Goal: Contribute content: Add original content to the website for others to see

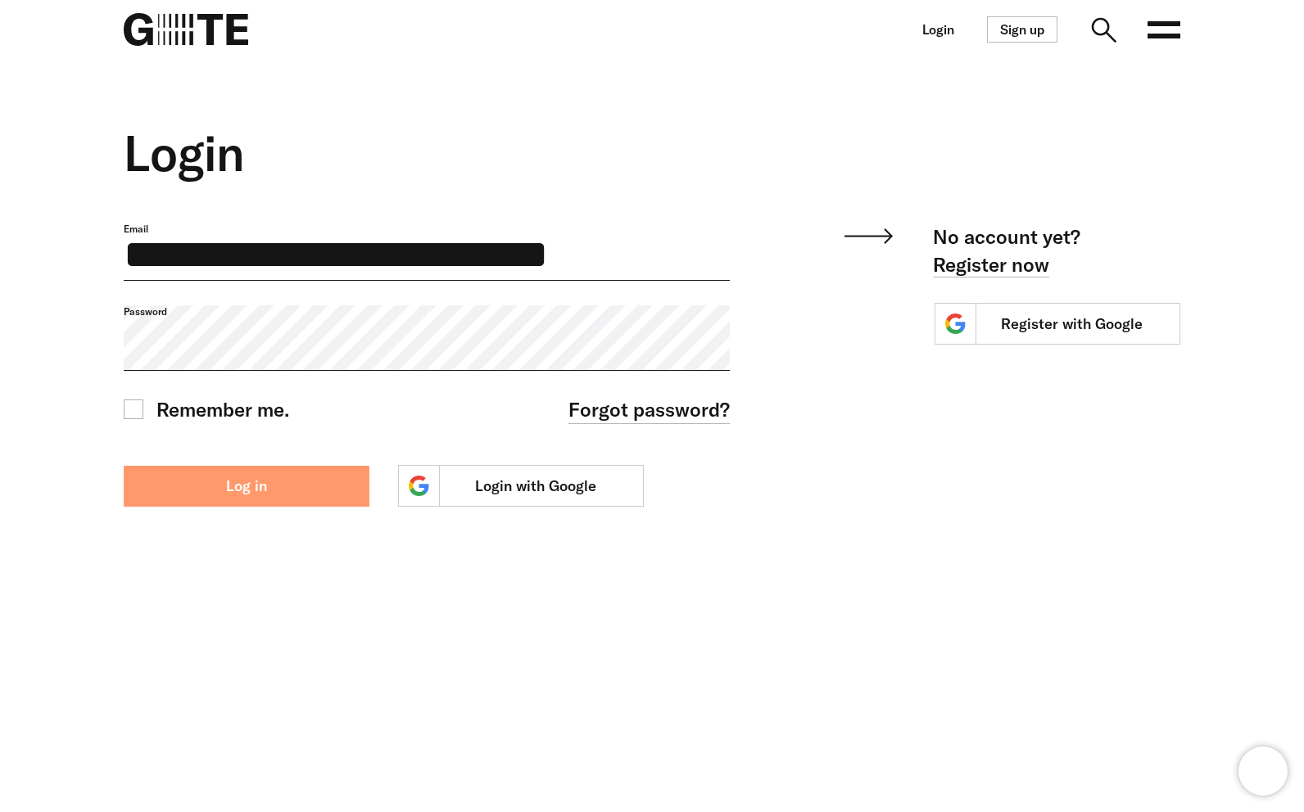
click at [264, 492] on button "Log in" at bounding box center [247, 486] width 246 height 41
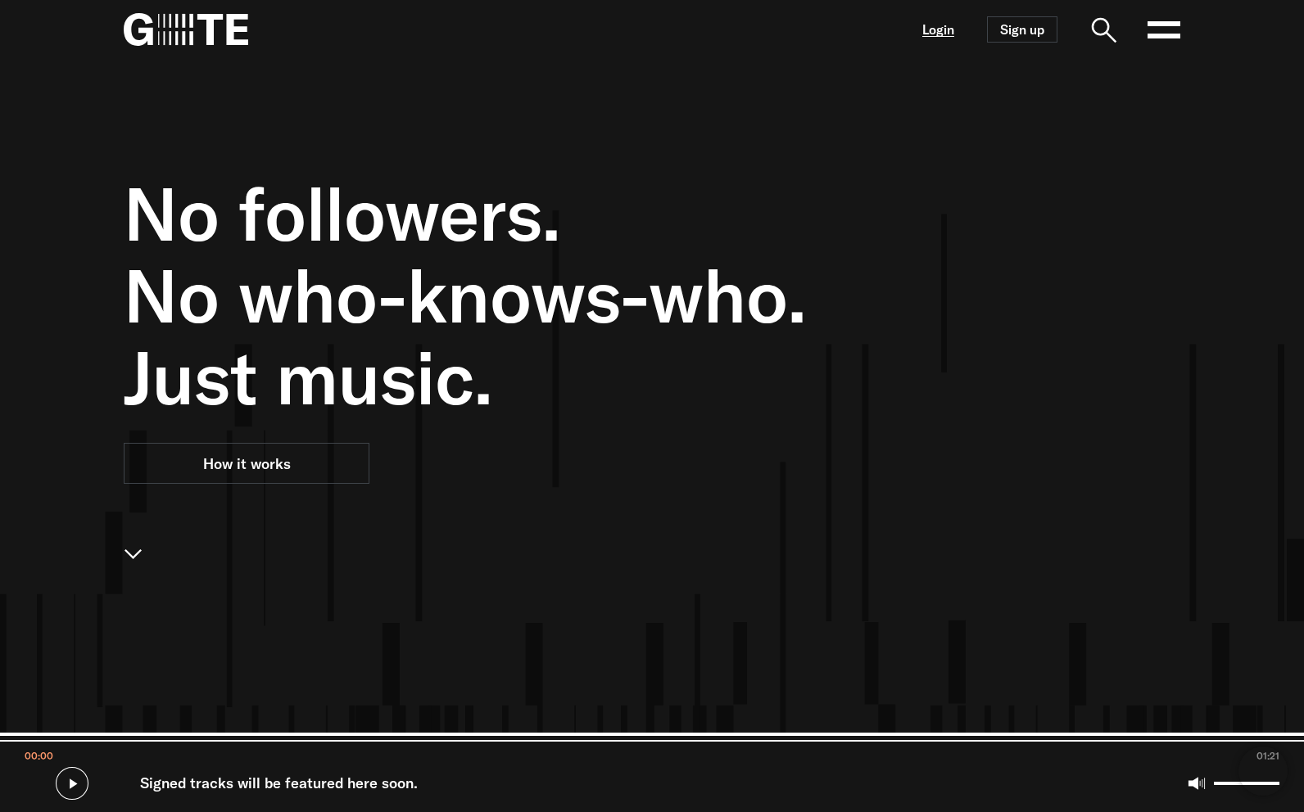
click at [945, 23] on link "Login" at bounding box center [938, 30] width 32 height 14
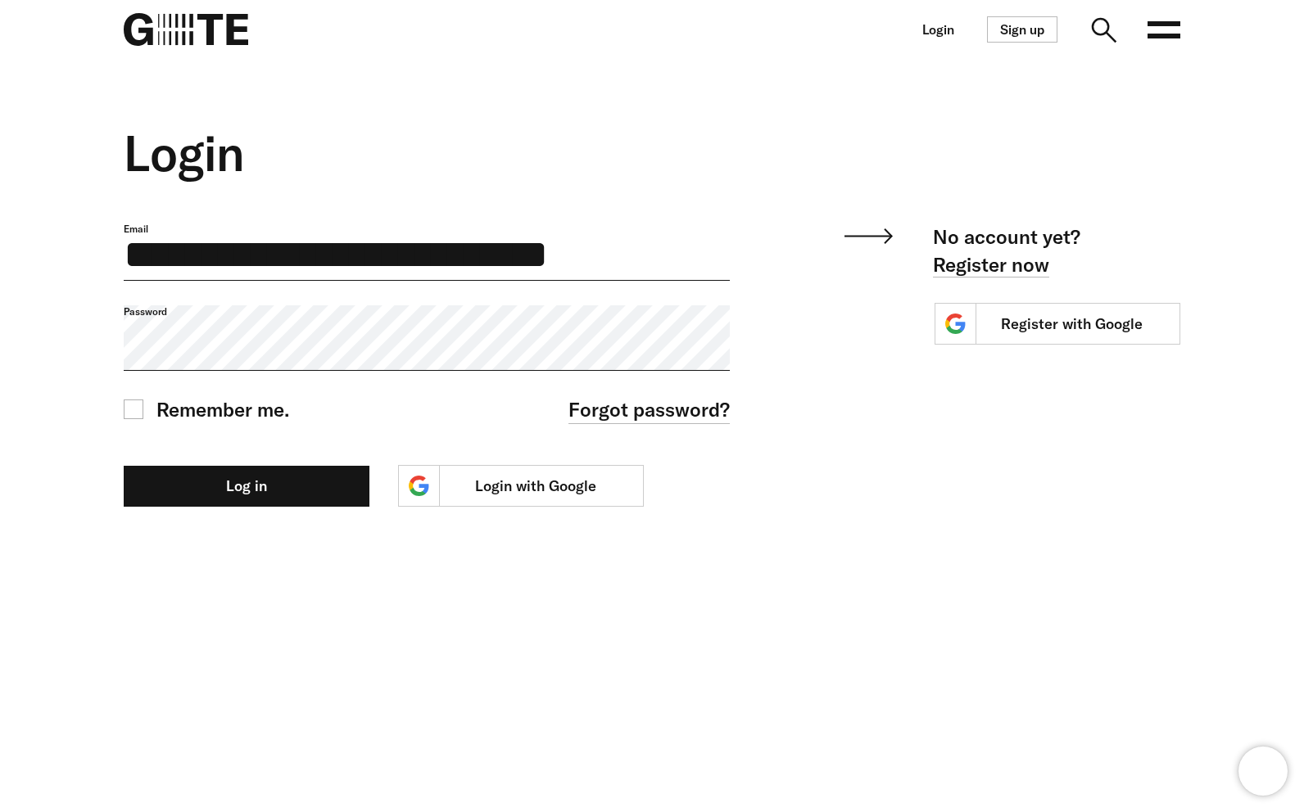
click at [375, 264] on input "**********" at bounding box center [427, 252] width 606 height 58
paste input "email"
type input "**********"
click at [124, 466] on button "Log in" at bounding box center [247, 486] width 246 height 41
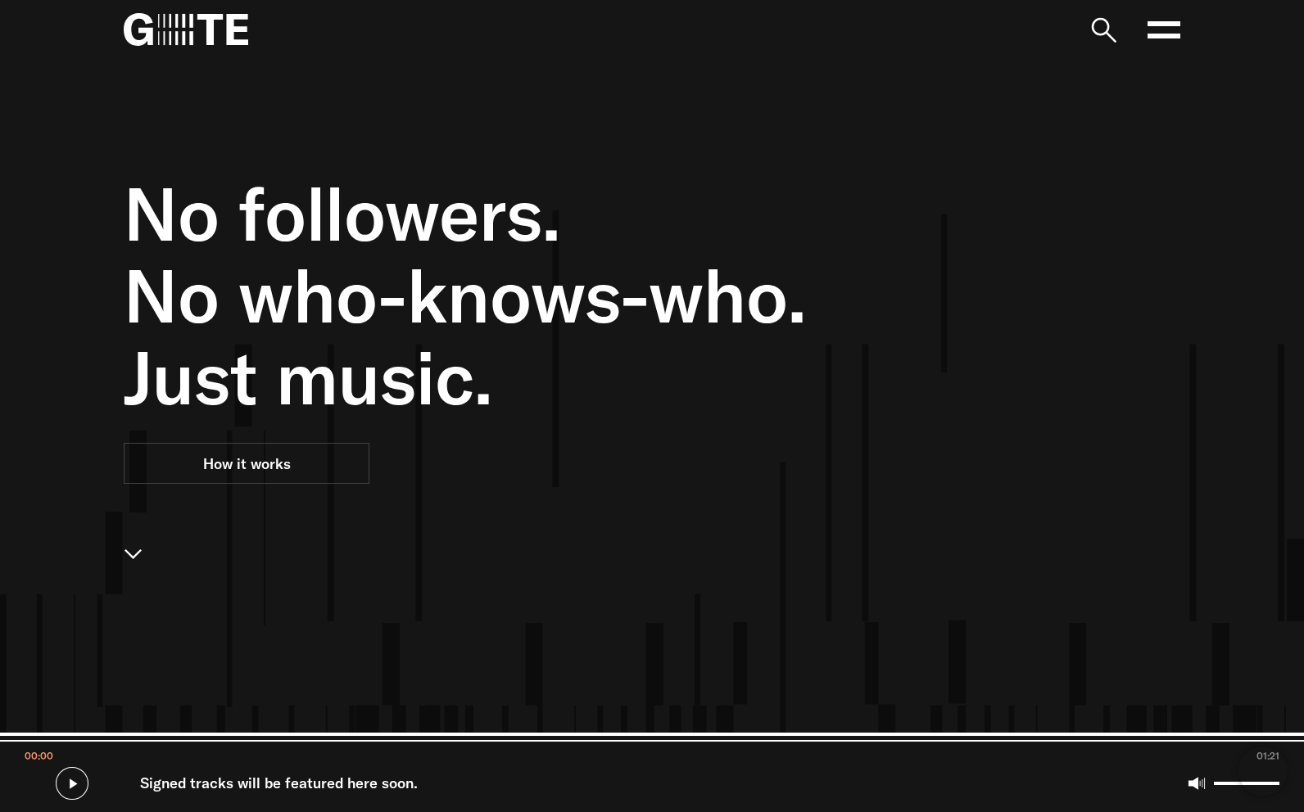
click at [1164, 36] on rect at bounding box center [1163, 36] width 33 height 5
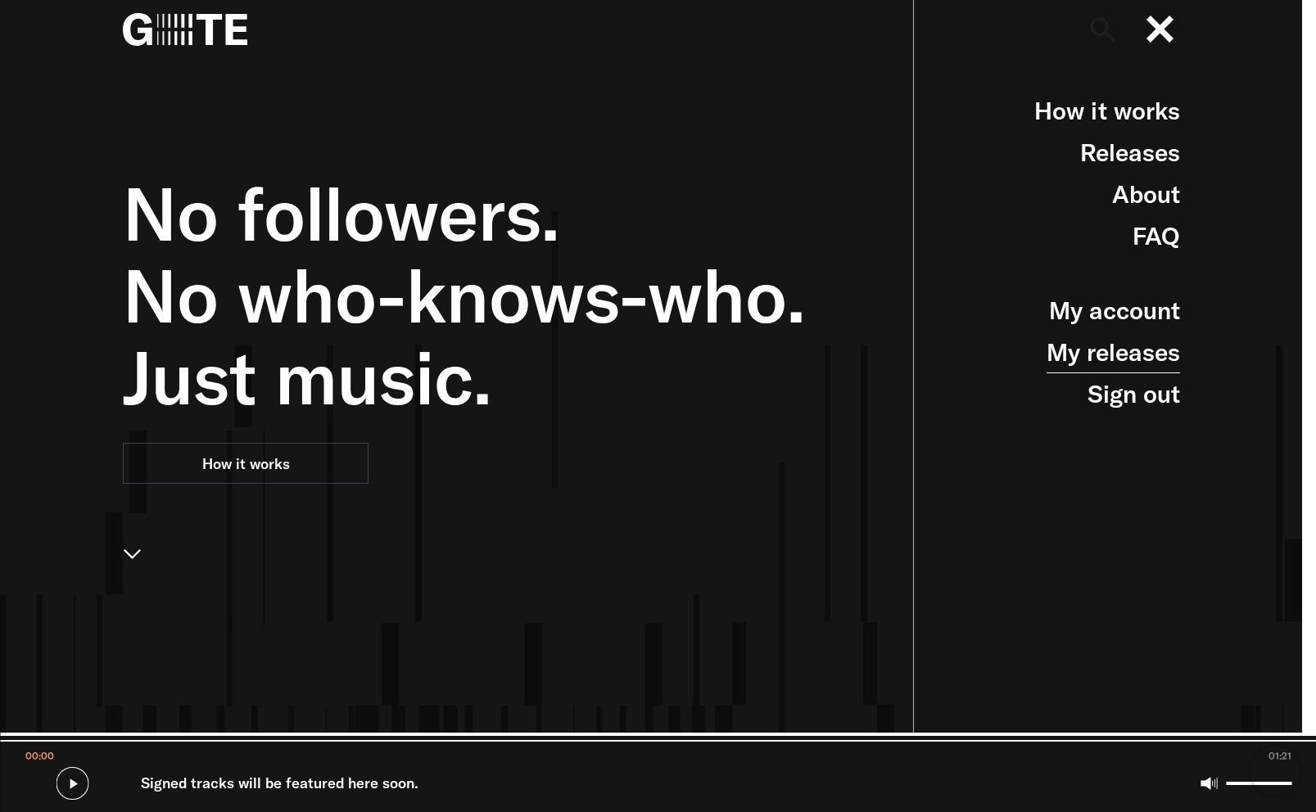
click at [1156, 356] on link "My releases" at bounding box center [1112, 353] width 133 height 42
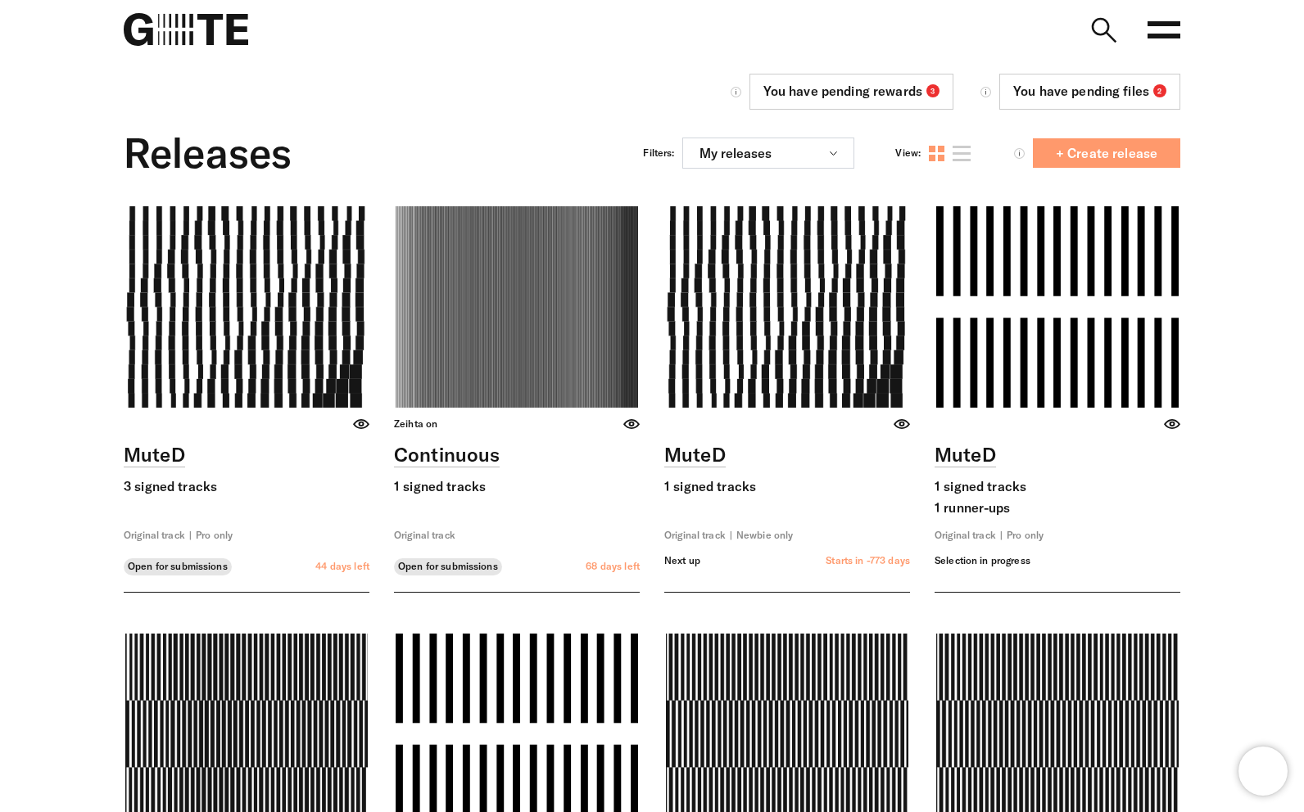
click at [1095, 154] on span "+ Create release" at bounding box center [1106, 153] width 128 height 13
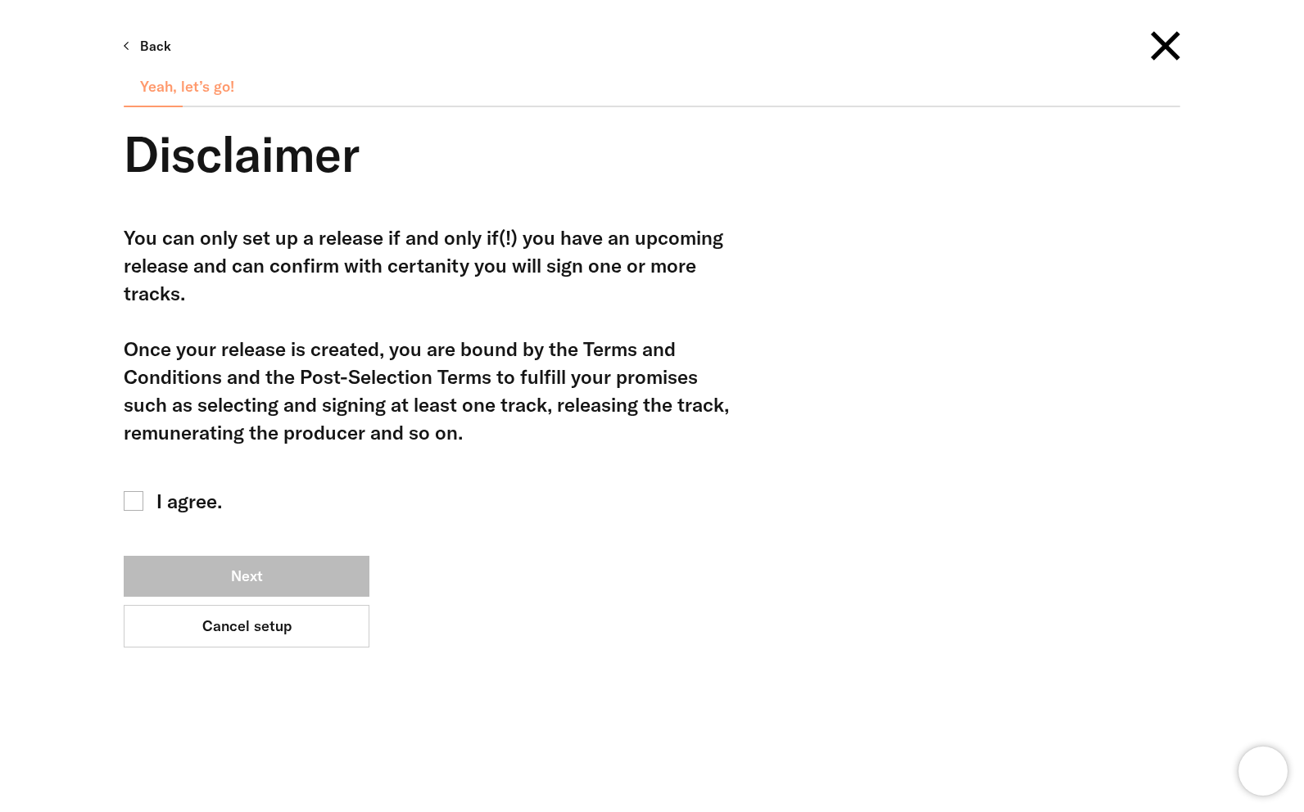
click at [219, 509] on span "I agree." at bounding box center [189, 501] width 66 height 28
click at [245, 561] on button "Next" at bounding box center [247, 576] width 246 height 41
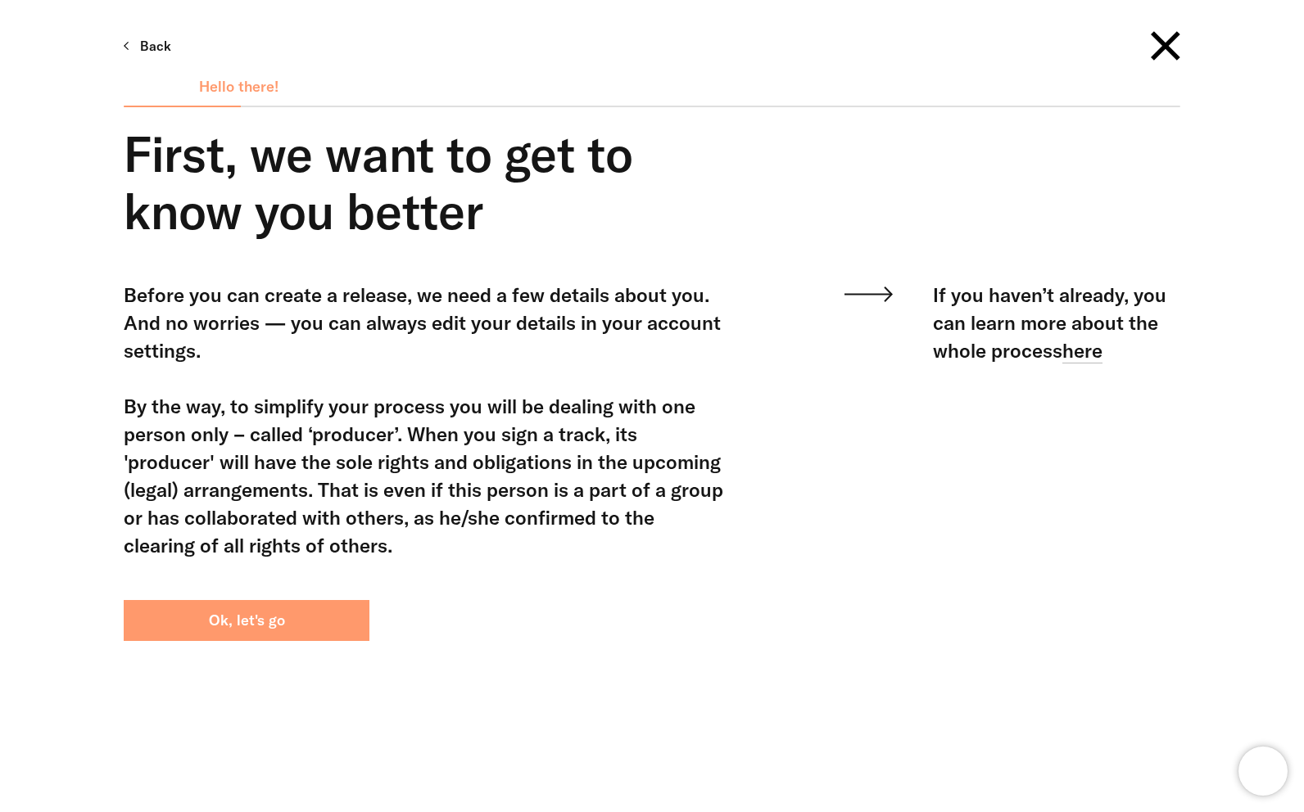
click at [279, 637] on button "Ok, let's go" at bounding box center [247, 620] width 246 height 41
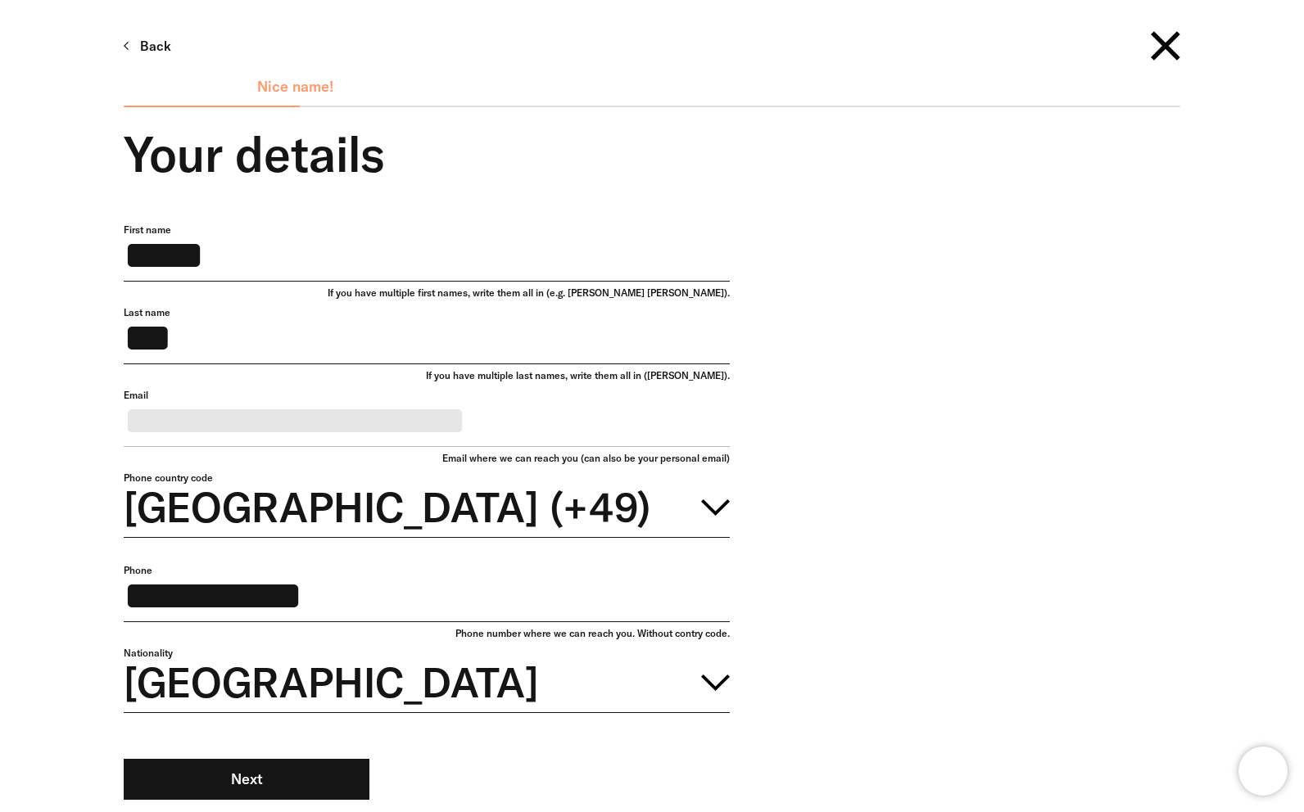
scroll to position [170, 0]
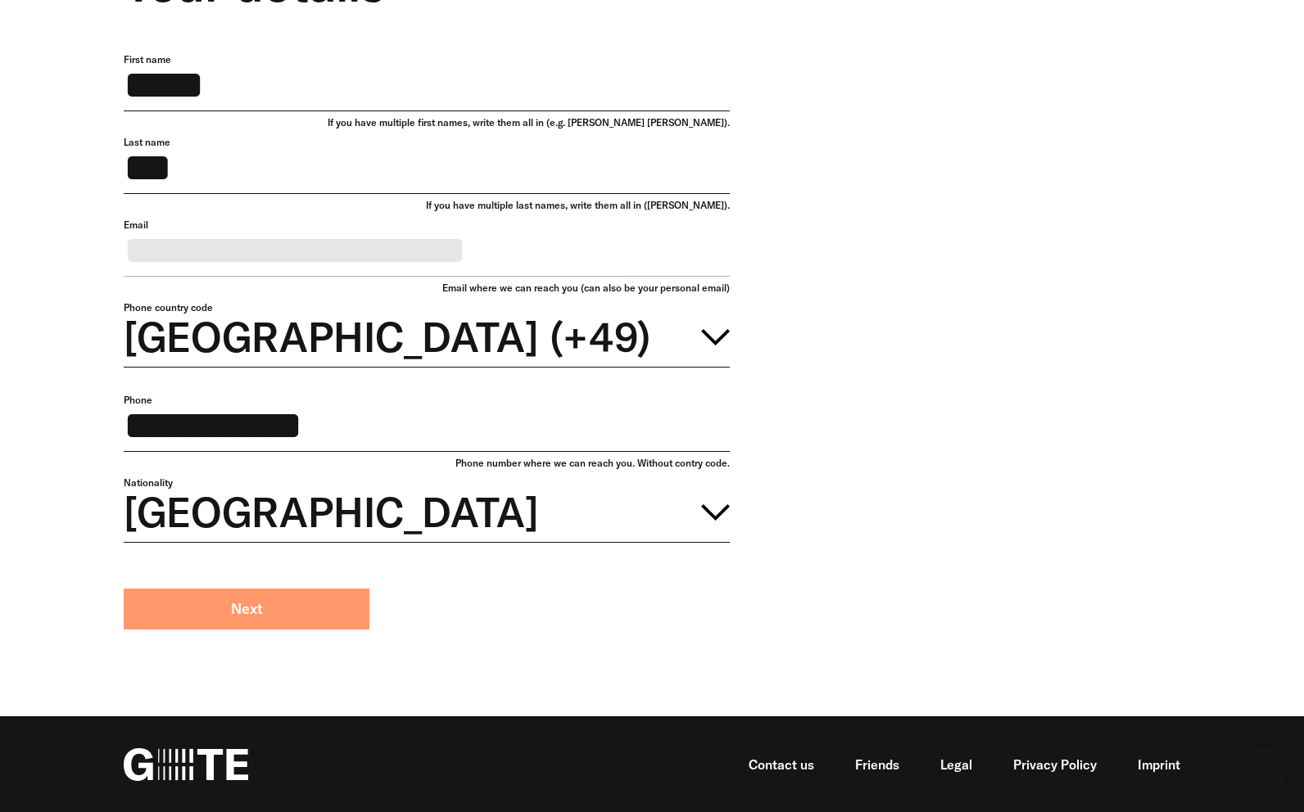
click at [261, 630] on button "Next" at bounding box center [247, 609] width 246 height 41
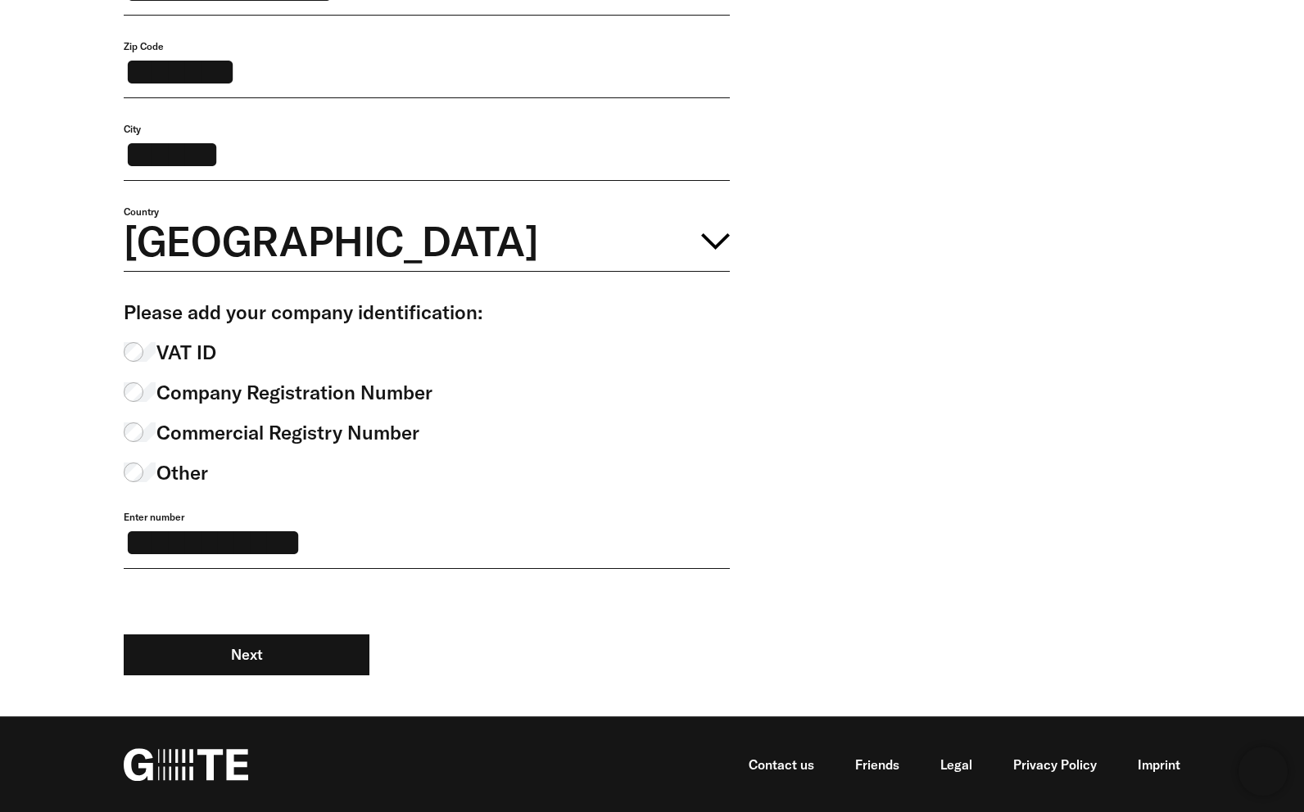
scroll to position [802, 0]
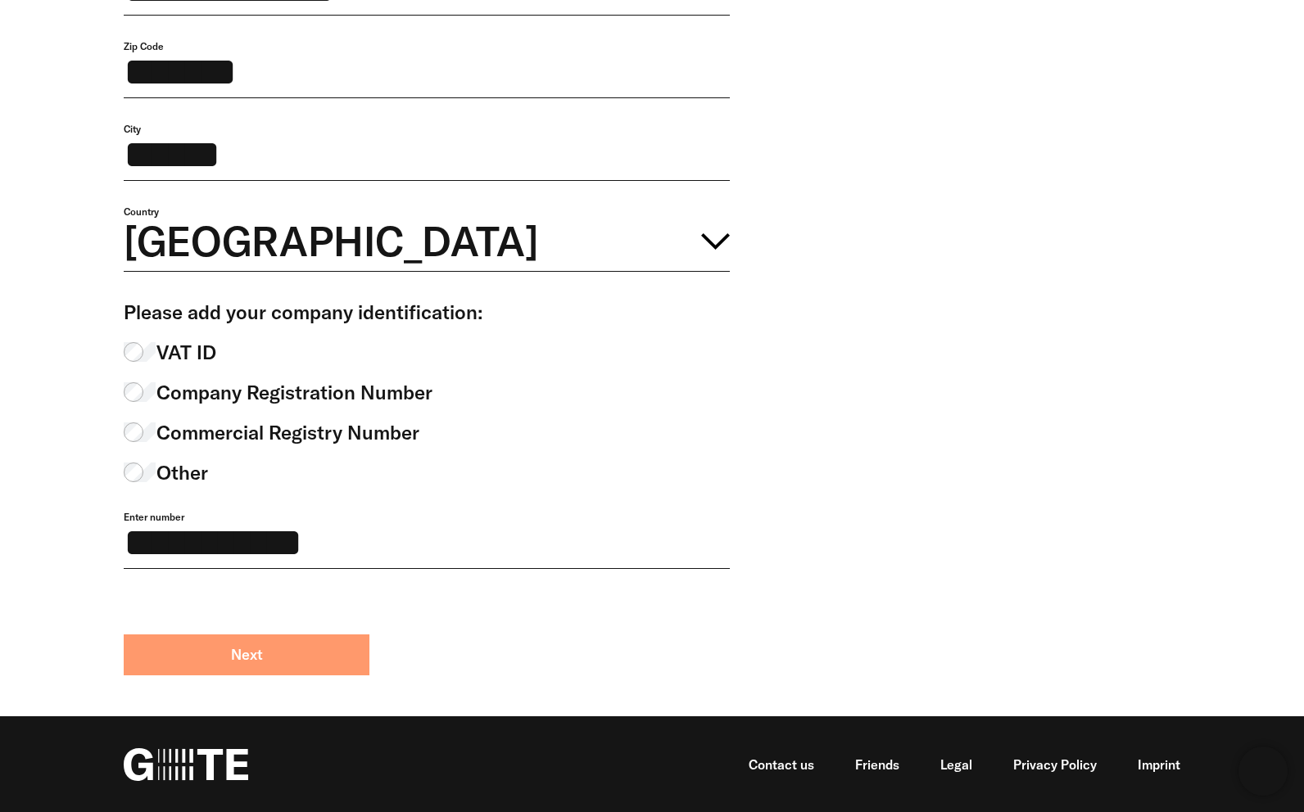
click at [258, 660] on button "Next" at bounding box center [247, 655] width 246 height 41
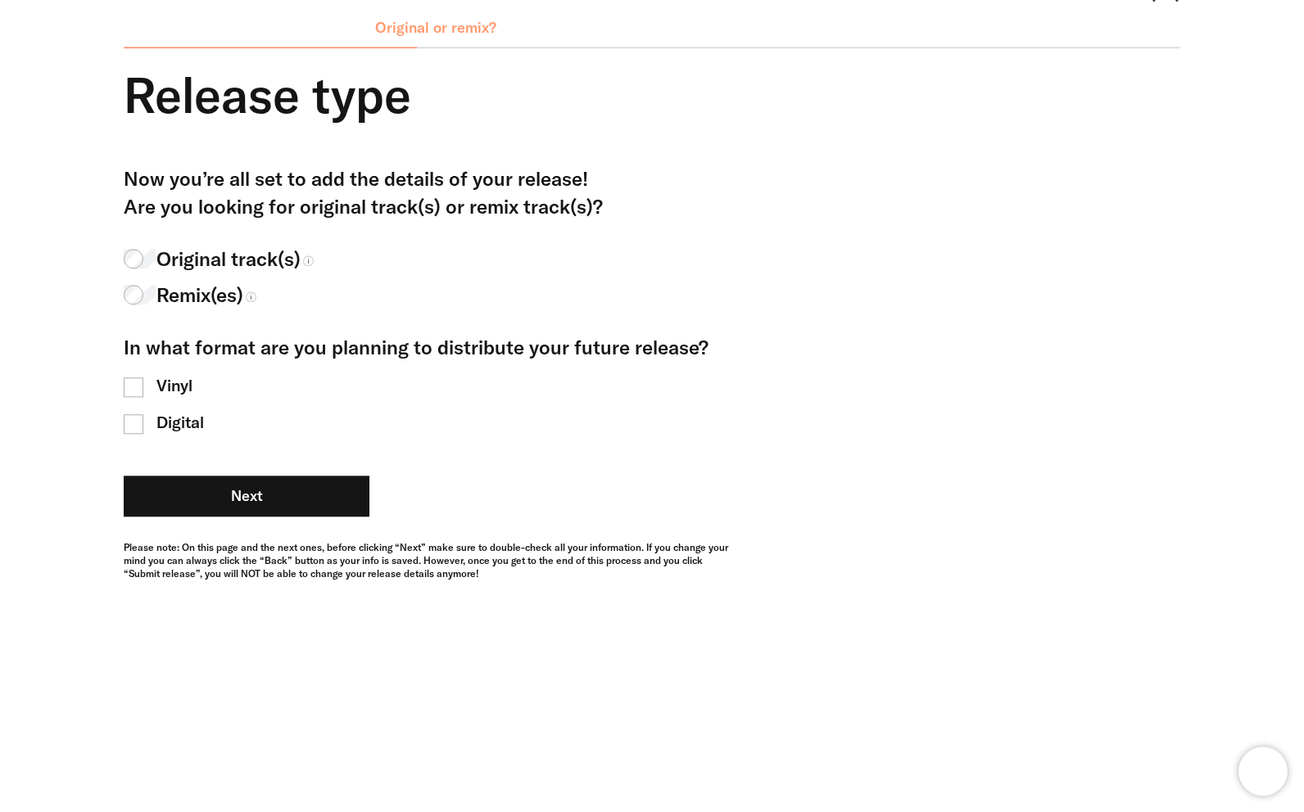
scroll to position [170, 0]
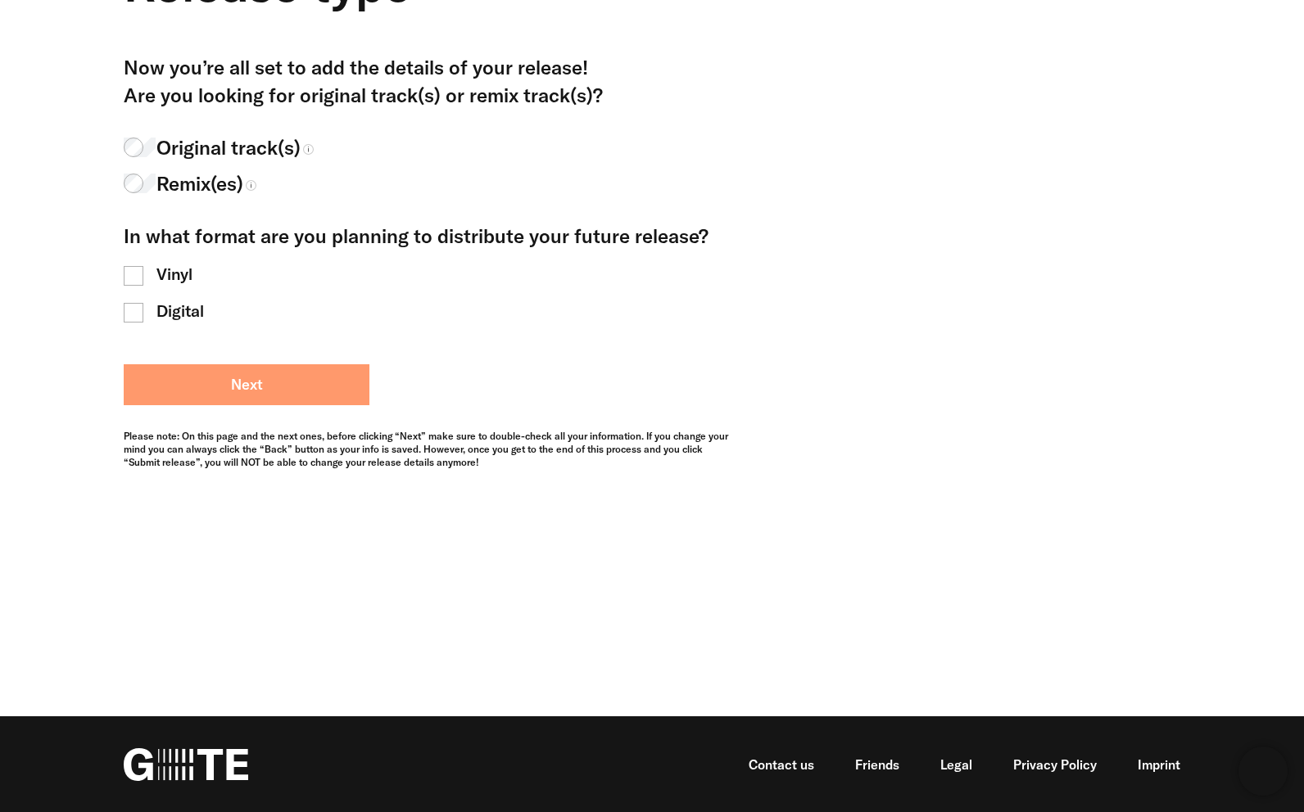
click at [268, 376] on button "Next" at bounding box center [247, 384] width 246 height 41
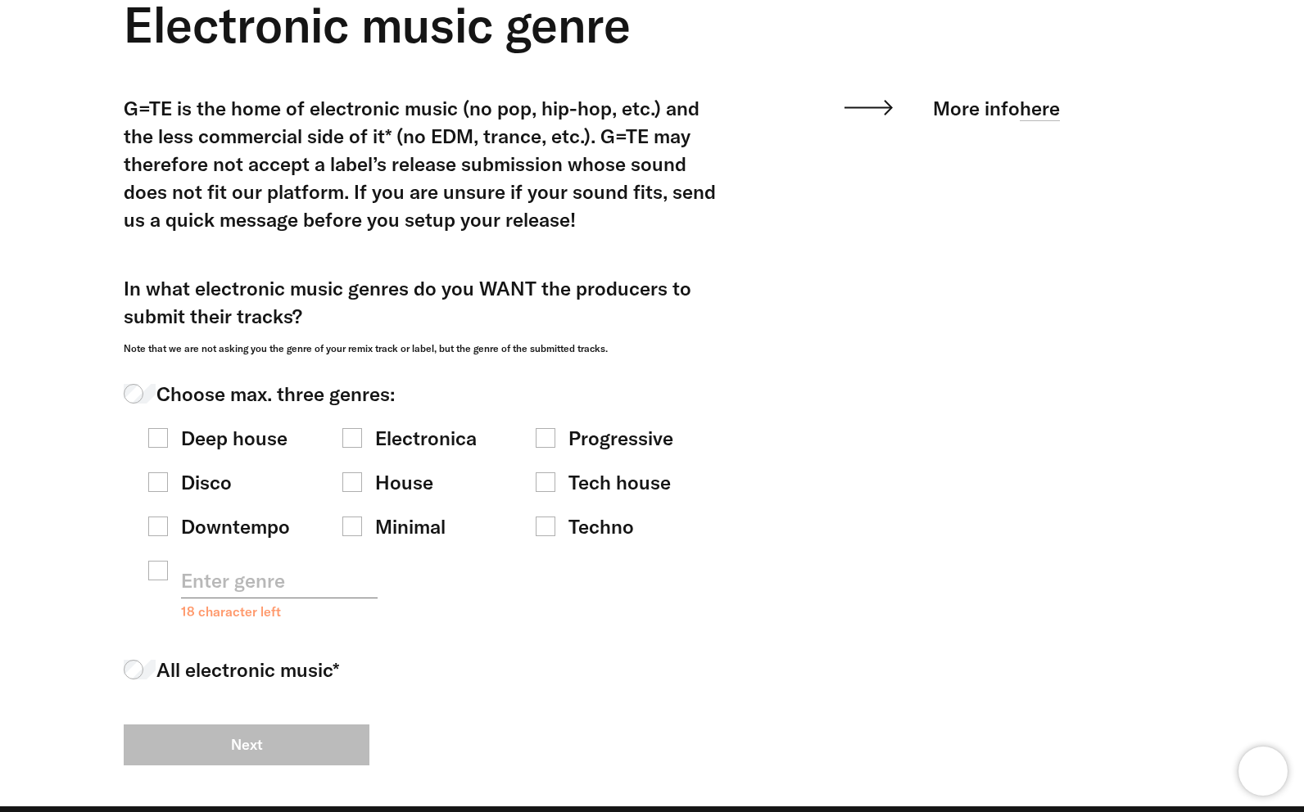
scroll to position [131, 0]
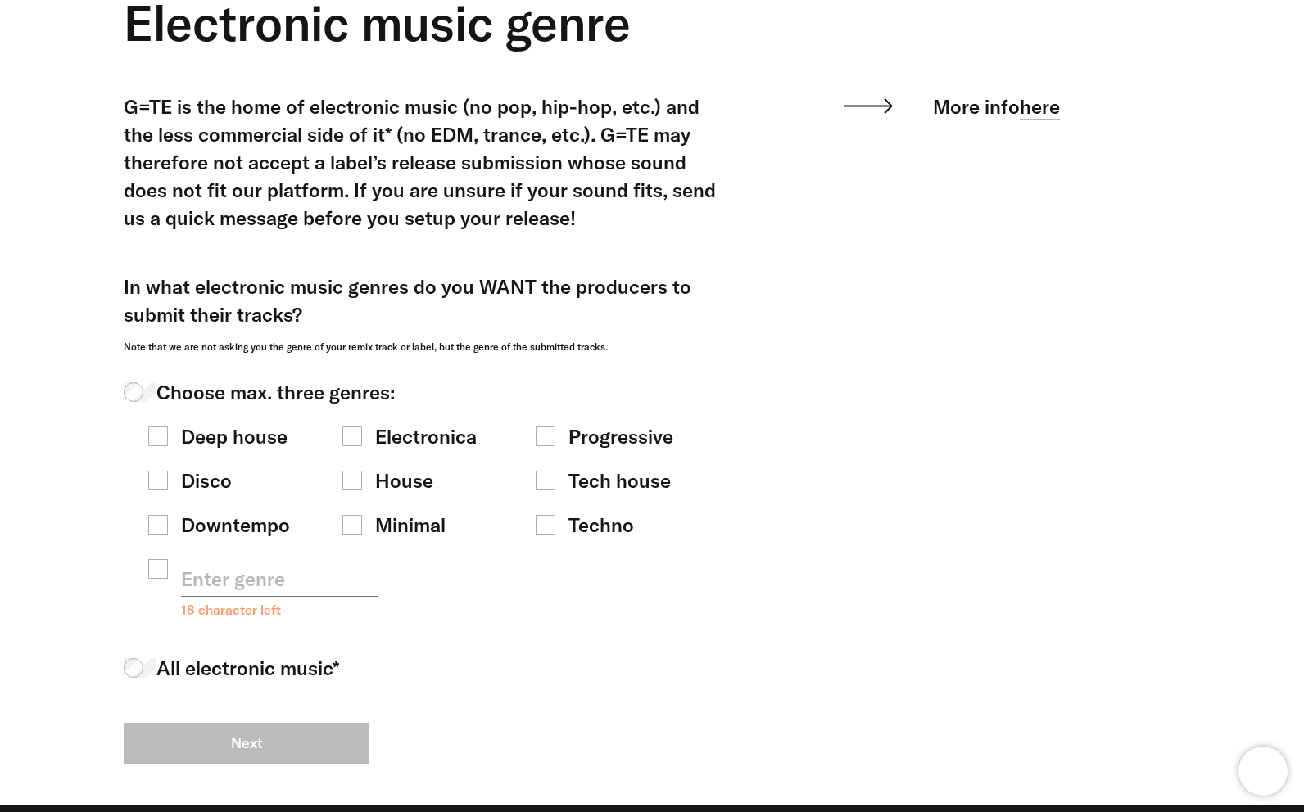
click at [589, 478] on span "Tech house" at bounding box center [619, 481] width 102 height 28
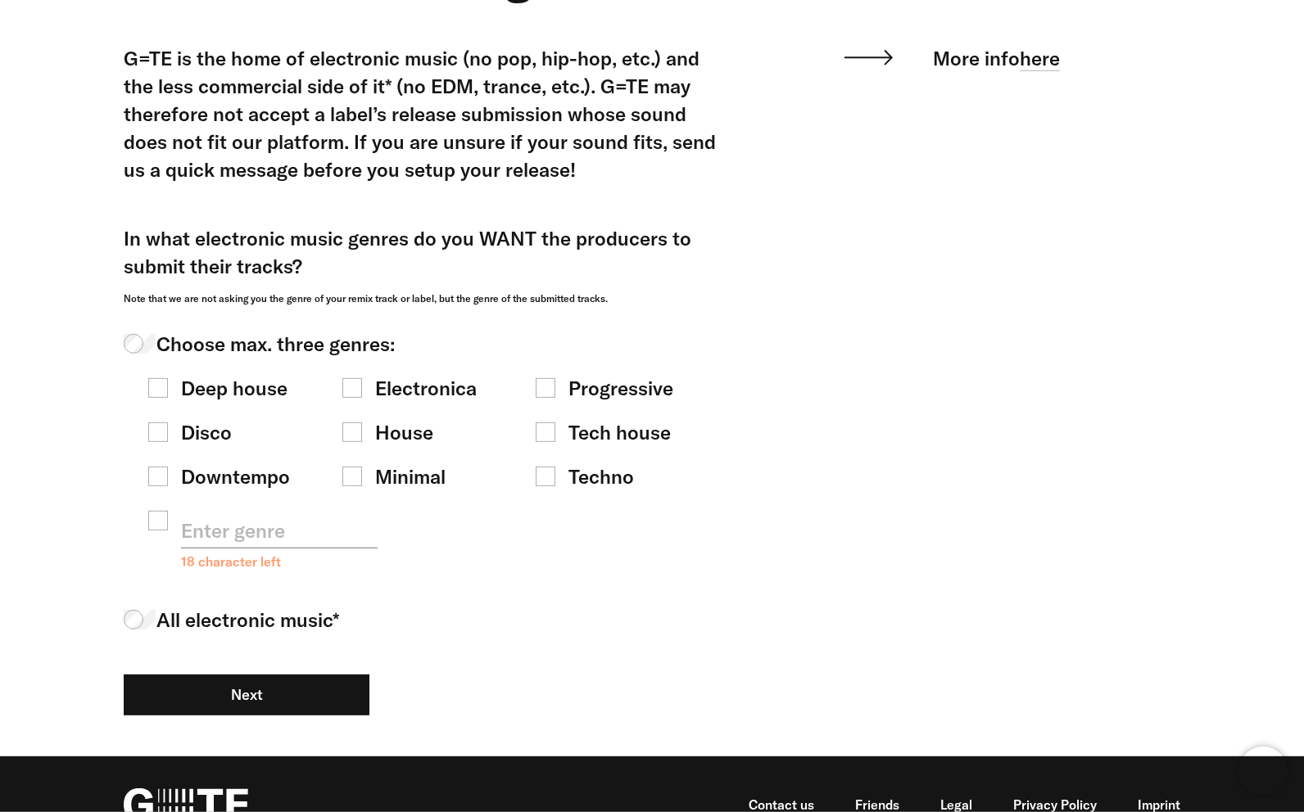
scroll to position [219, 0]
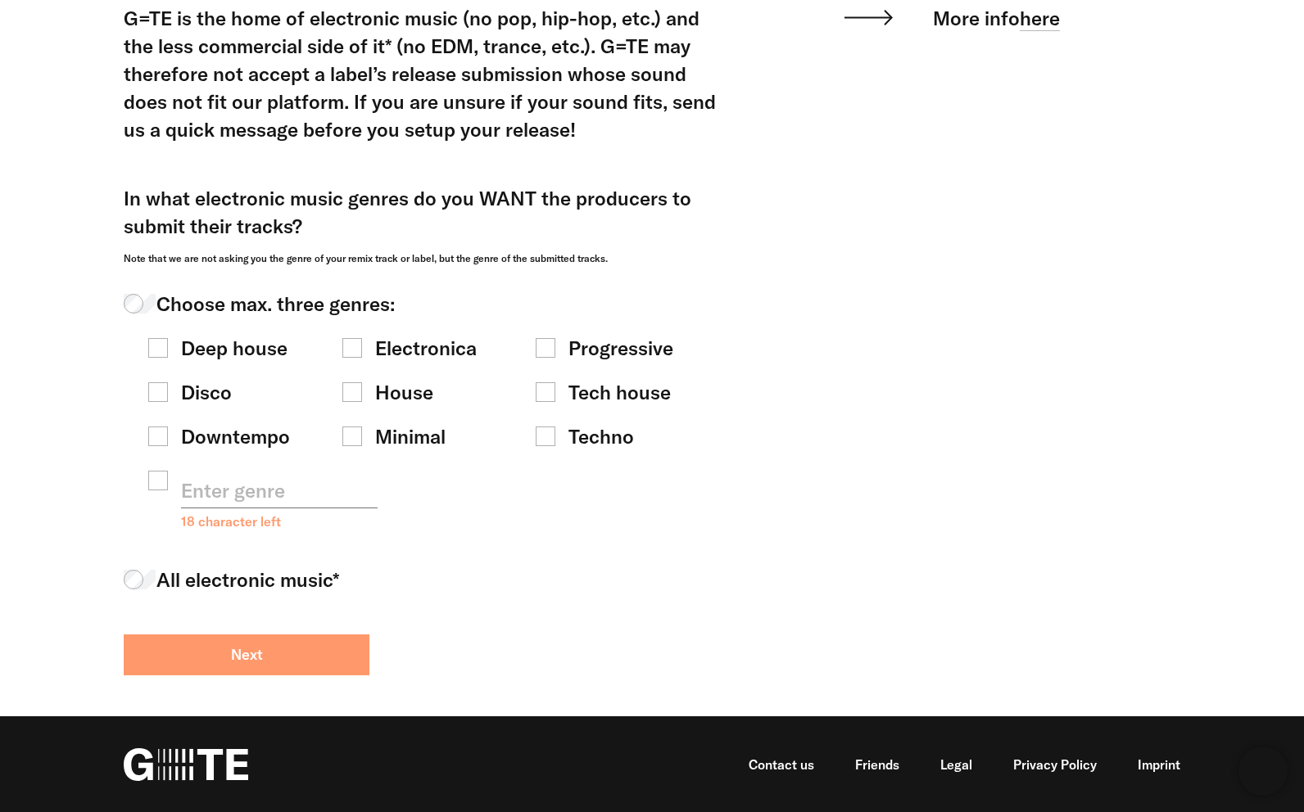
click at [292, 643] on button "Next" at bounding box center [247, 655] width 246 height 41
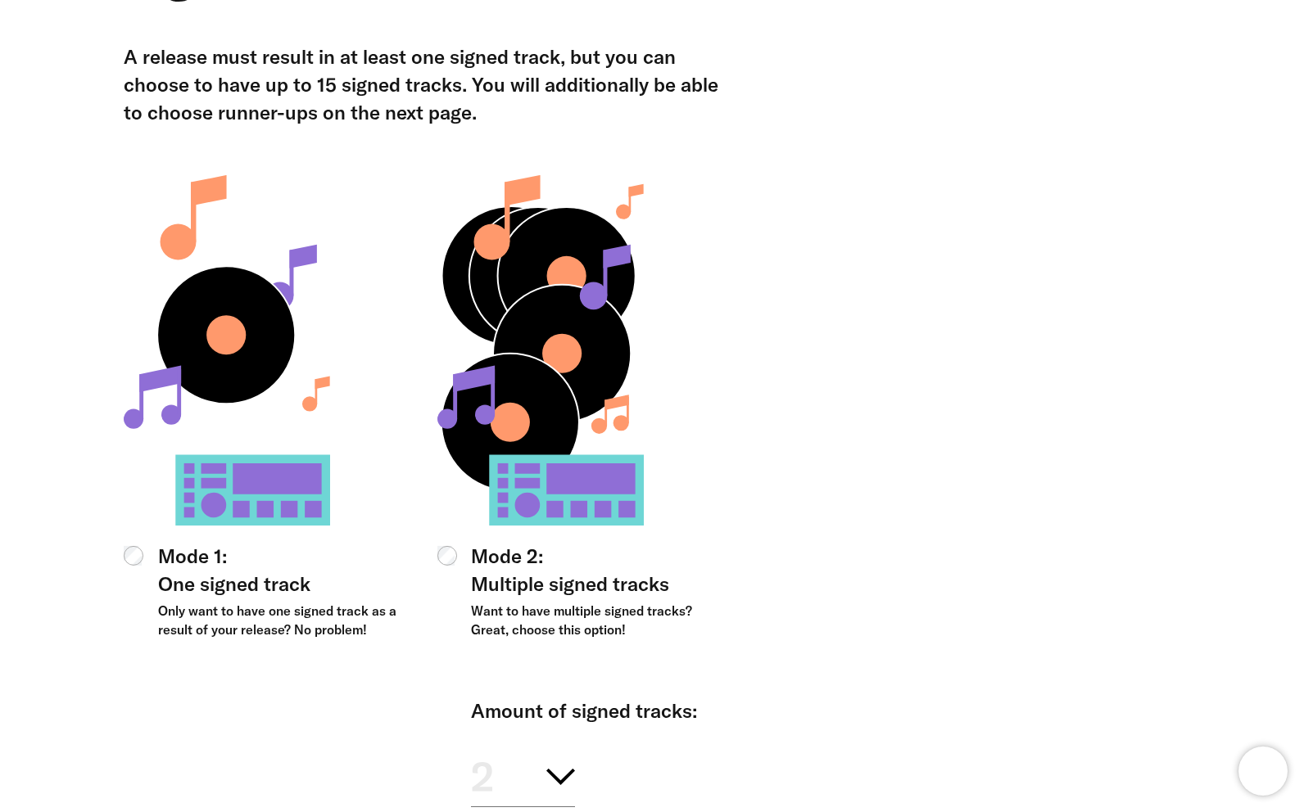
scroll to position [341, 0]
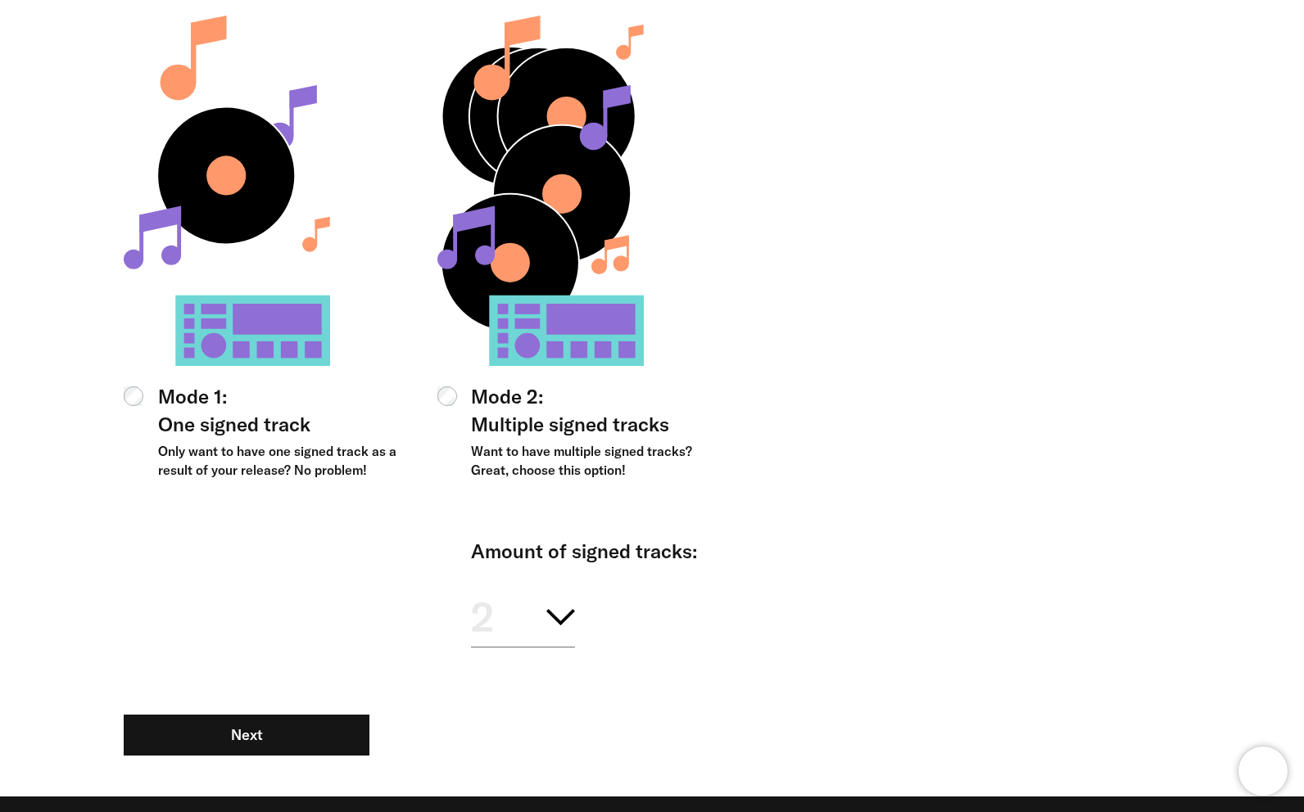
click at [996, 356] on div "A release must result in at least one signed track, but you can choose to have …" at bounding box center [639, 340] width 1081 height 914
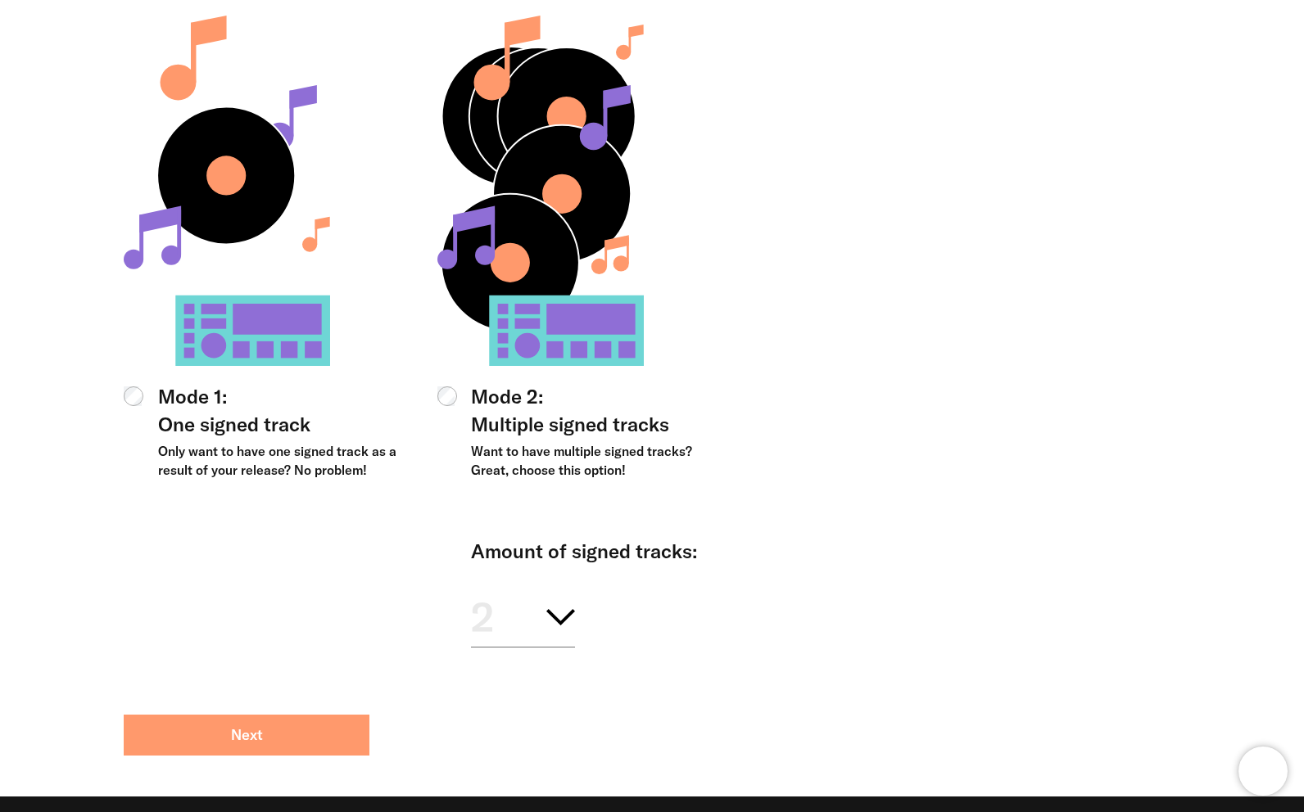
click at [206, 730] on button "Next" at bounding box center [247, 735] width 246 height 41
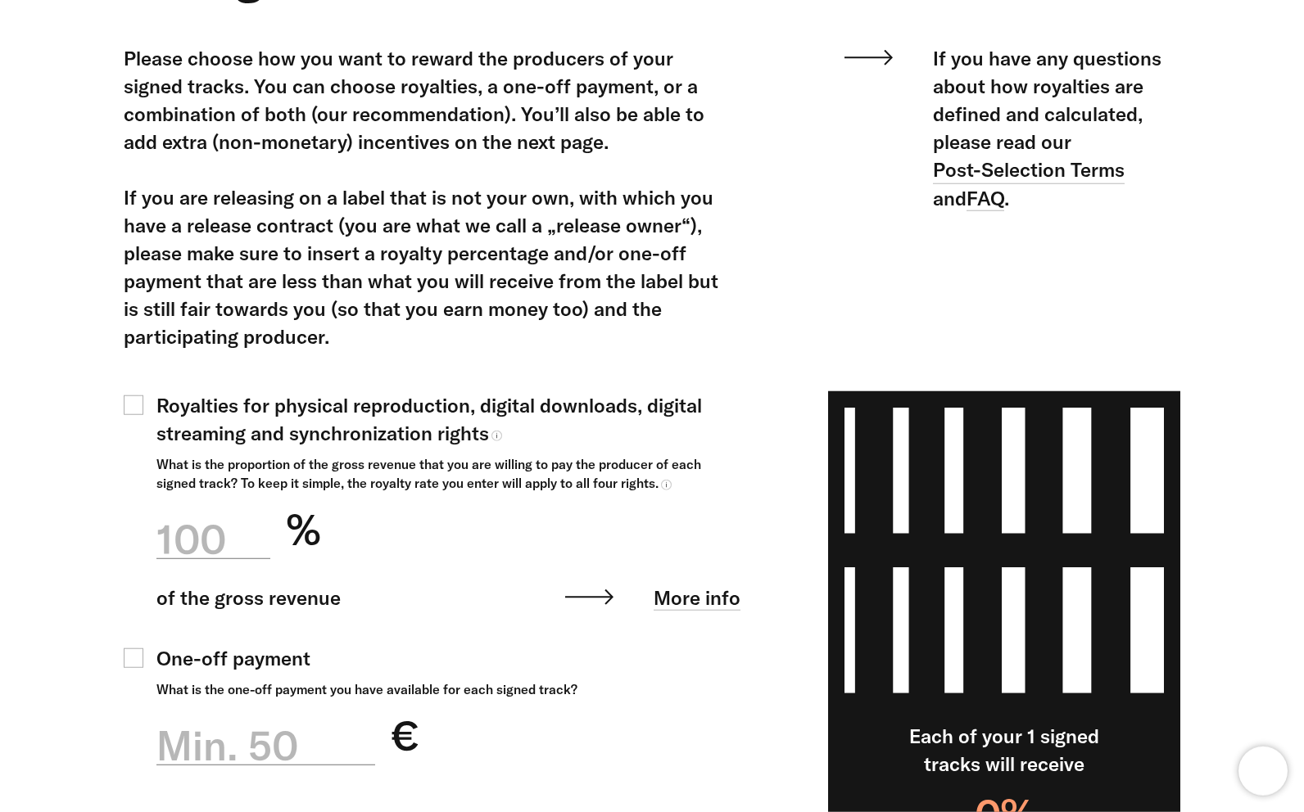
scroll to position [524, 0]
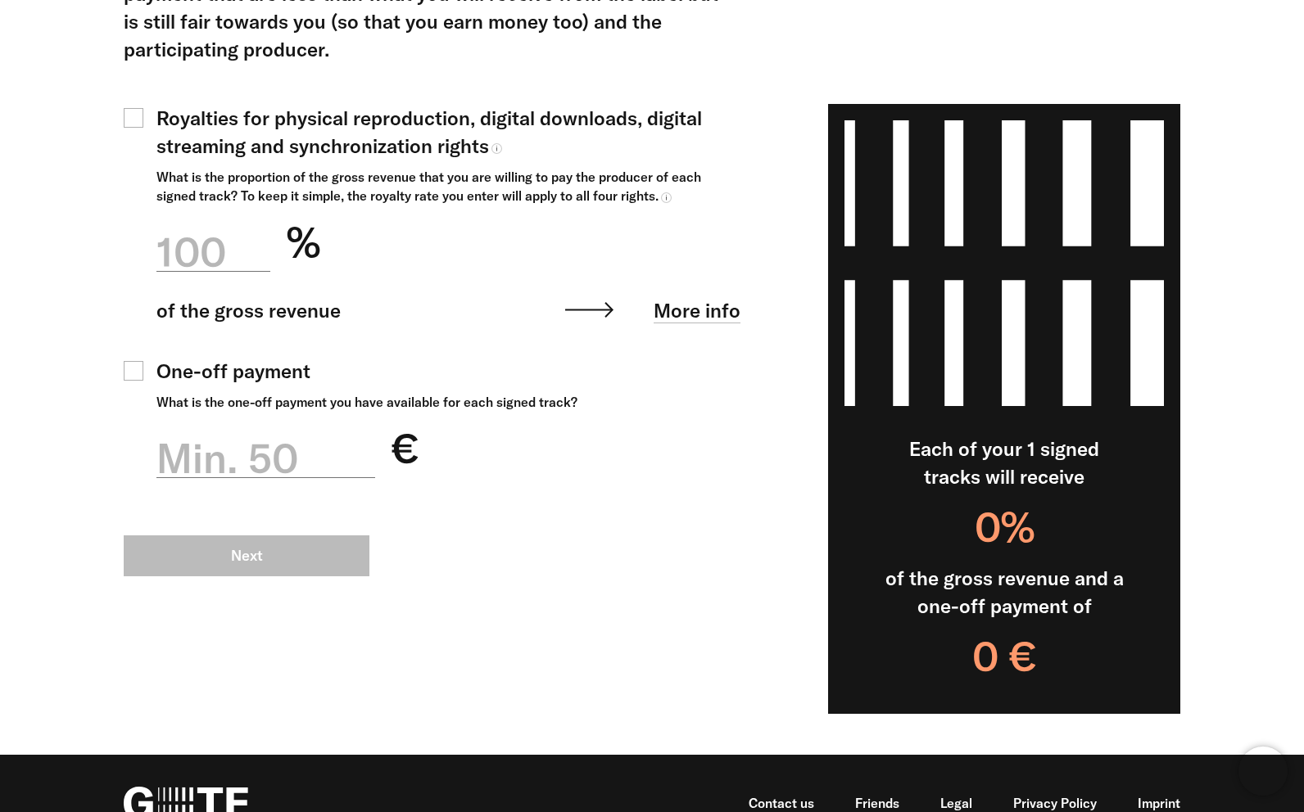
click at [256, 129] on p "Royalties for physical reproduction, digital downloads, digital streaming and s…" at bounding box center [448, 132] width 584 height 56
click at [207, 266] on div "100" at bounding box center [213, 252] width 114 height 57
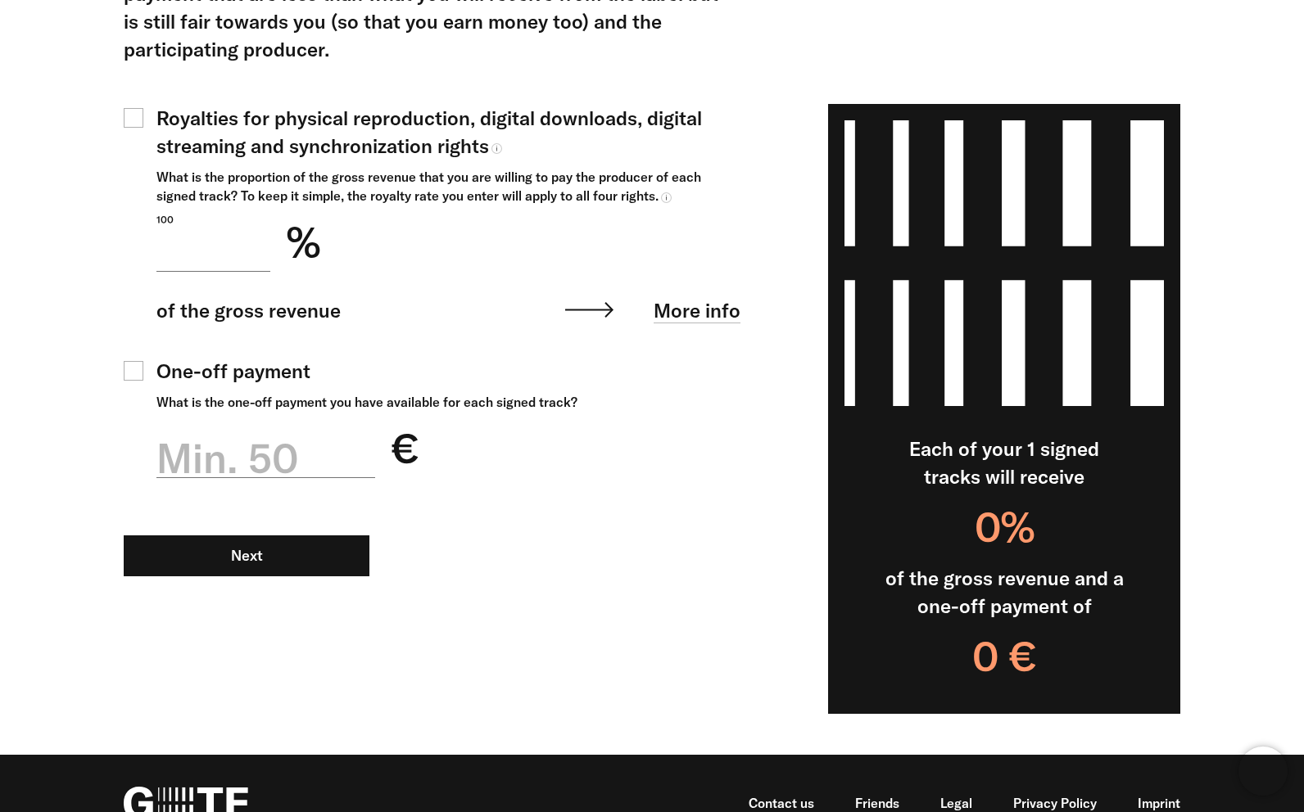
click at [207, 266] on input "100 % of the gross revenue More info The amount should contain only numerical v…" at bounding box center [213, 243] width 114 height 58
type input "**"
click at [147, 378] on label "One-off payment What is the one-off payment you have available for each signed …" at bounding box center [351, 384] width 454 height 55
click at [220, 467] on div "Min. 50" at bounding box center [265, 458] width 219 height 57
click at [220, 467] on input "Min. 50 €" at bounding box center [265, 449] width 219 height 58
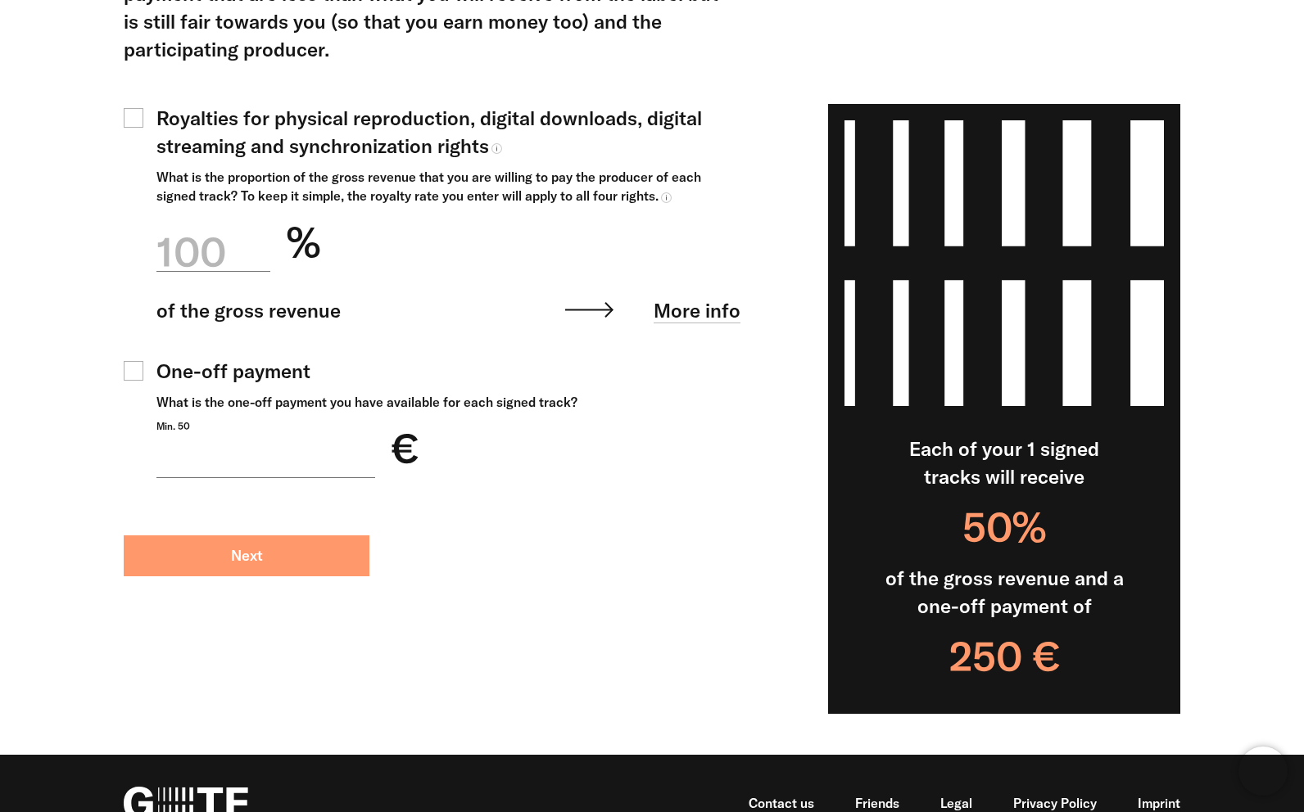
type input "***"
click at [245, 566] on button "Next" at bounding box center [247, 556] width 246 height 41
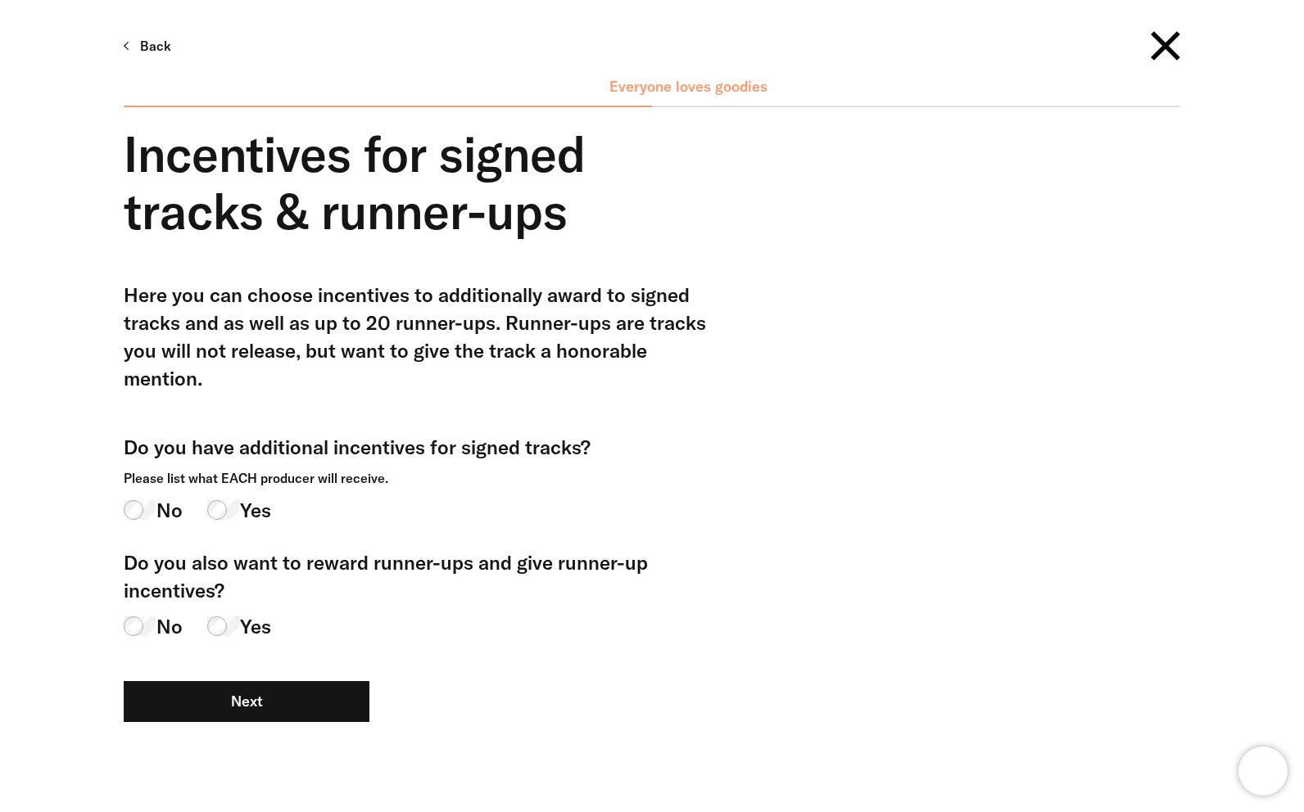
click at [248, 496] on span "Yes" at bounding box center [255, 510] width 31 height 28
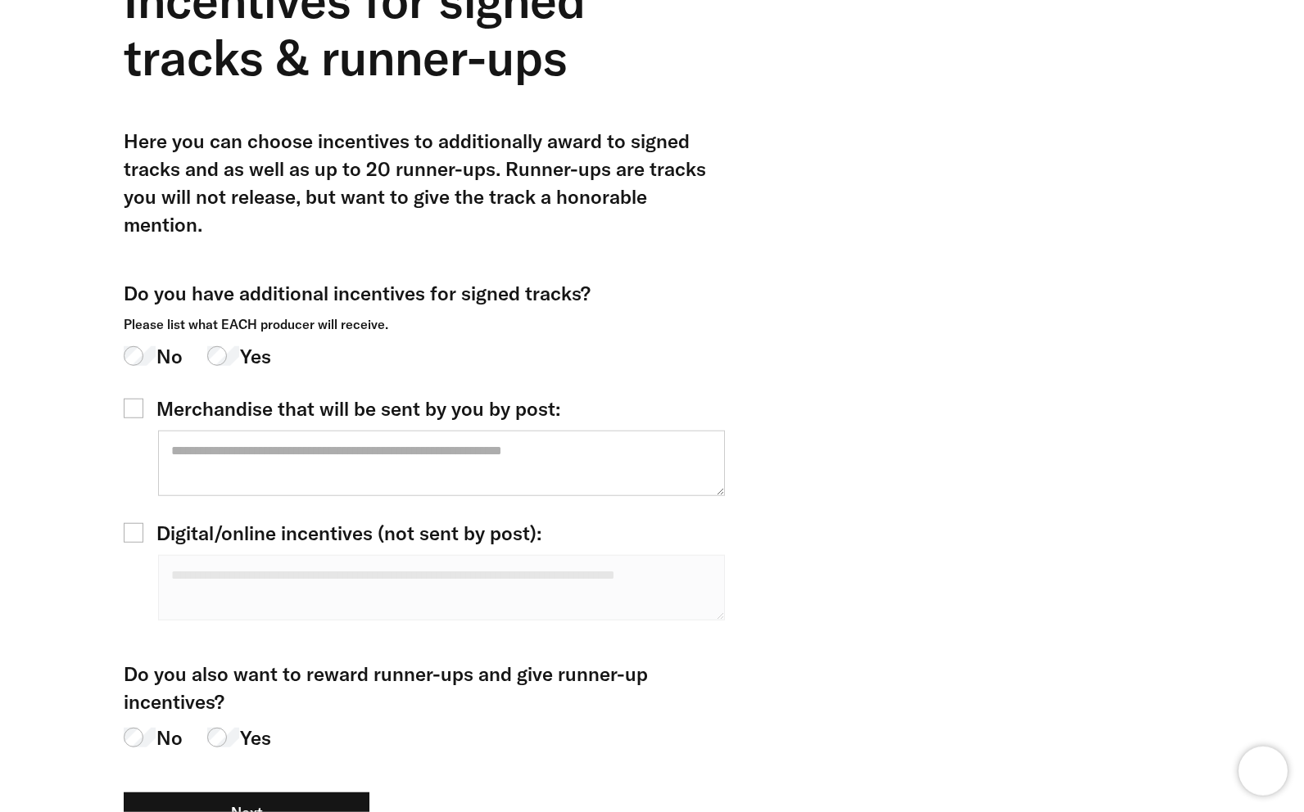
scroll to position [170, 0]
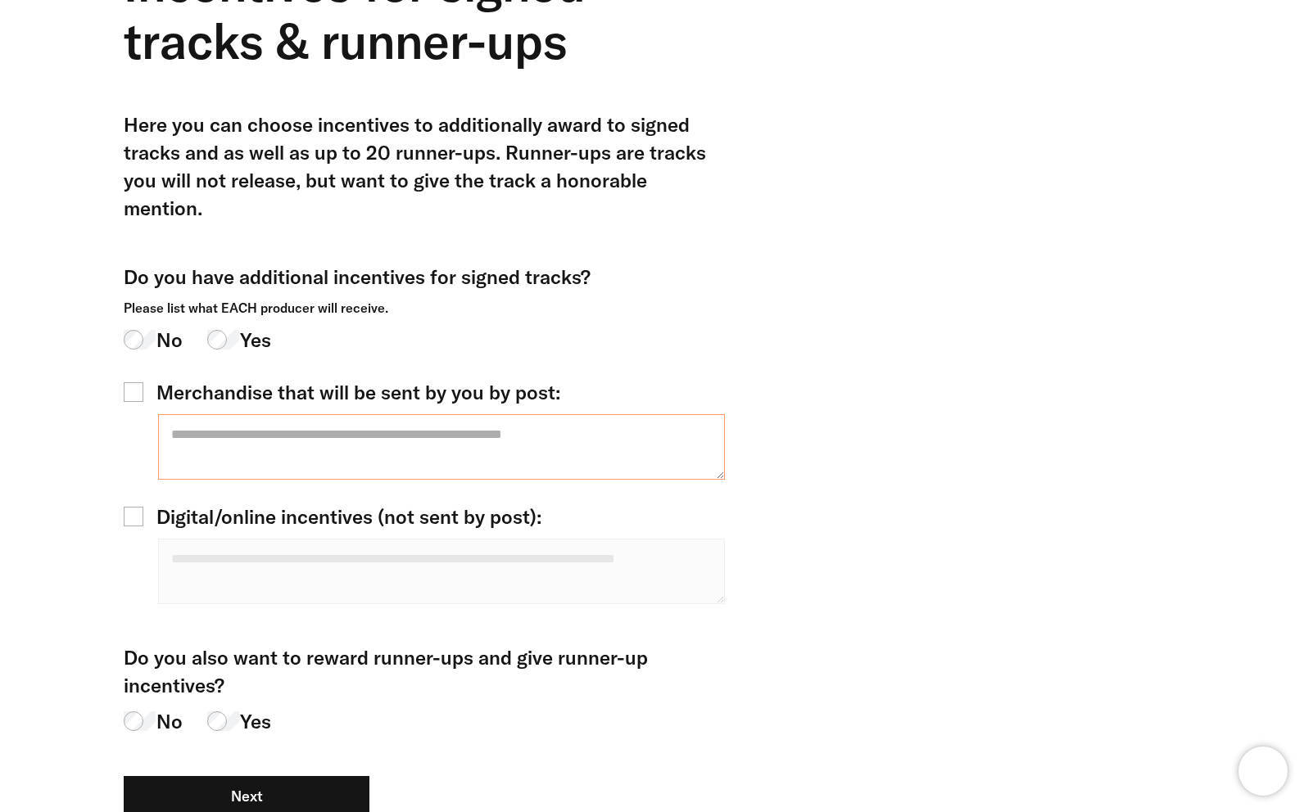
click at [247, 437] on textarea at bounding box center [441, 447] width 567 height 66
type textarea "*****"
click at [278, 503] on span "Digital/online incentives (not sent by post):" at bounding box center [348, 517] width 385 height 28
click at [339, 551] on textarea at bounding box center [441, 572] width 567 height 66
type textarea "*****"
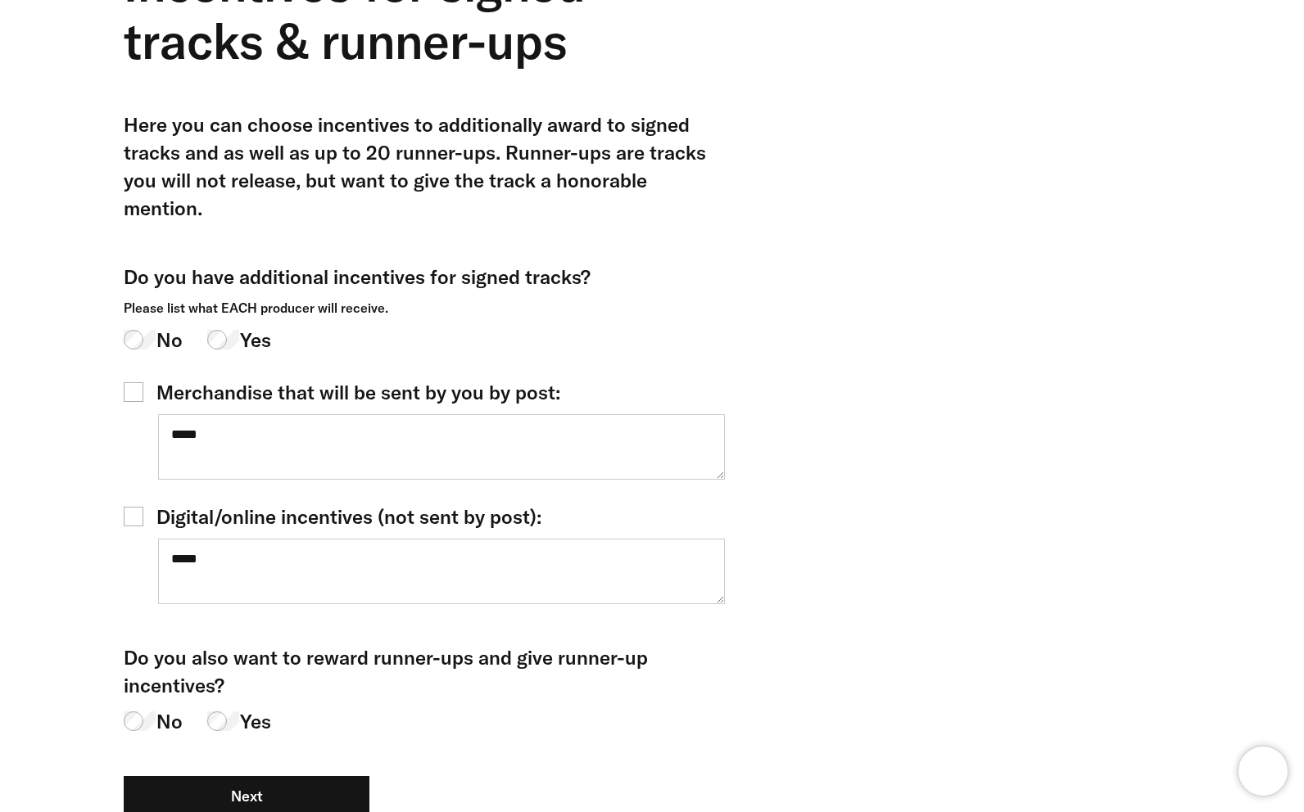
click at [281, 707] on div "No Yes" at bounding box center [427, 721] width 606 height 28
click at [255, 707] on span "Yes" at bounding box center [255, 721] width 31 height 28
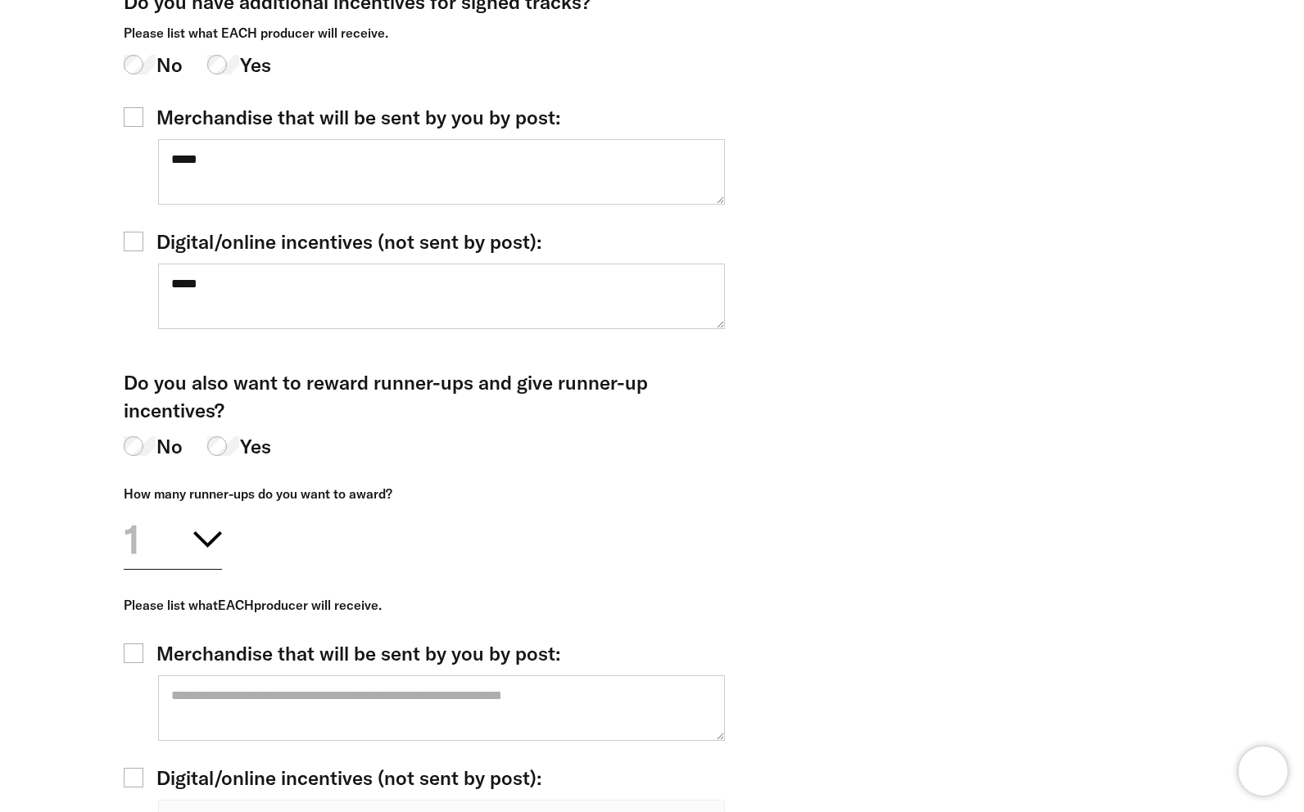
click at [201, 531] on icon "button" at bounding box center [207, 539] width 29 height 16
click at [164, 649] on div "2" at bounding box center [173, 686] width 98 height 74
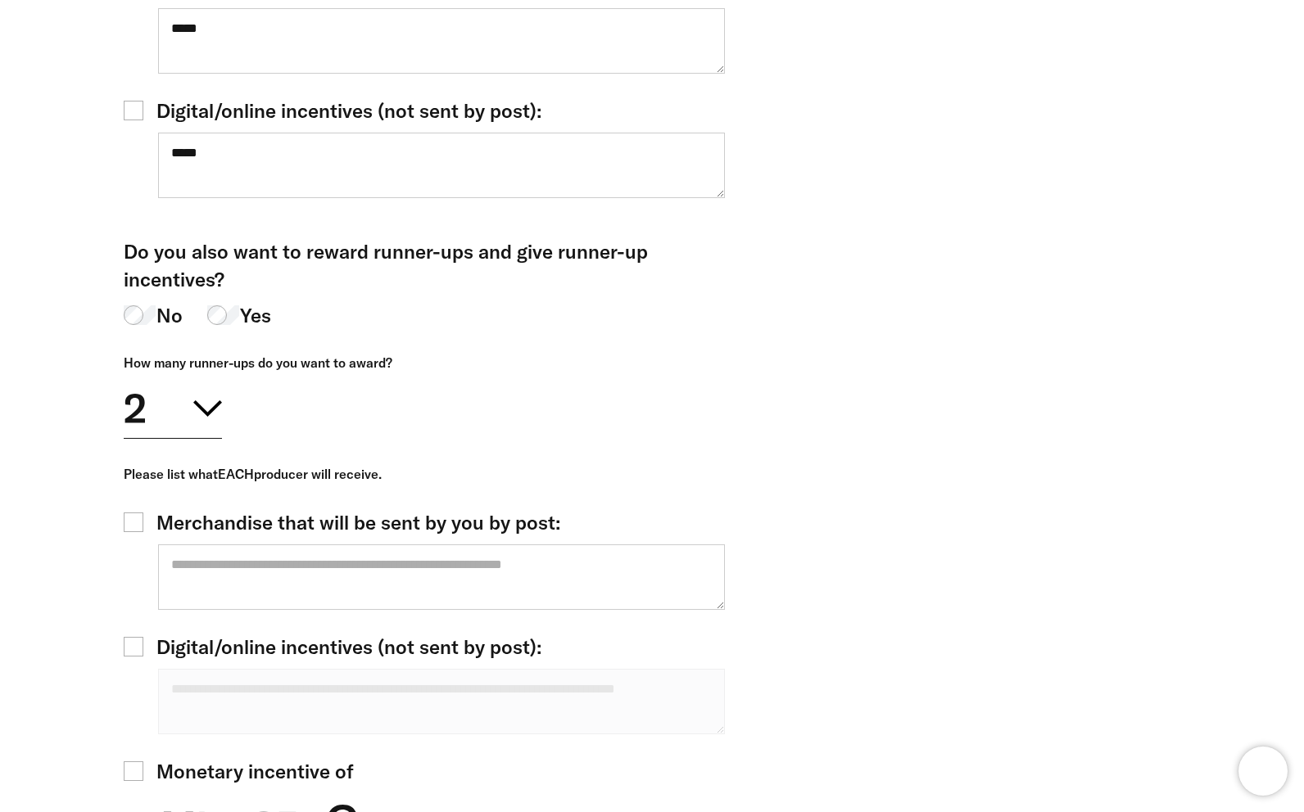
click at [360, 509] on div "Merchandise that will be sent by you by post:" at bounding box center [427, 559] width 606 height 100
click at [368, 545] on textarea at bounding box center [441, 578] width 567 height 66
type textarea "**********"
click at [340, 633] on div "Digital/online incentives (not sent by post):" at bounding box center [427, 683] width 606 height 100
click at [371, 633] on span "Digital/online incentives (not sent by post):" at bounding box center [348, 647] width 385 height 28
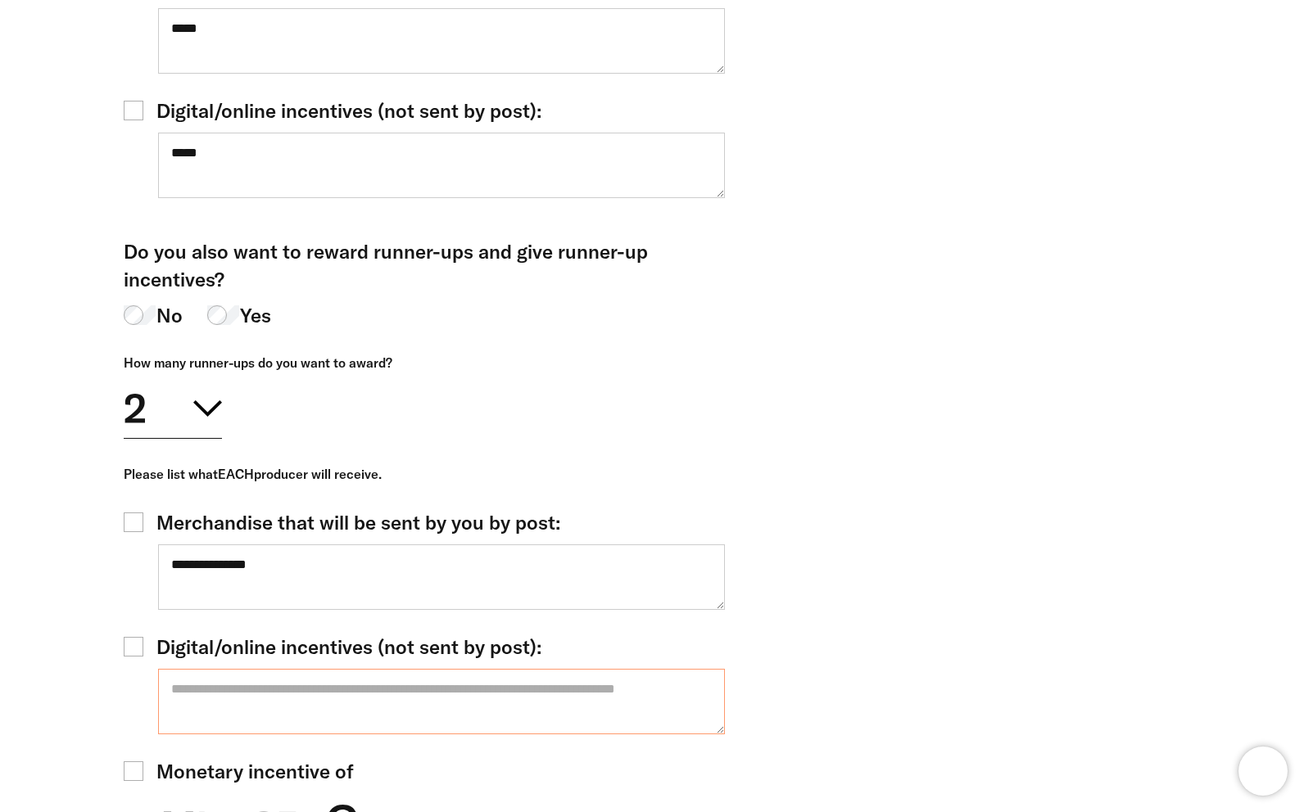
click at [350, 669] on textarea at bounding box center [441, 702] width 567 height 66
type textarea "*"
drag, startPoint x: 516, startPoint y: 632, endPoint x: 830, endPoint y: 760, distance: 339.4
click at [531, 669] on textarea "**********" at bounding box center [441, 702] width 567 height 66
type textarea "**********"
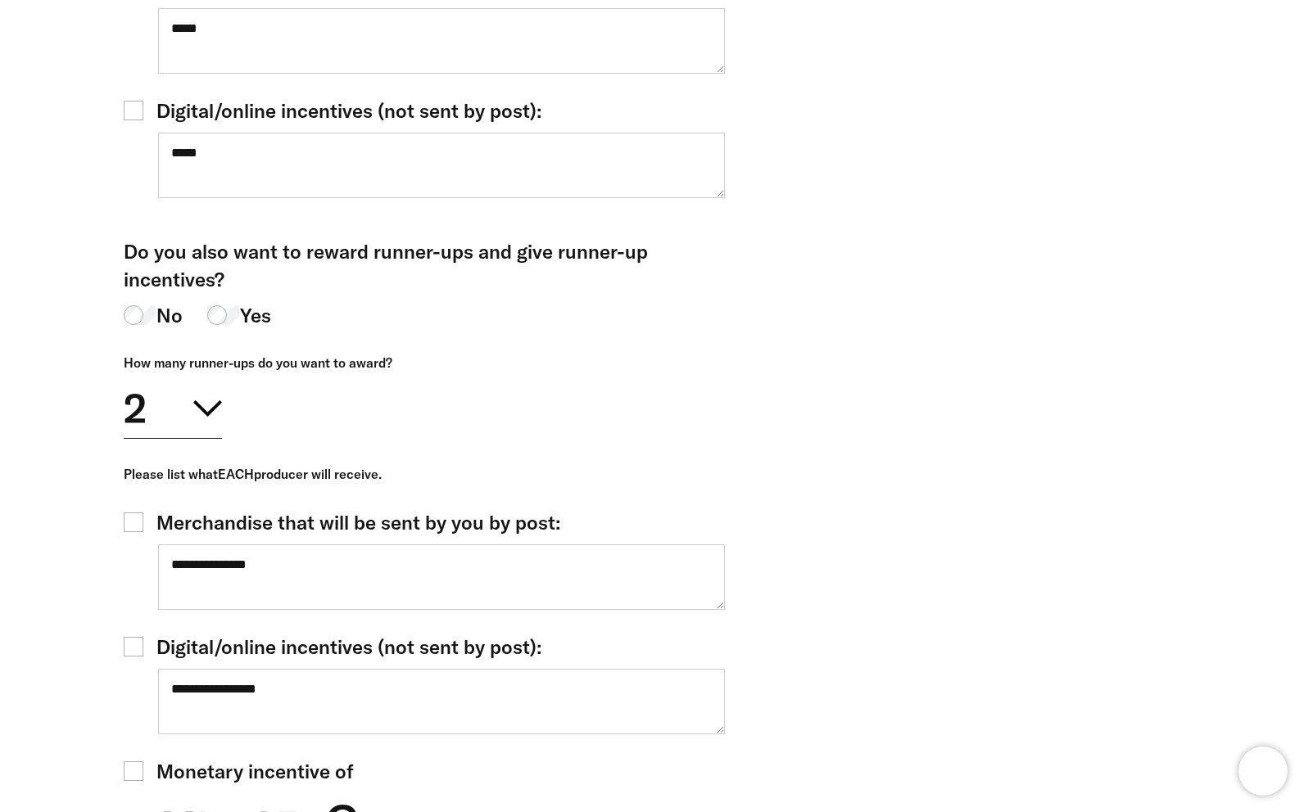
click at [617, 757] on label "Monetary incentive of" at bounding box center [427, 771] width 606 height 28
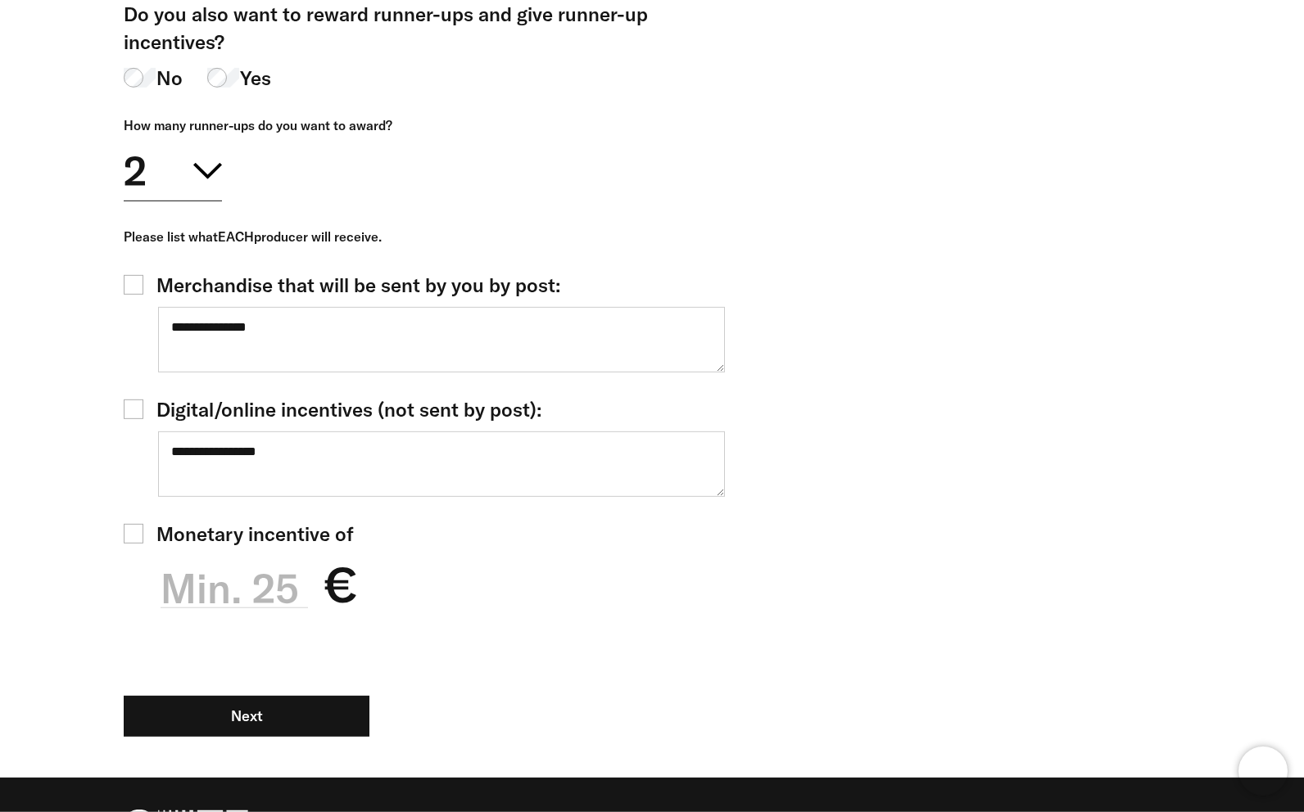
scroll to position [825, 0]
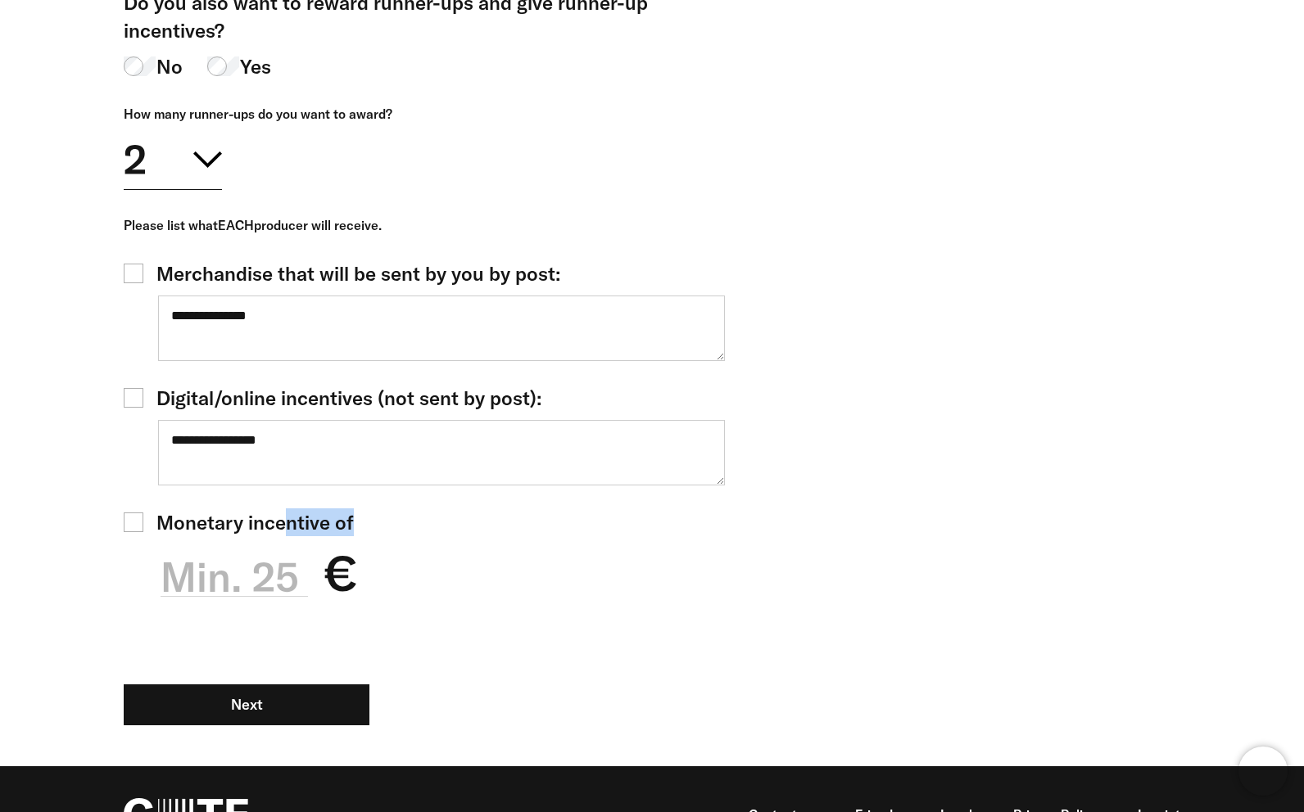
click at [285, 509] on div "Monetary incentive of Min. 25 €" at bounding box center [427, 564] width 606 height 111
click at [270, 549] on label "Min. 25" at bounding box center [233, 577] width 147 height 57
click at [270, 539] on input "Min. 25" at bounding box center [233, 568] width 147 height 58
type input "**"
click at [649, 585] on div "**********" at bounding box center [427, 452] width 606 height 384
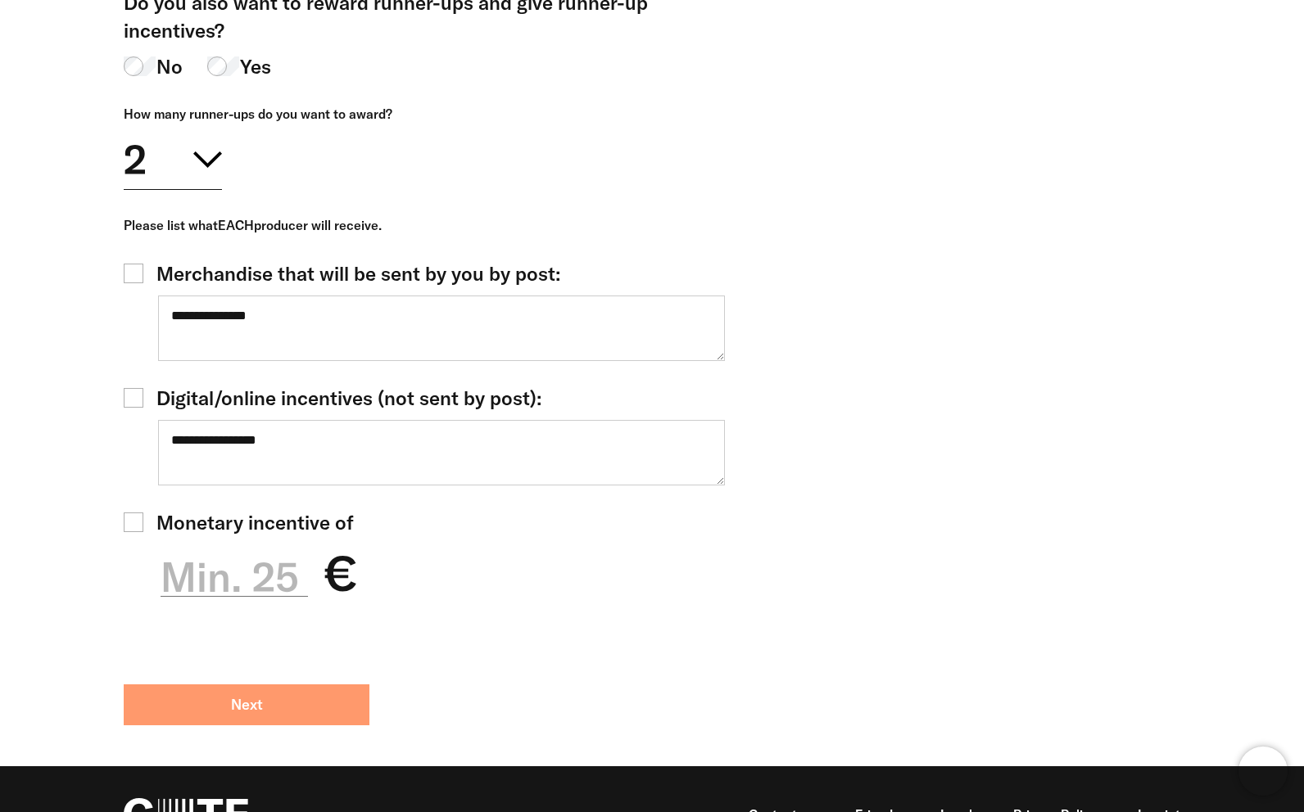
click at [350, 685] on button "Next" at bounding box center [247, 705] width 246 height 41
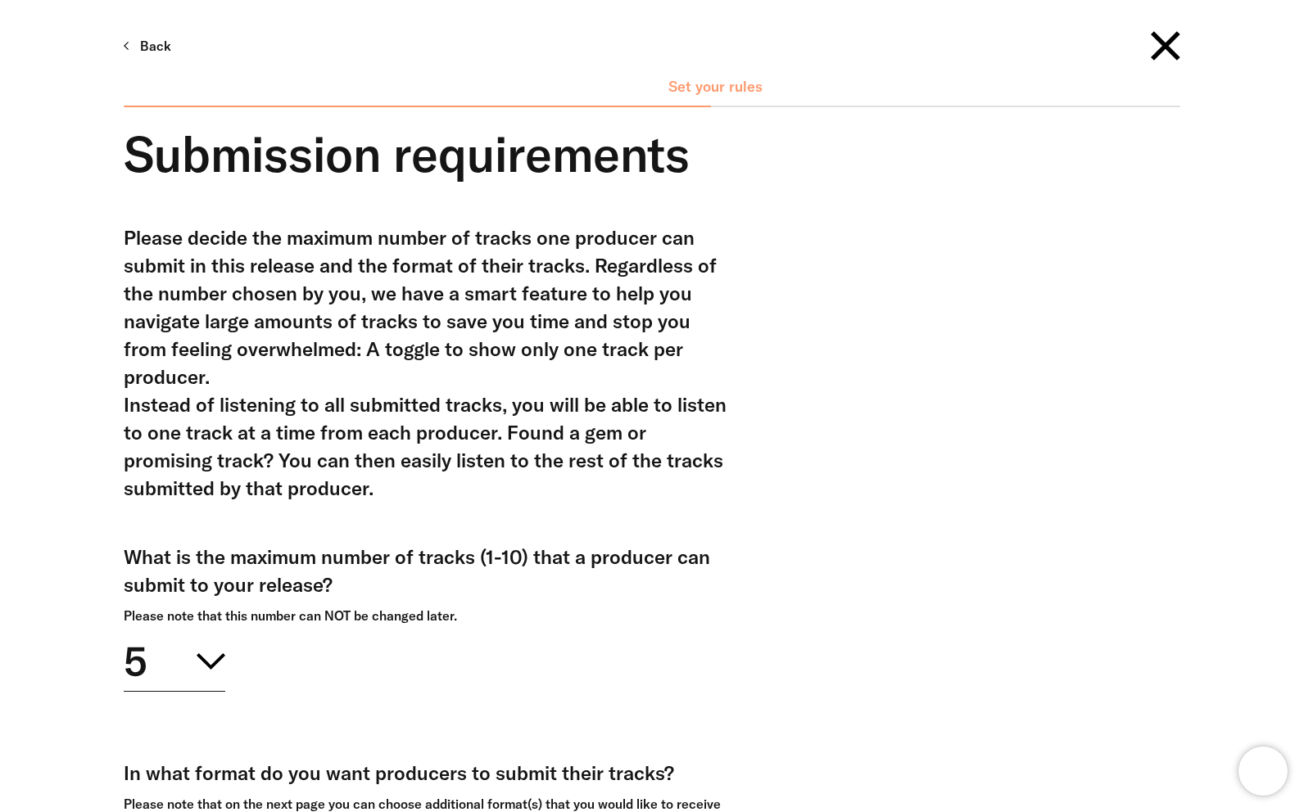
click at [190, 649] on button "5" at bounding box center [175, 659] width 102 height 66
drag, startPoint x: 170, startPoint y: 781, endPoint x: 182, endPoint y: 771, distance: 16.3
click at [169, 781] on div "3" at bounding box center [175, 780] width 102 height 74
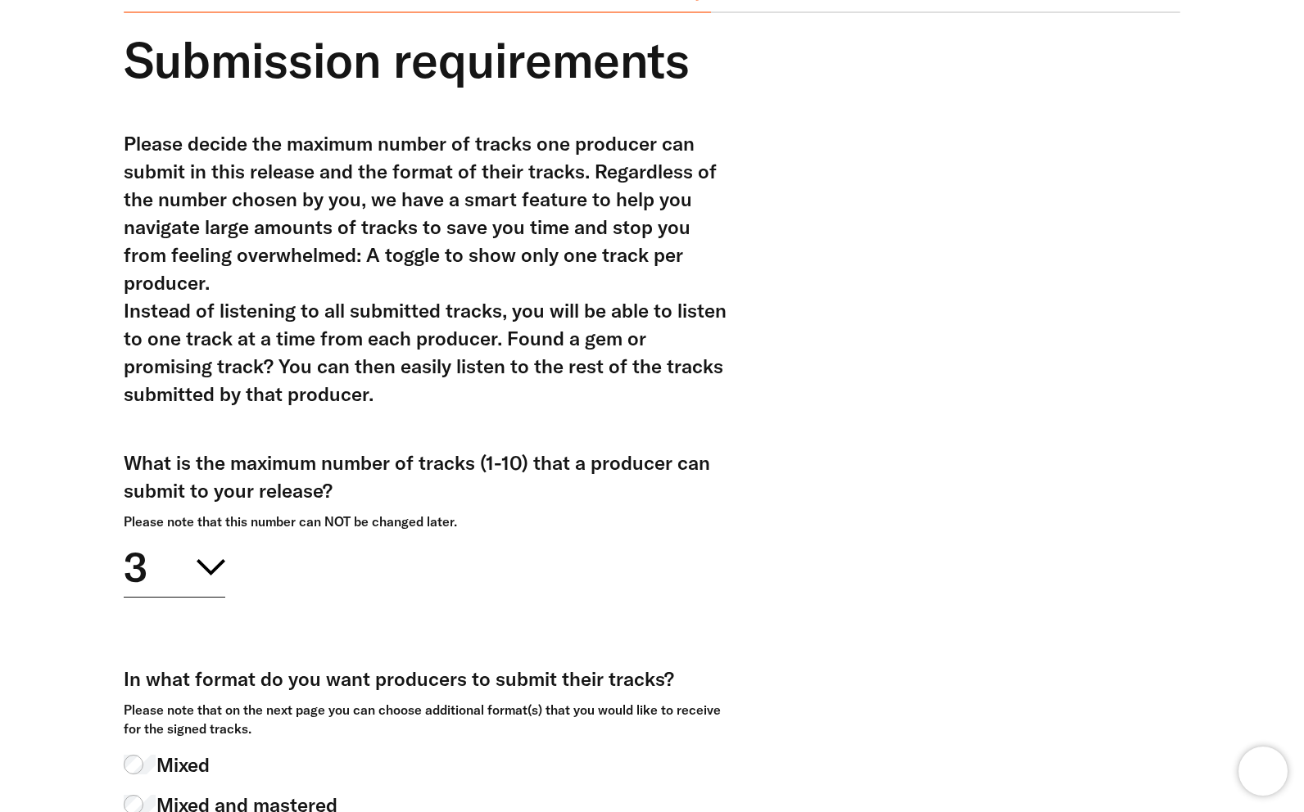
scroll to position [319, 0]
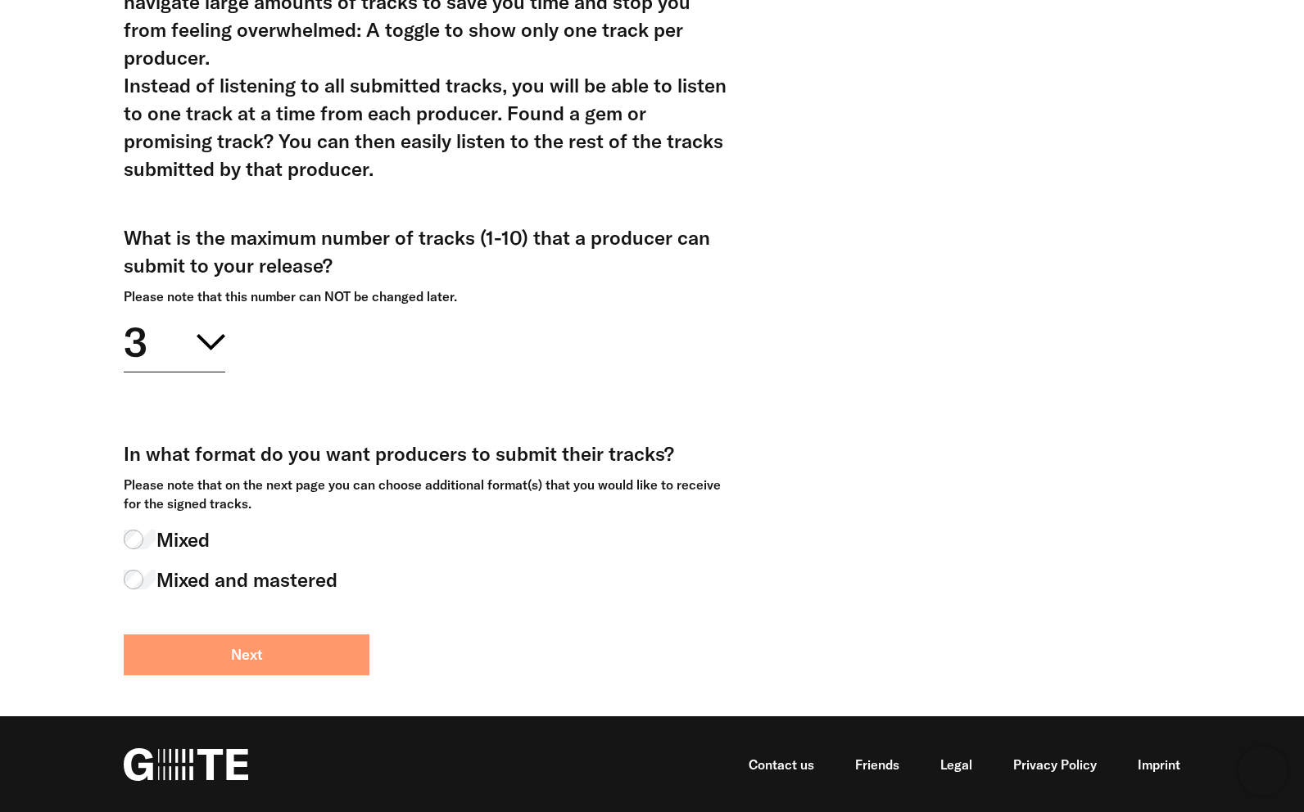
click at [260, 662] on button "Next" at bounding box center [247, 655] width 246 height 41
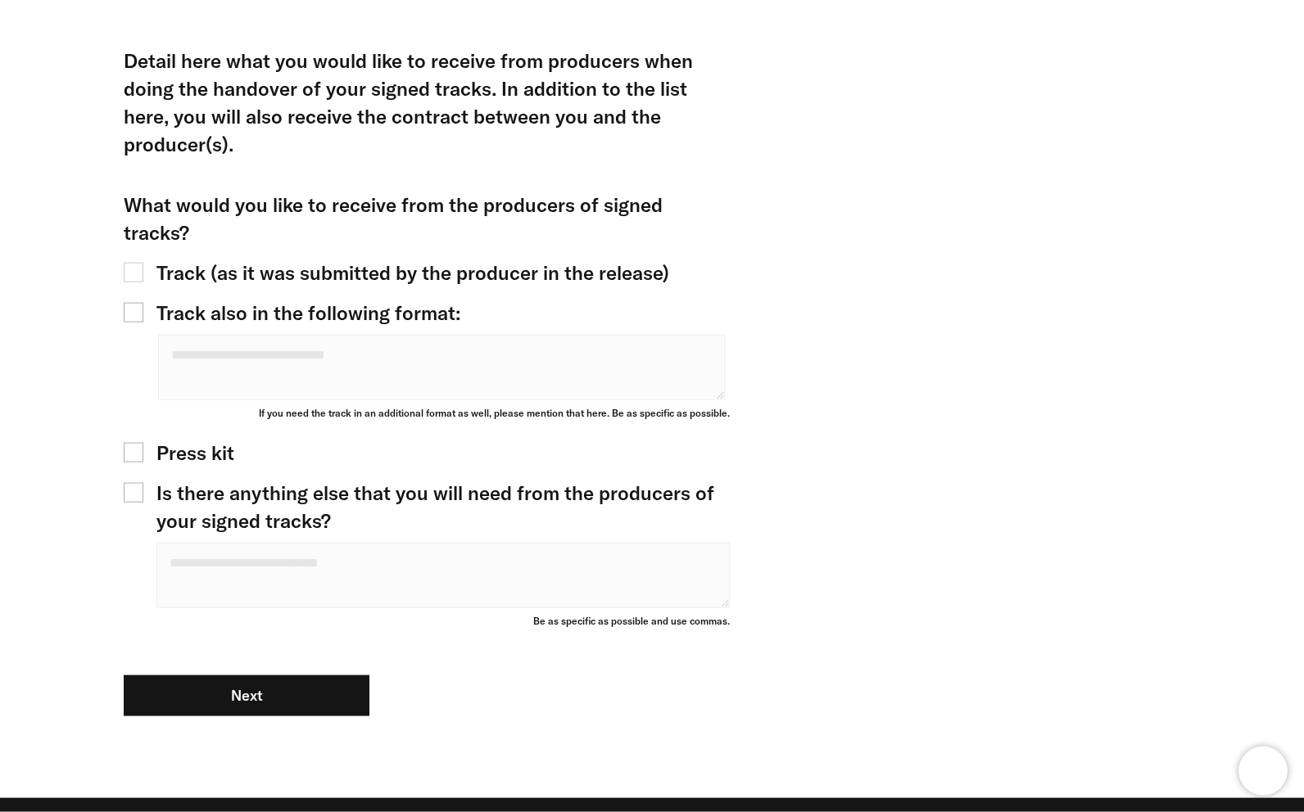
scroll to position [236, 0]
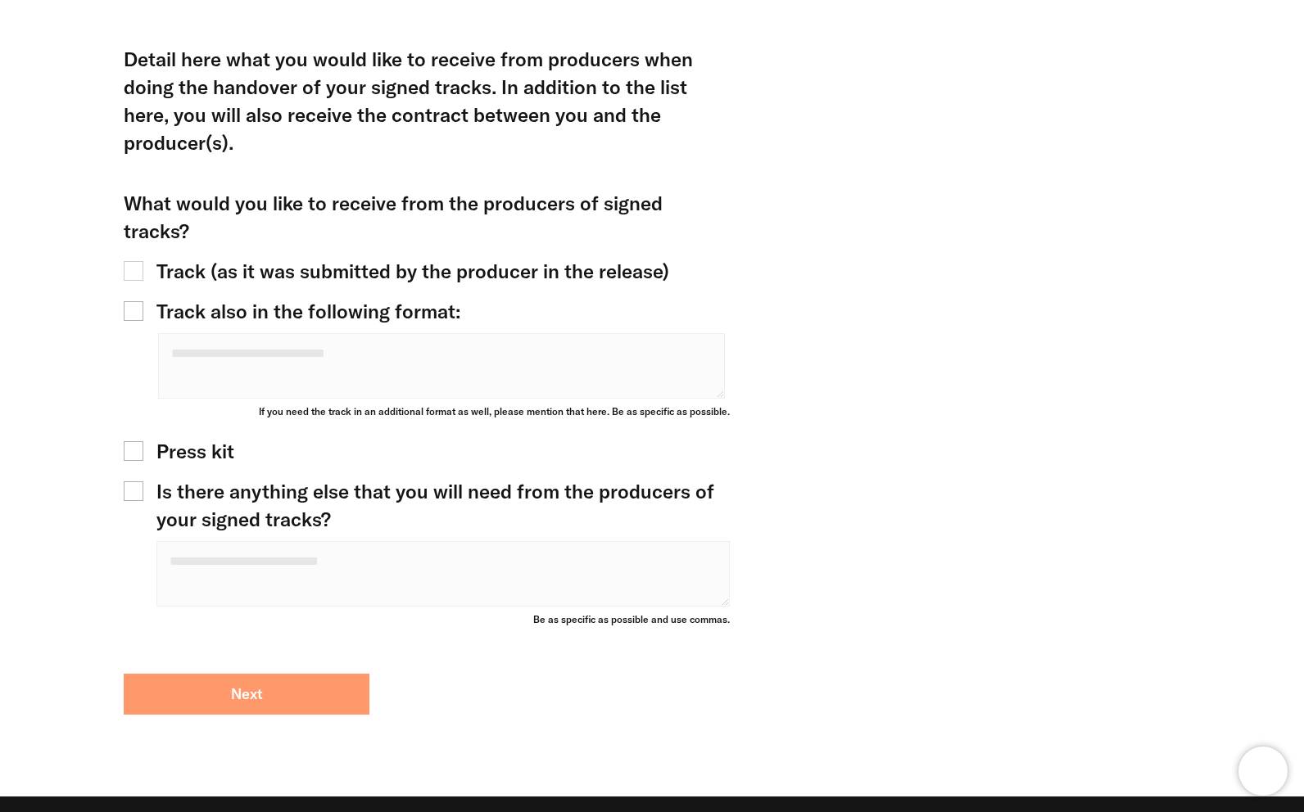
click at [296, 674] on button "Next" at bounding box center [247, 694] width 246 height 41
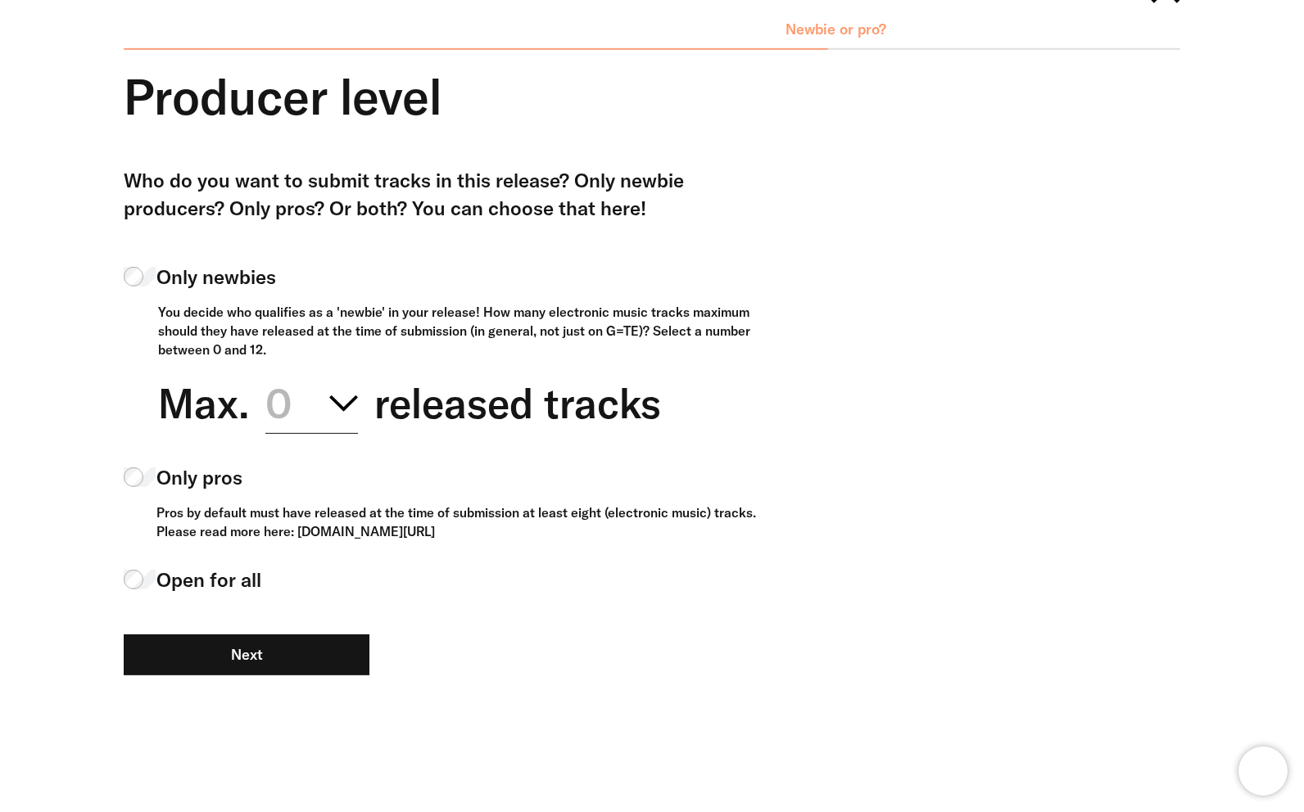
scroll to position [144, 0]
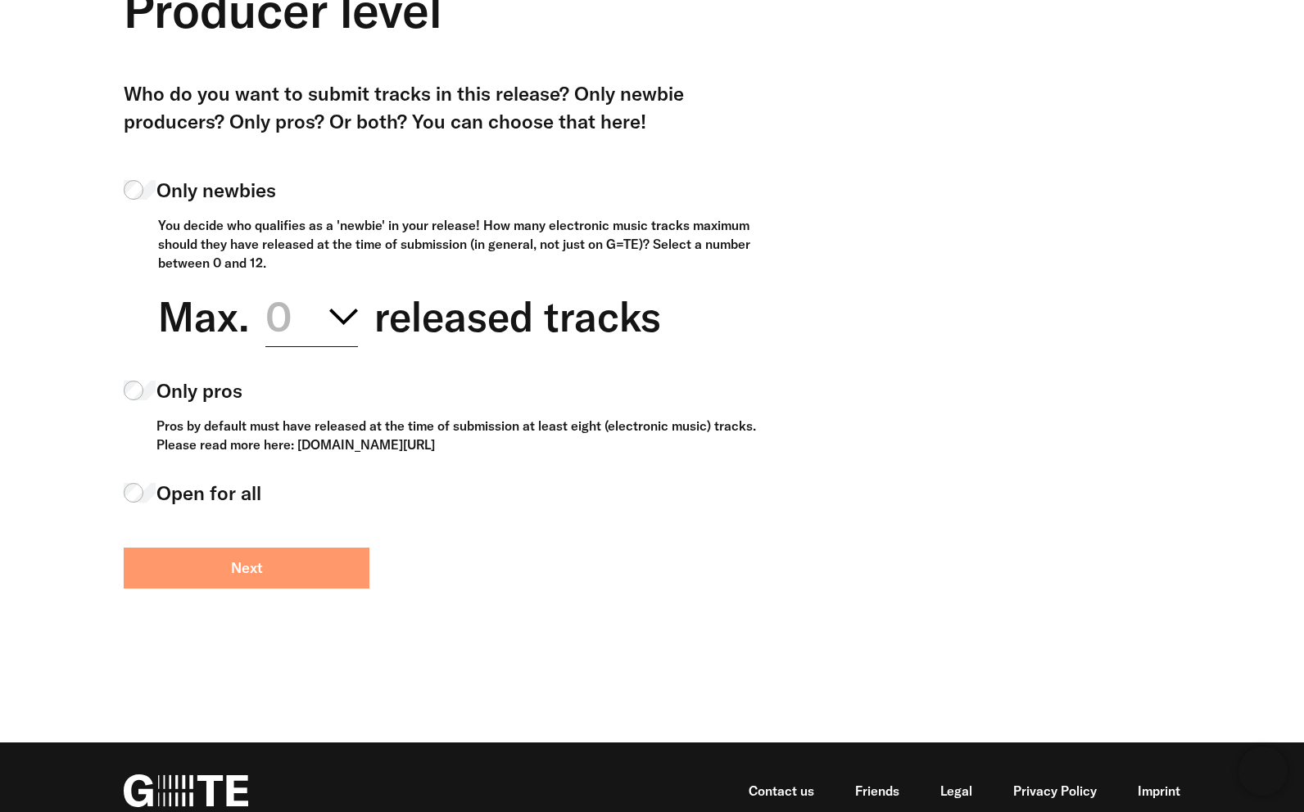
click at [320, 577] on button "Next" at bounding box center [247, 568] width 246 height 41
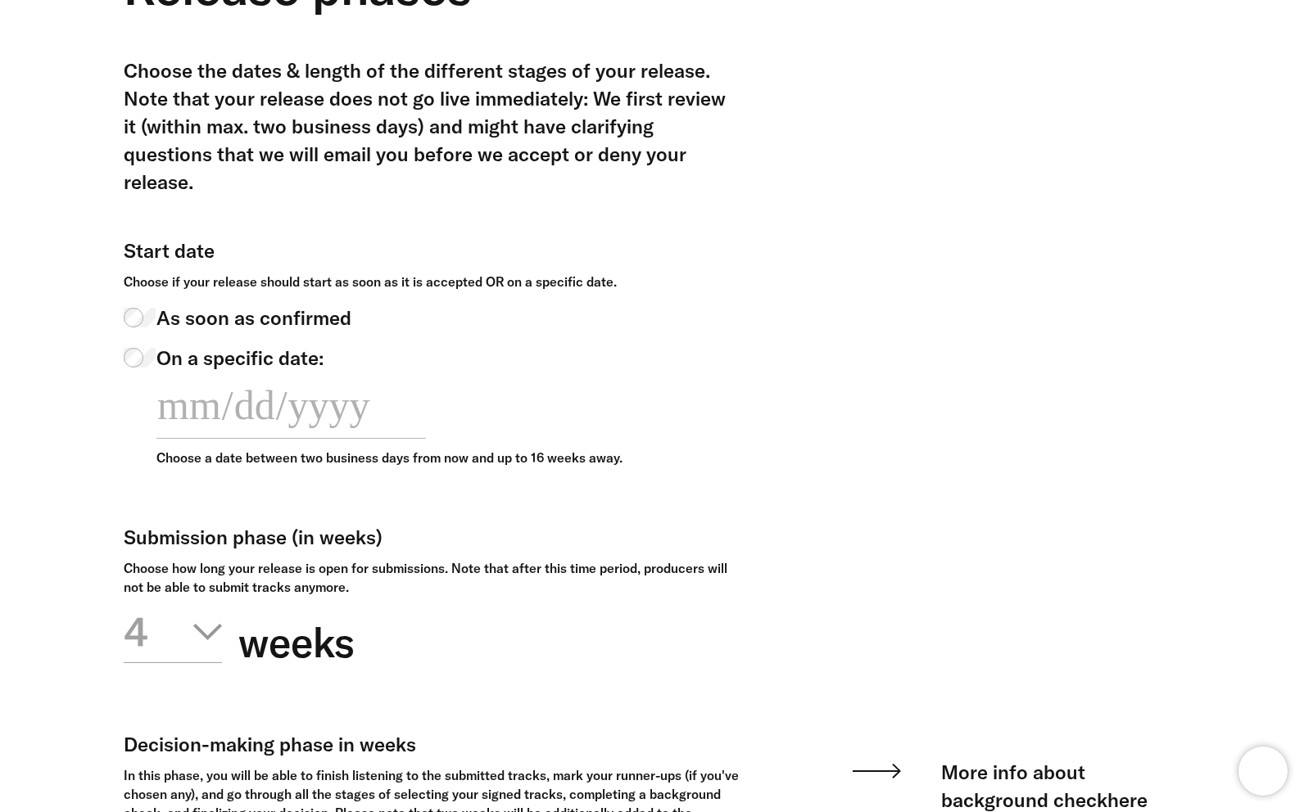
scroll to position [170, 0]
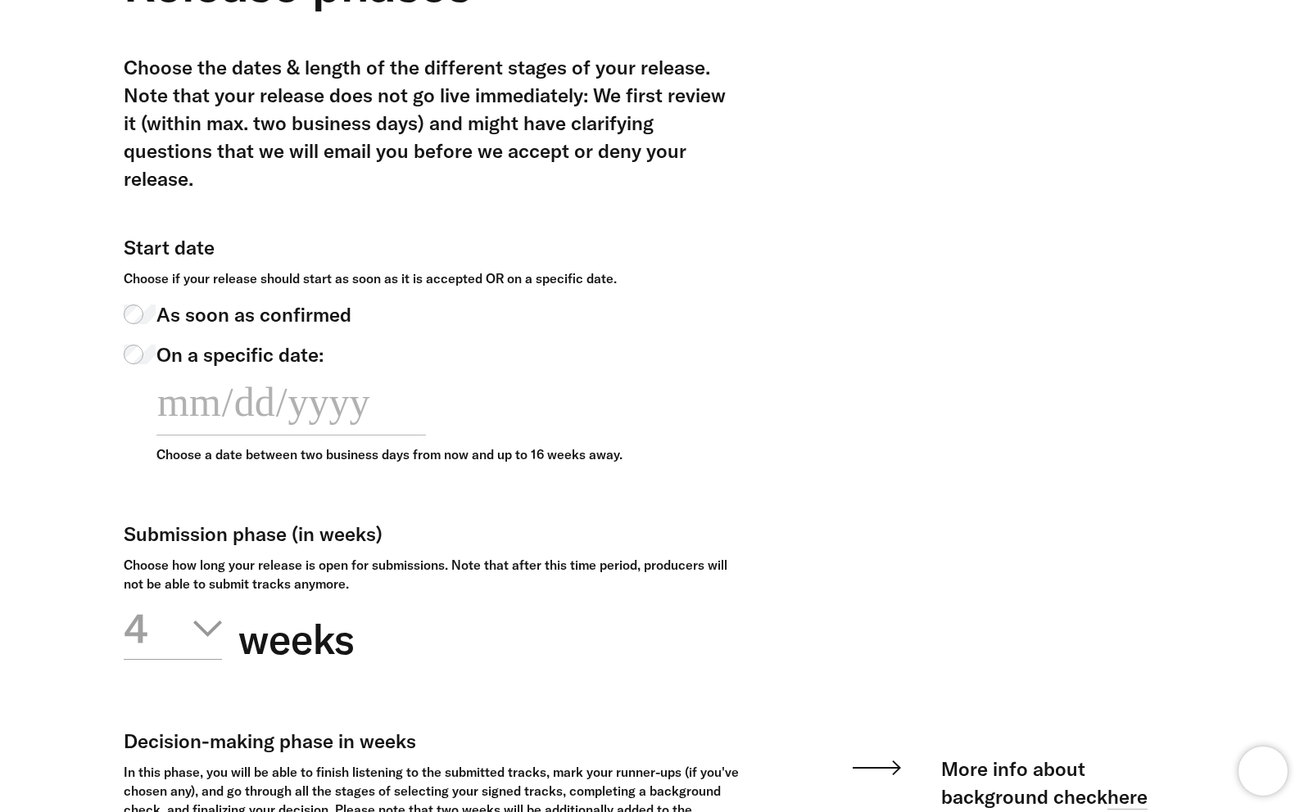
click at [205, 626] on icon "button" at bounding box center [207, 629] width 29 height 16
click at [165, 694] on div "2" at bounding box center [173, 702] width 98 height 74
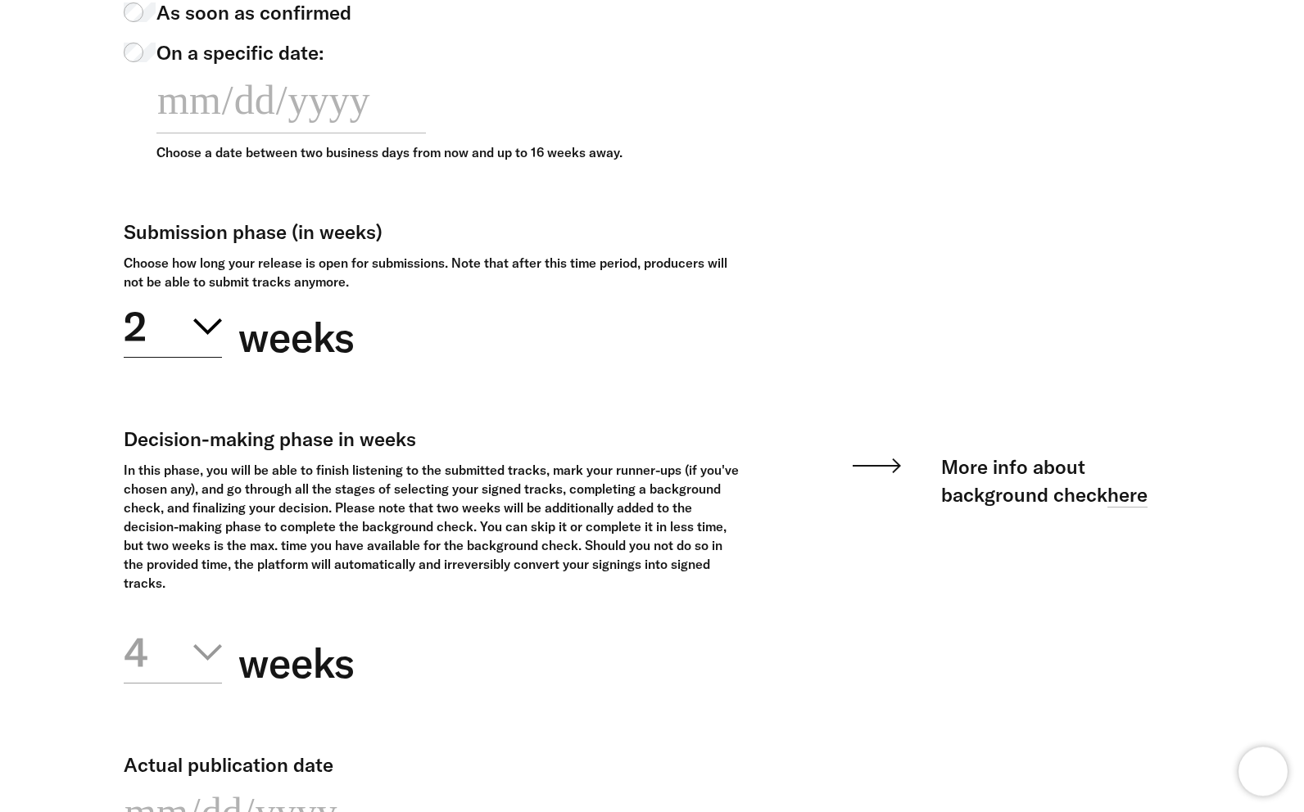
scroll to position [537, 0]
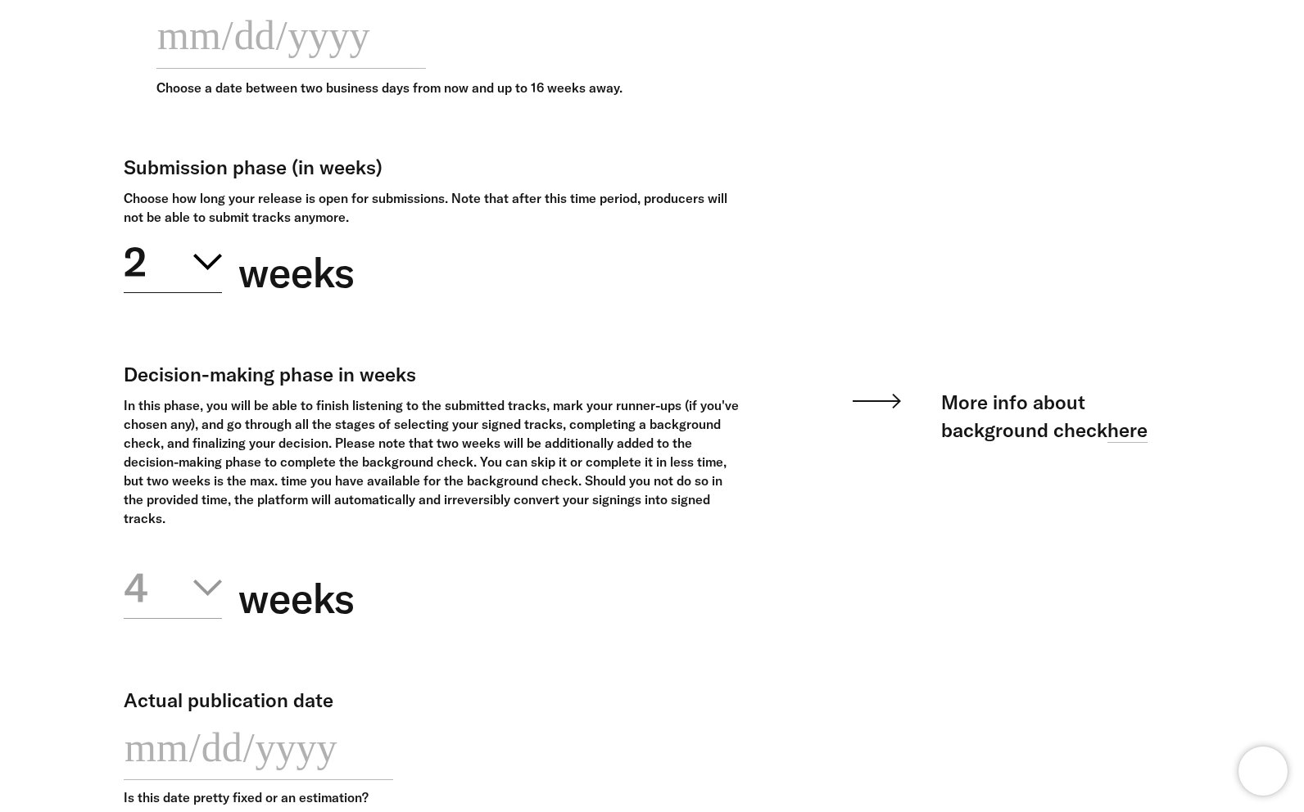
click at [245, 617] on span "weeks" at bounding box center [296, 598] width 116 height 57
click at [193, 598] on button "4" at bounding box center [173, 586] width 98 height 66
click at [176, 659] on div "1" at bounding box center [173, 661] width 98 height 74
type input "**********"
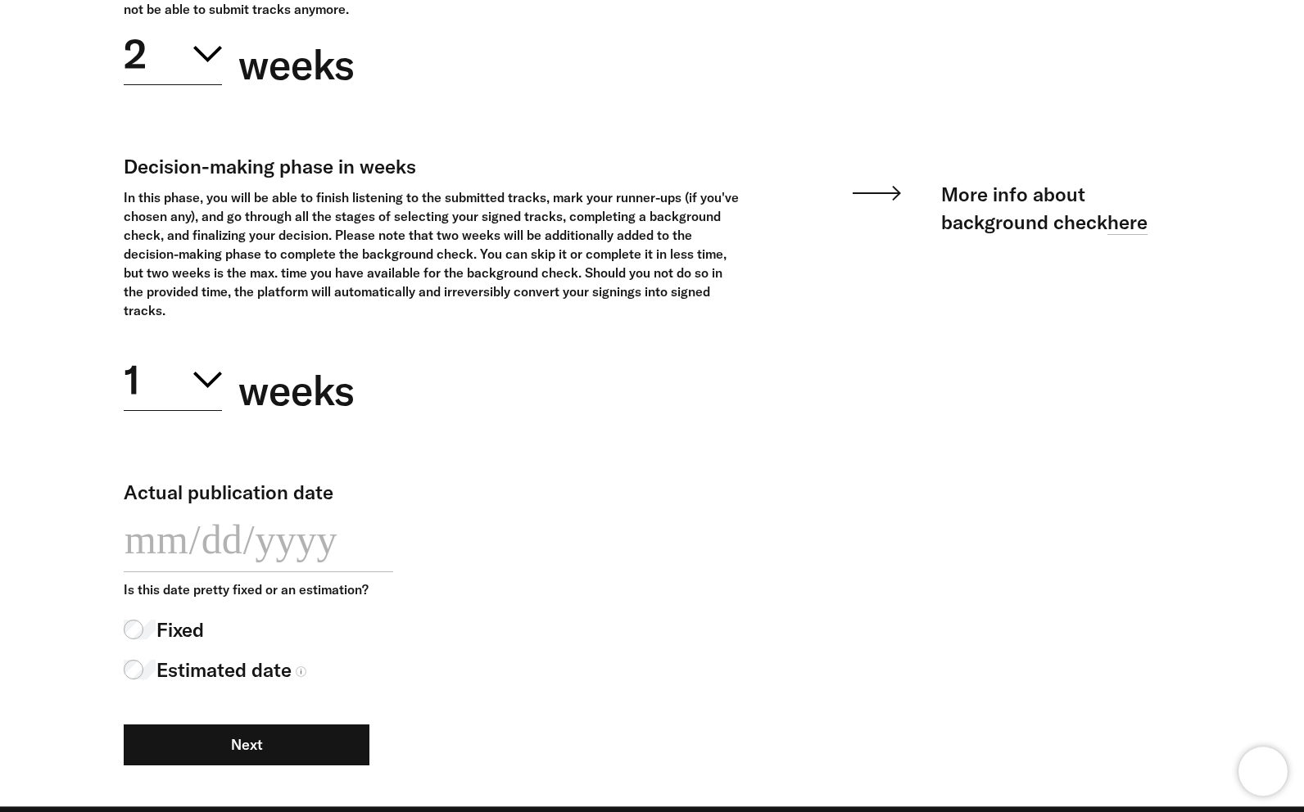
scroll to position [747, 0]
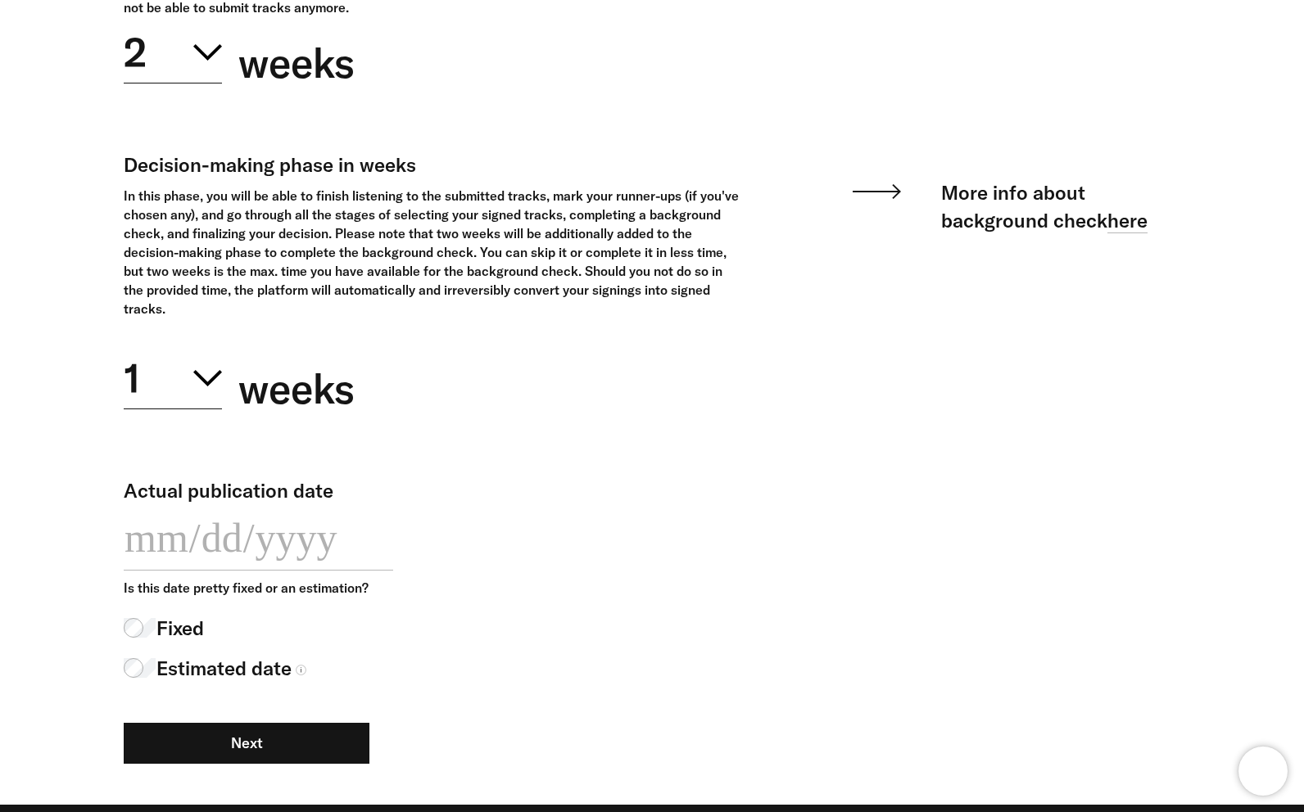
click at [264, 541] on input "**********" at bounding box center [258, 537] width 269 height 67
click at [747, 580] on form "**********" at bounding box center [652, 141] width 1056 height 1328
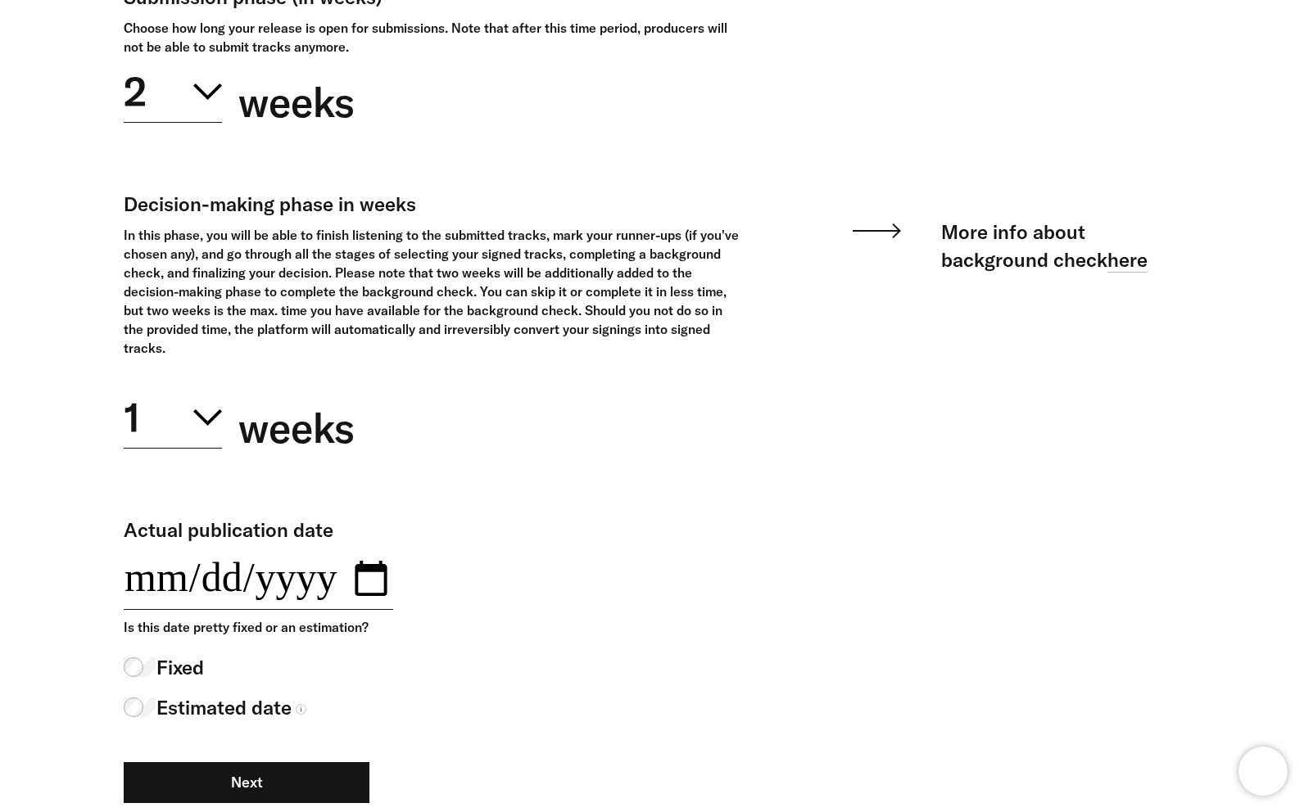
scroll to position [833, 0]
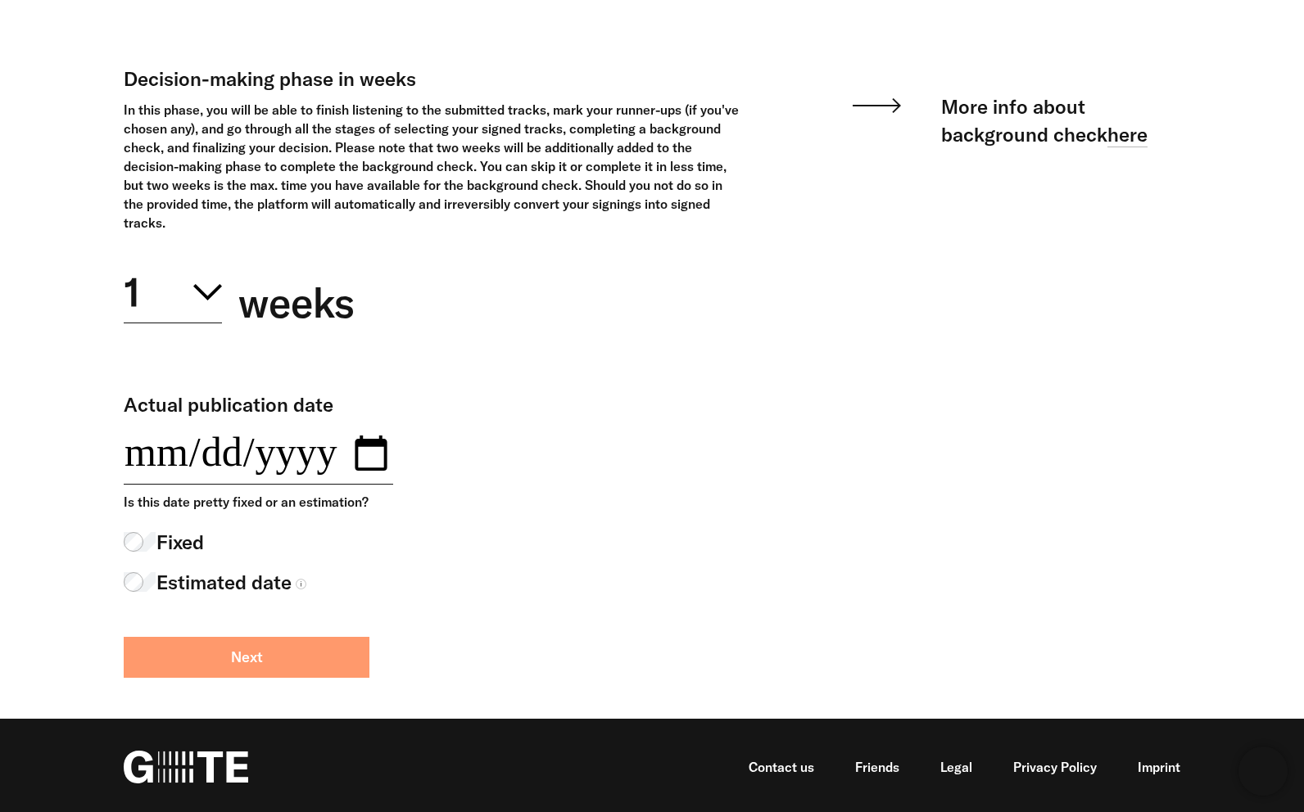
click at [343, 649] on button "Next" at bounding box center [247, 657] width 246 height 41
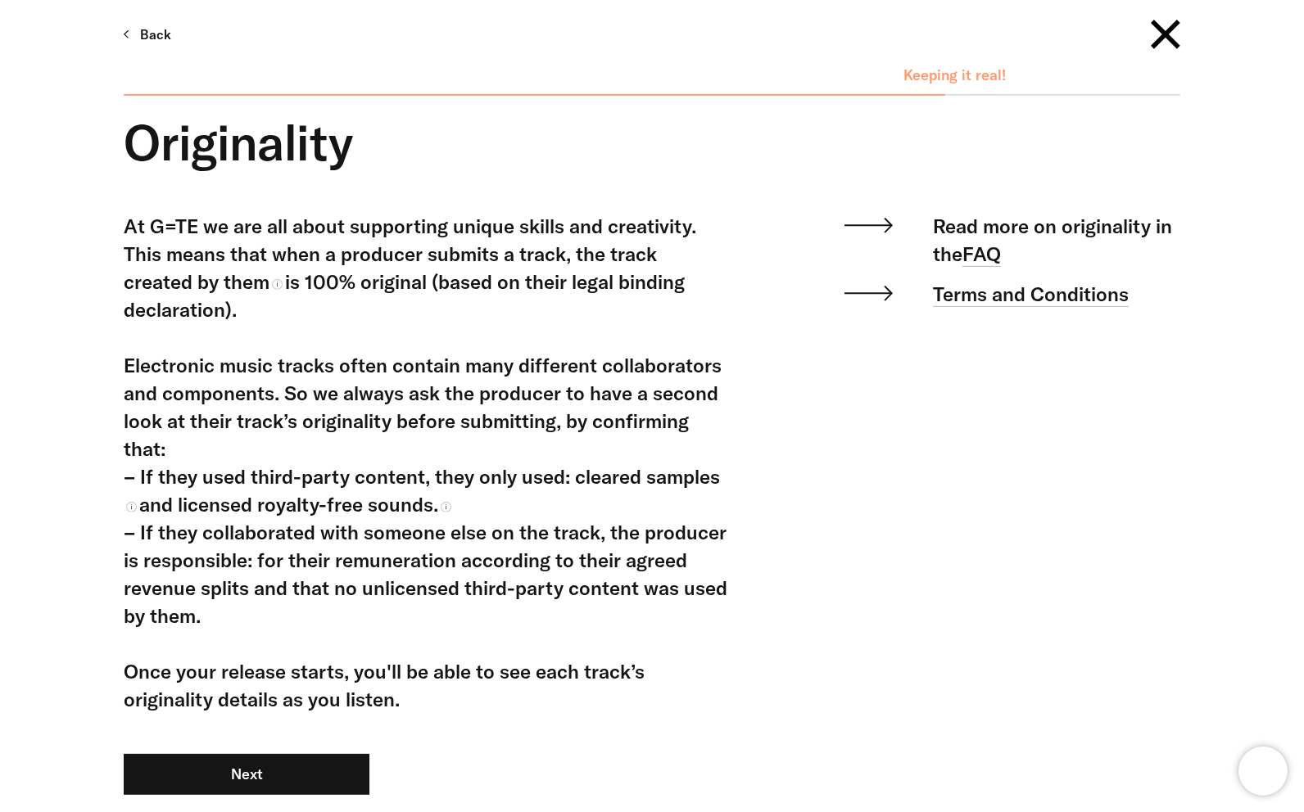
scroll to position [170, 0]
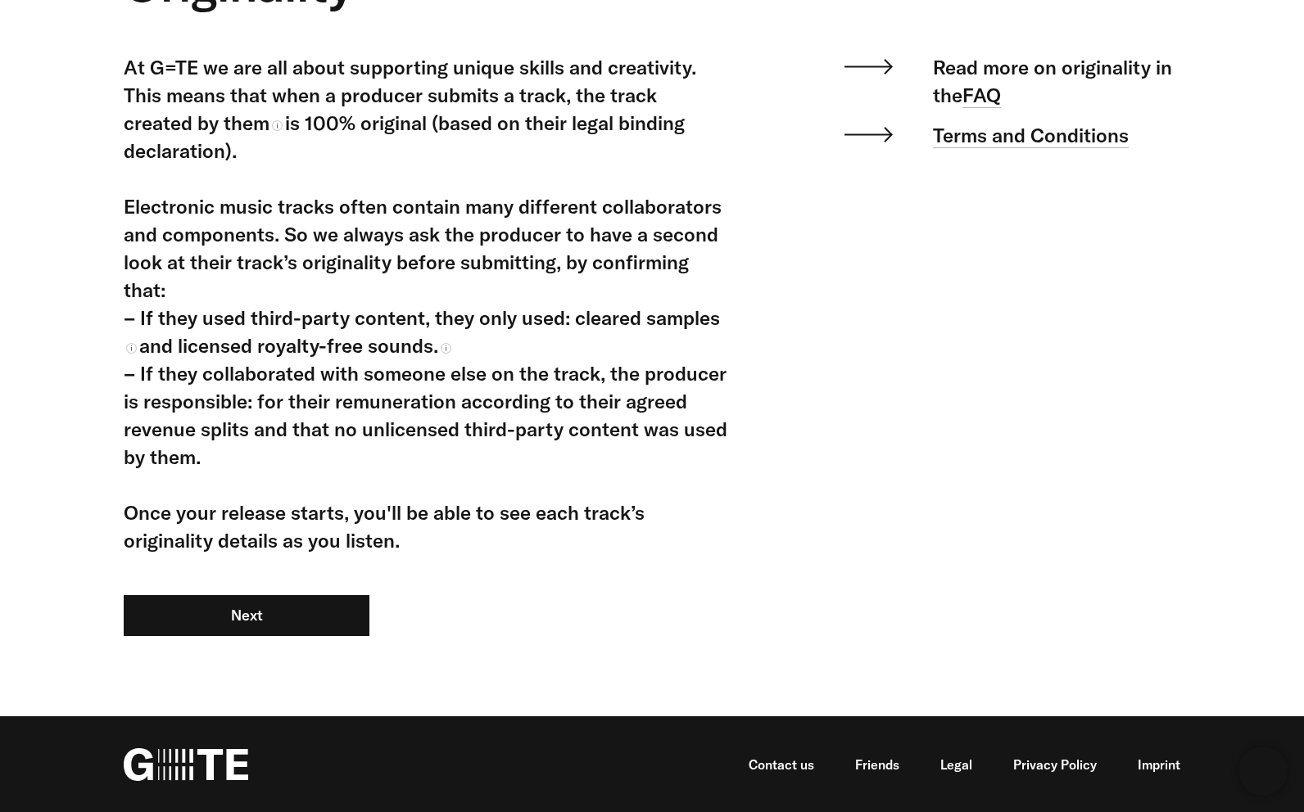
click at [310, 642] on div "At G=TE we are all about supporting unique skills and creativity. This means th…" at bounding box center [427, 365] width 606 height 624
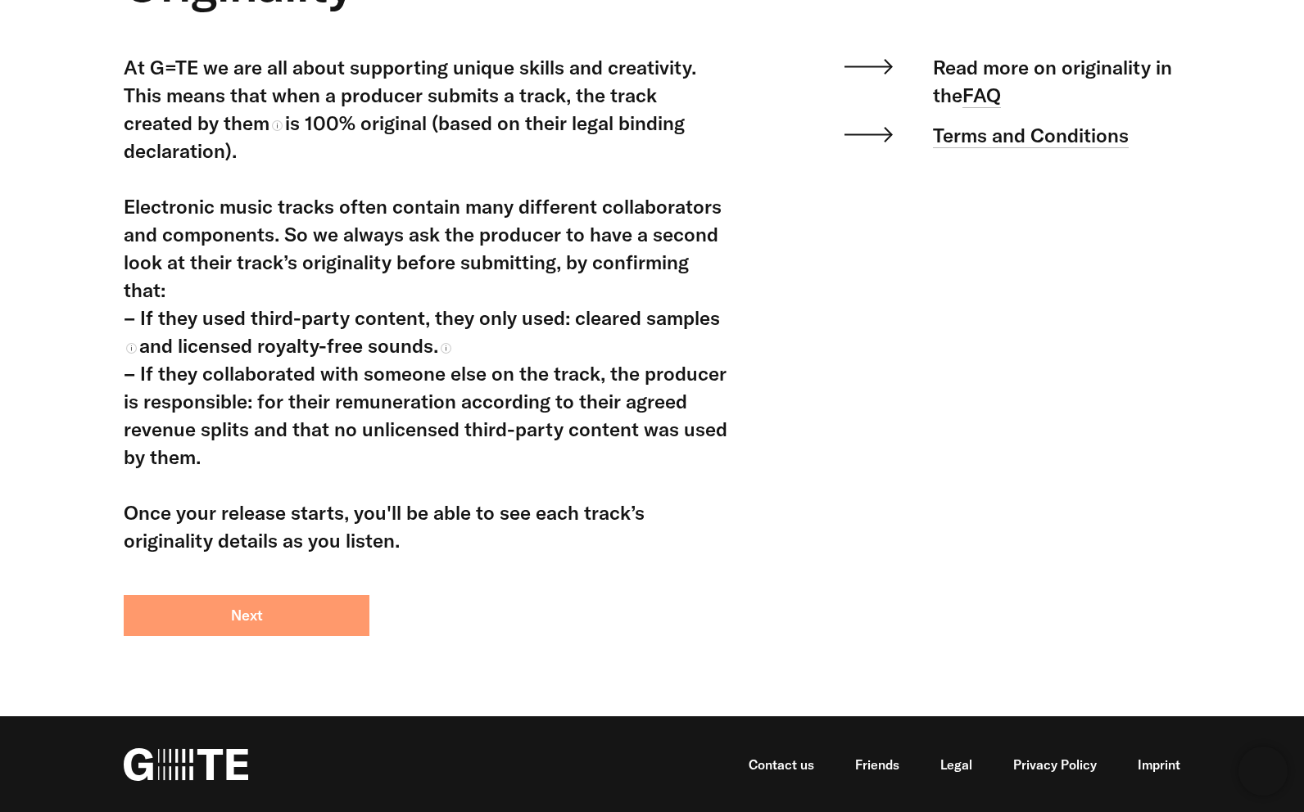
click at [326, 629] on button "Next" at bounding box center [247, 615] width 246 height 41
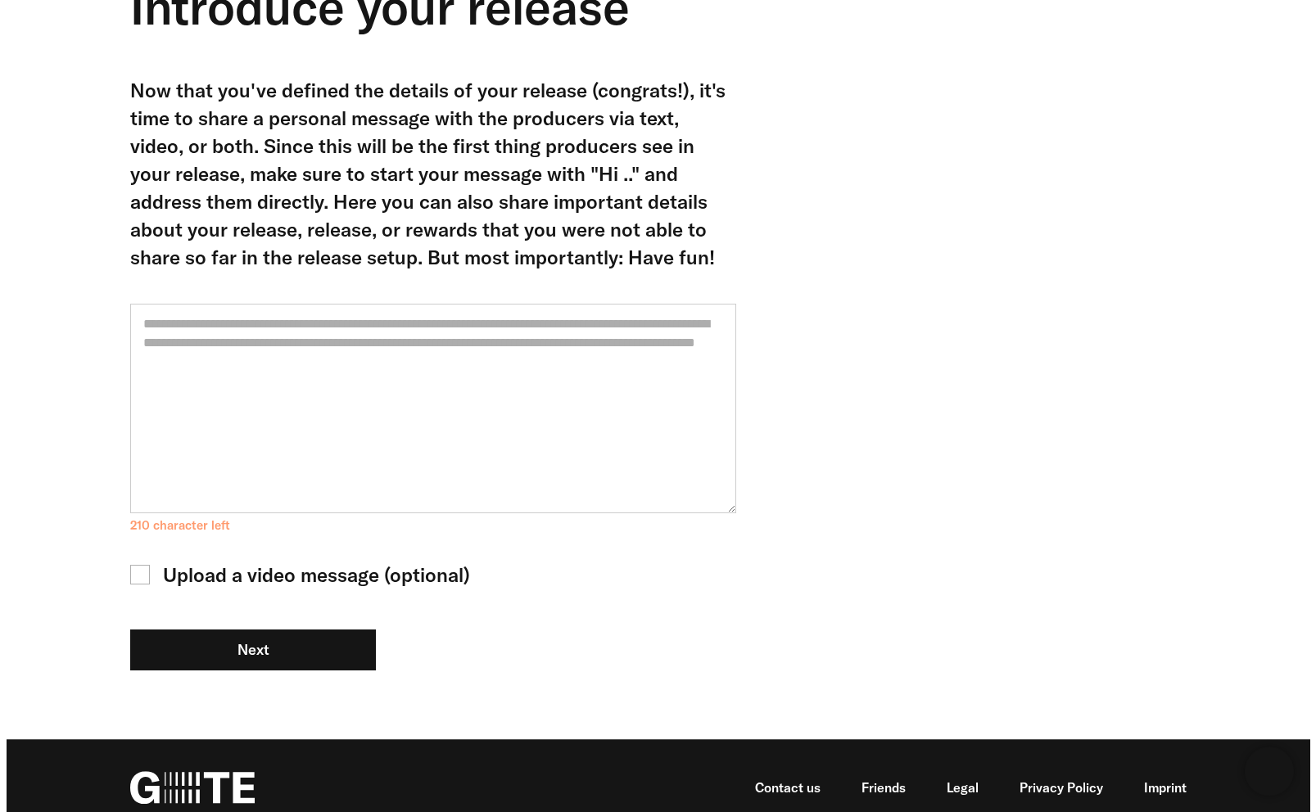
scroll to position [170, 0]
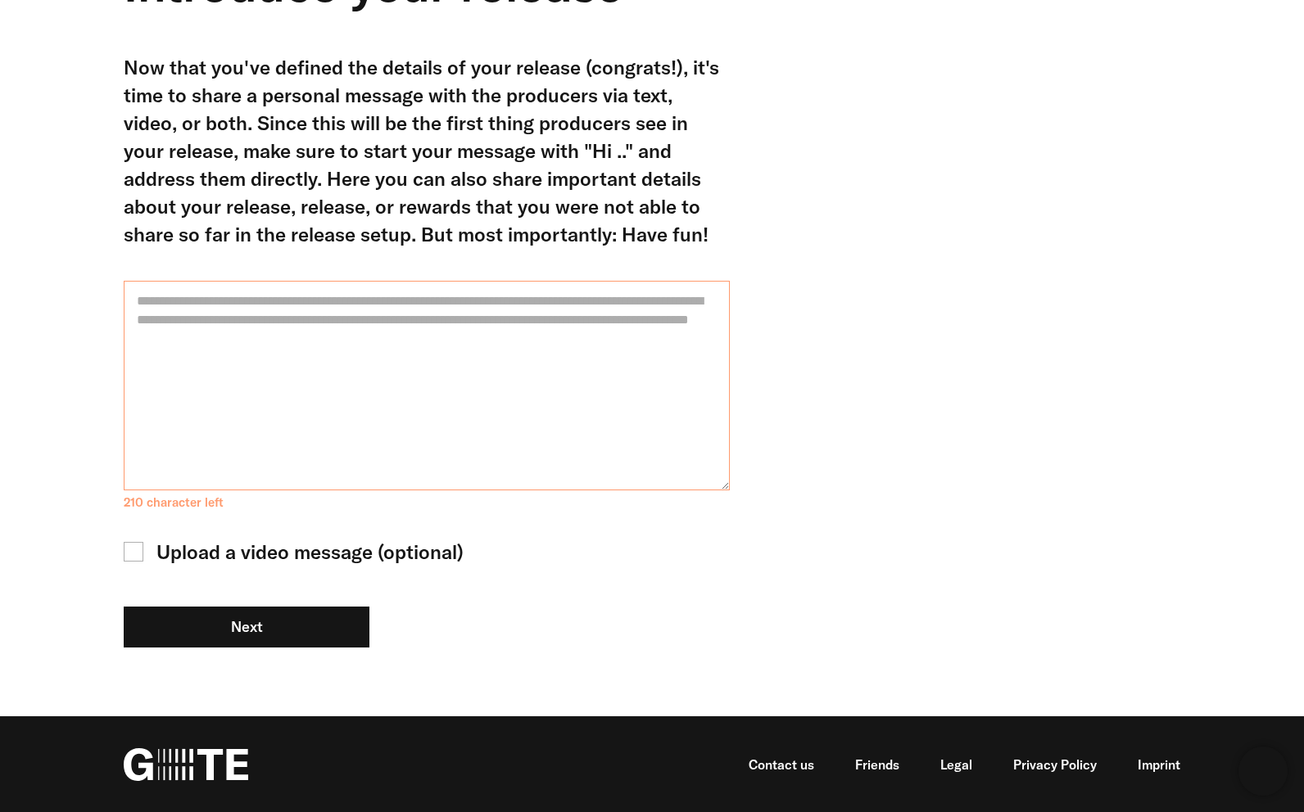
click at [351, 375] on textarea at bounding box center [427, 386] width 606 height 210
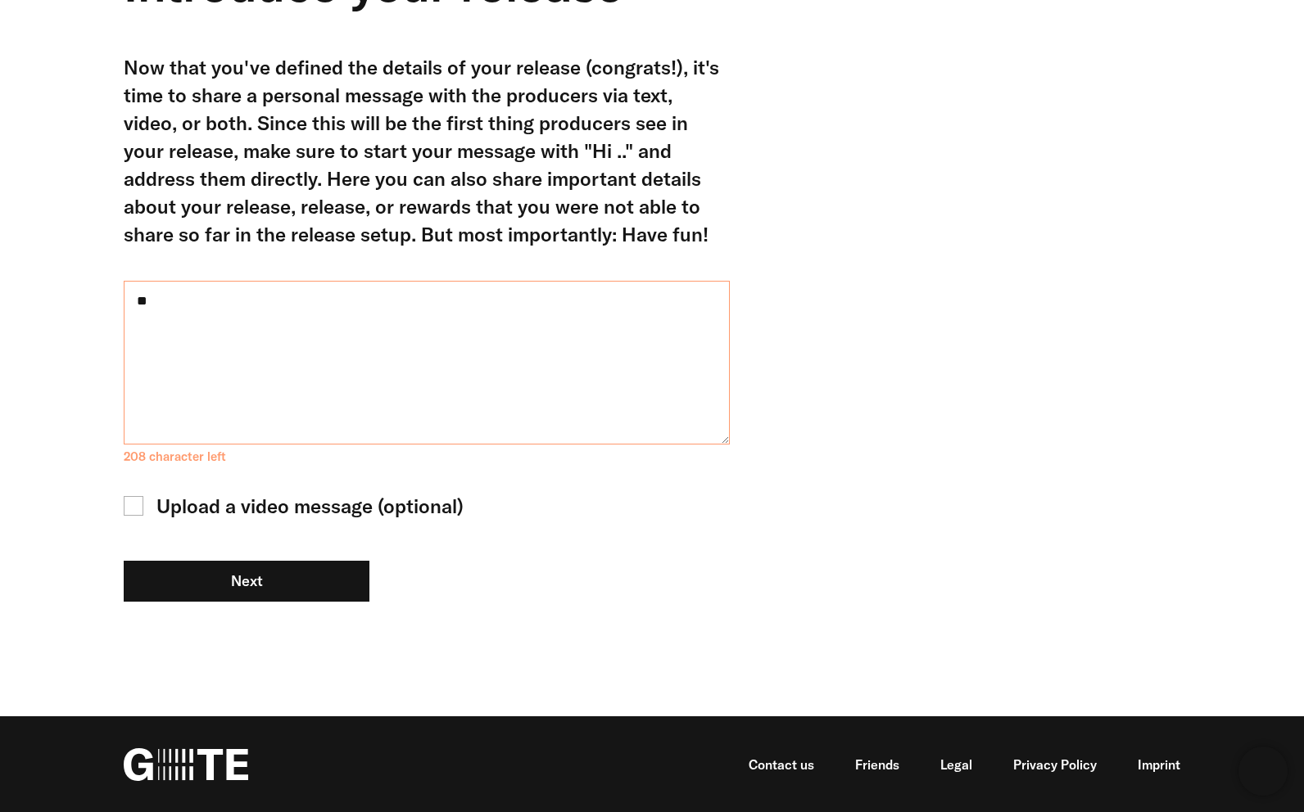
type textarea "*"
type textarea "**********"
click at [527, 564] on div "Next" at bounding box center [427, 581] width 606 height 41
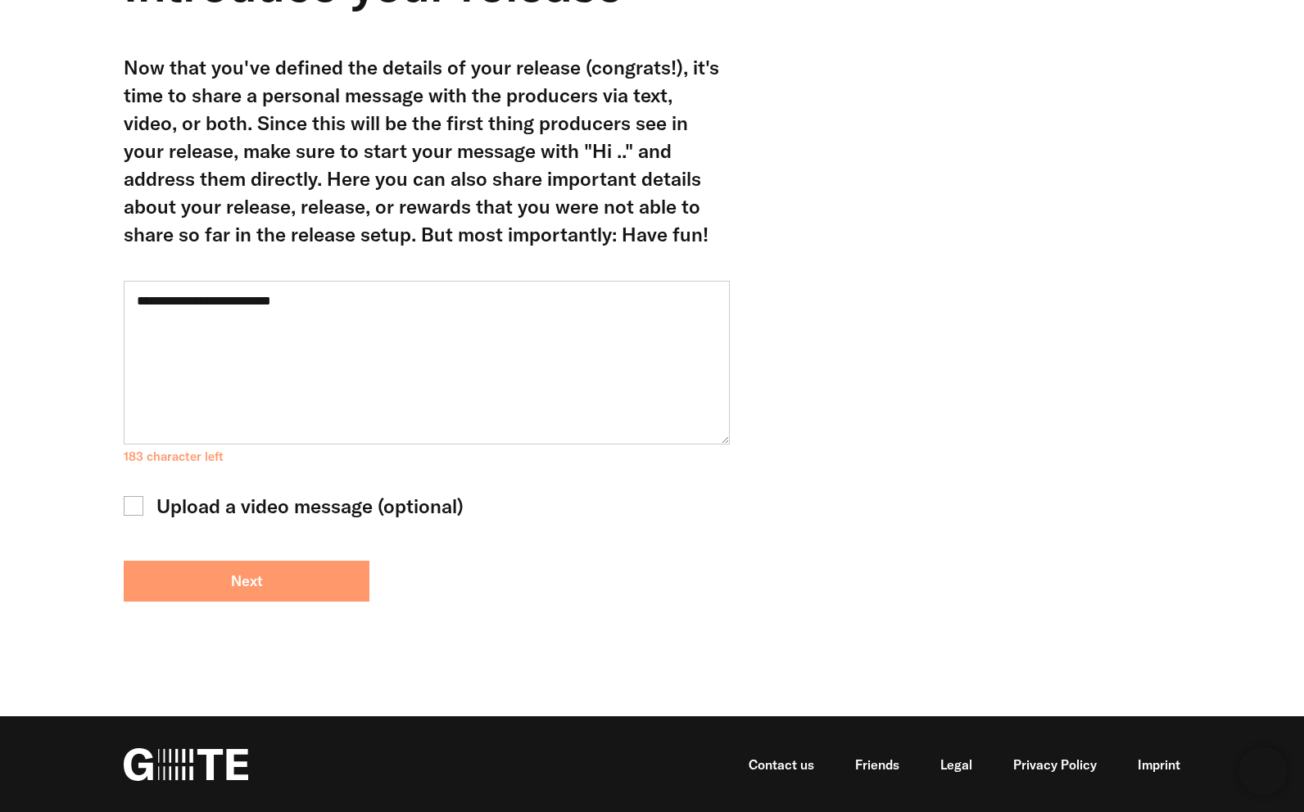
click at [264, 563] on button "Next" at bounding box center [247, 581] width 246 height 41
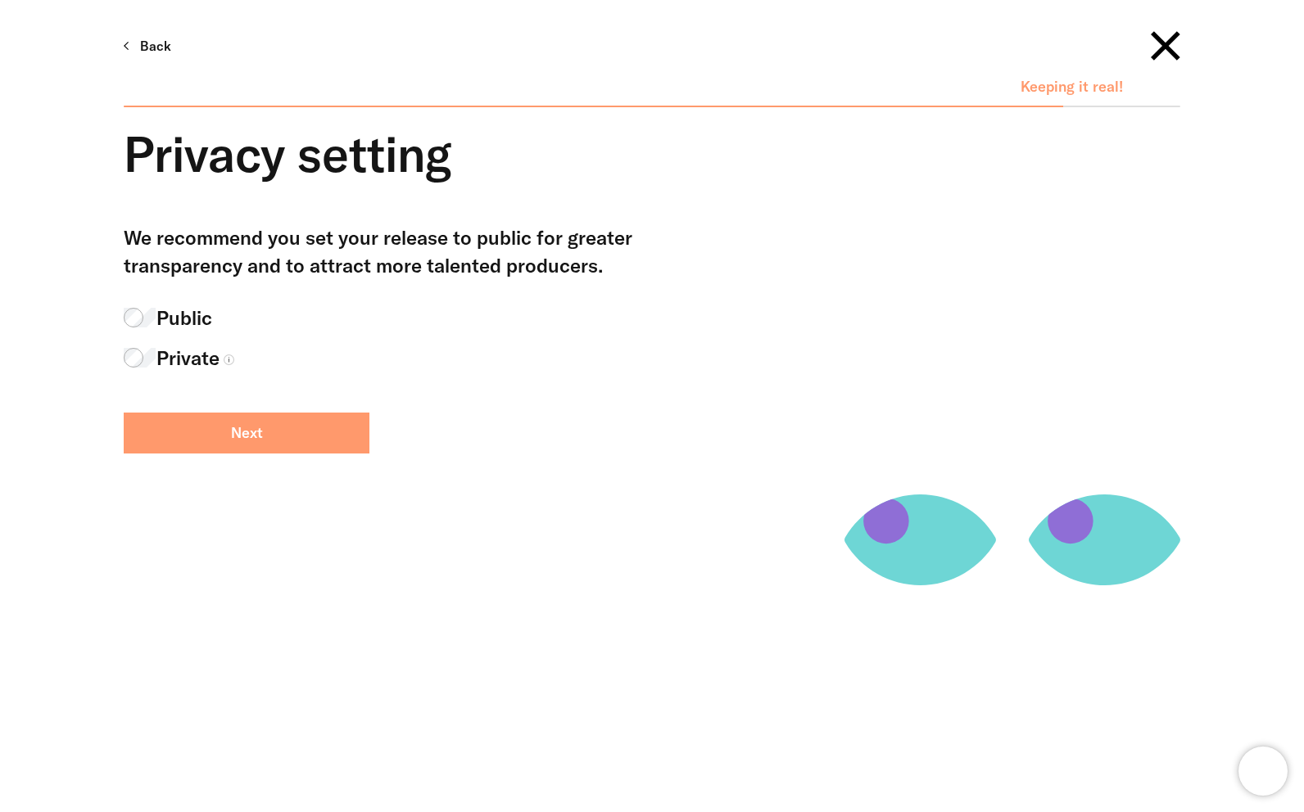
click at [257, 438] on button "Next" at bounding box center [247, 433] width 246 height 41
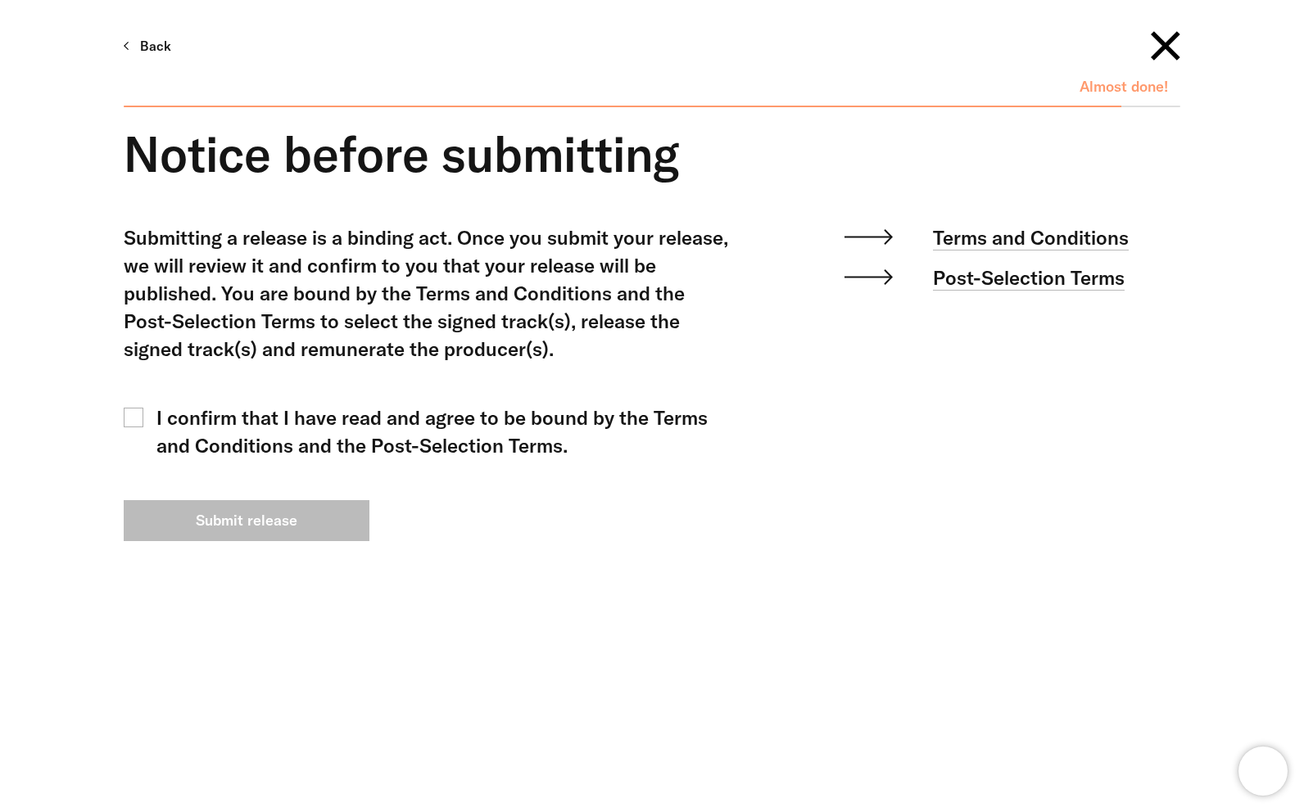
click at [378, 430] on div "I confirm that I have read and agree to be bound by the Terms and Conditions an…" at bounding box center [442, 432] width 573 height 56
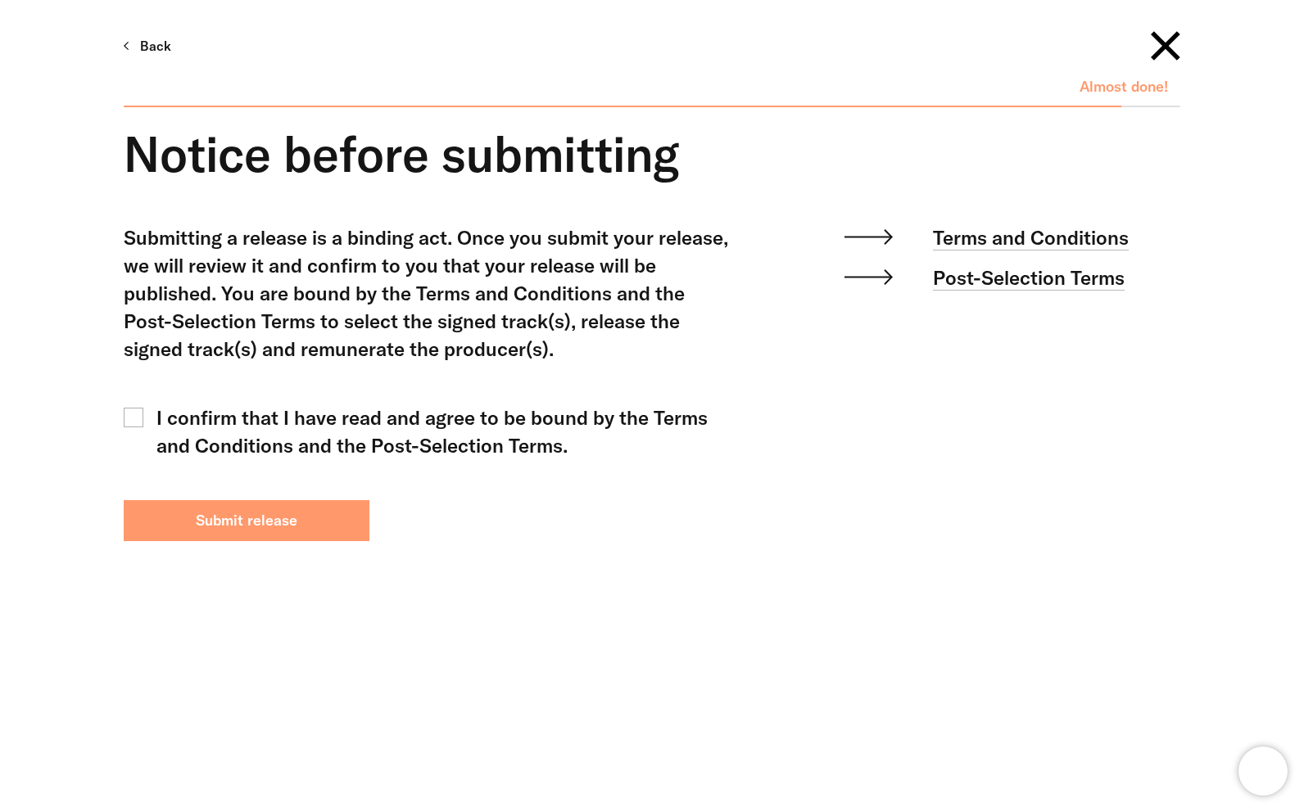
click at [326, 512] on button "Submit release" at bounding box center [247, 520] width 246 height 41
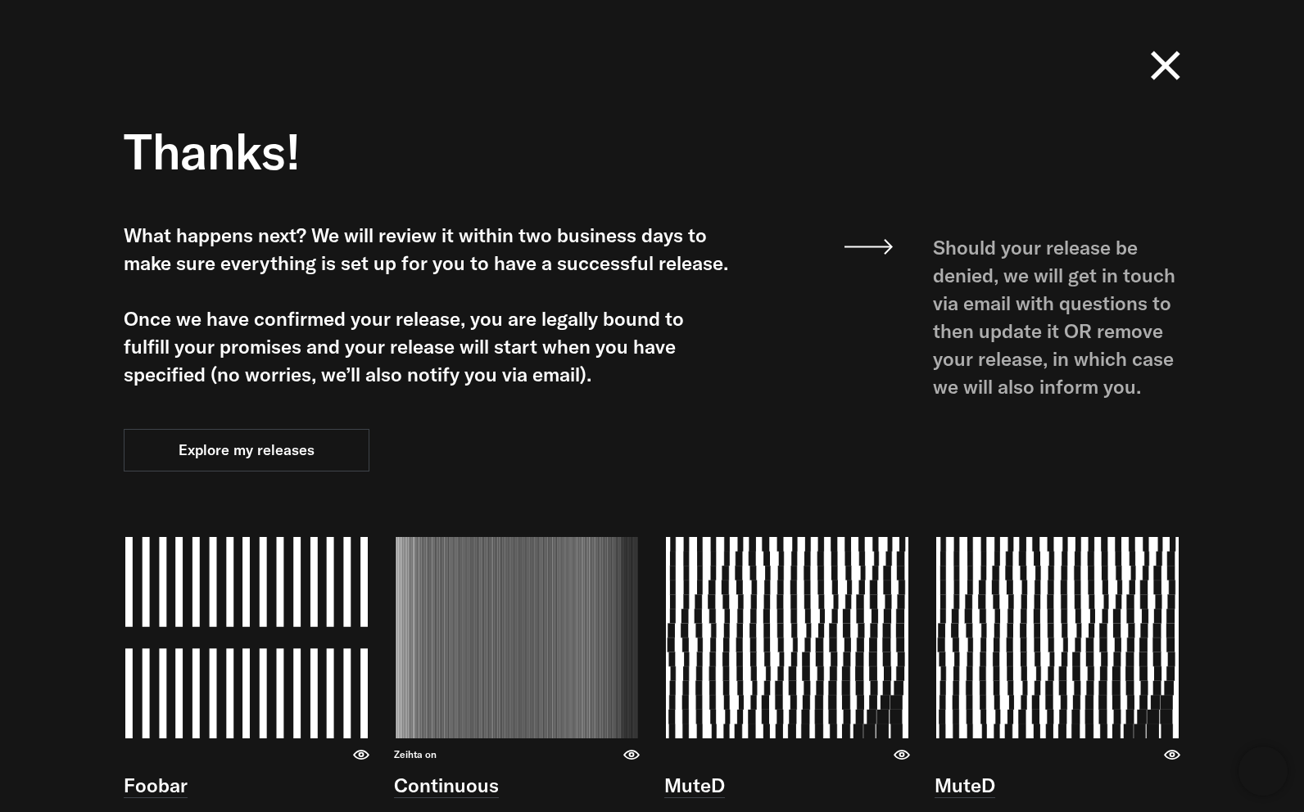
click at [1179, 60] on icon at bounding box center [1164, 65] width 29 height 33
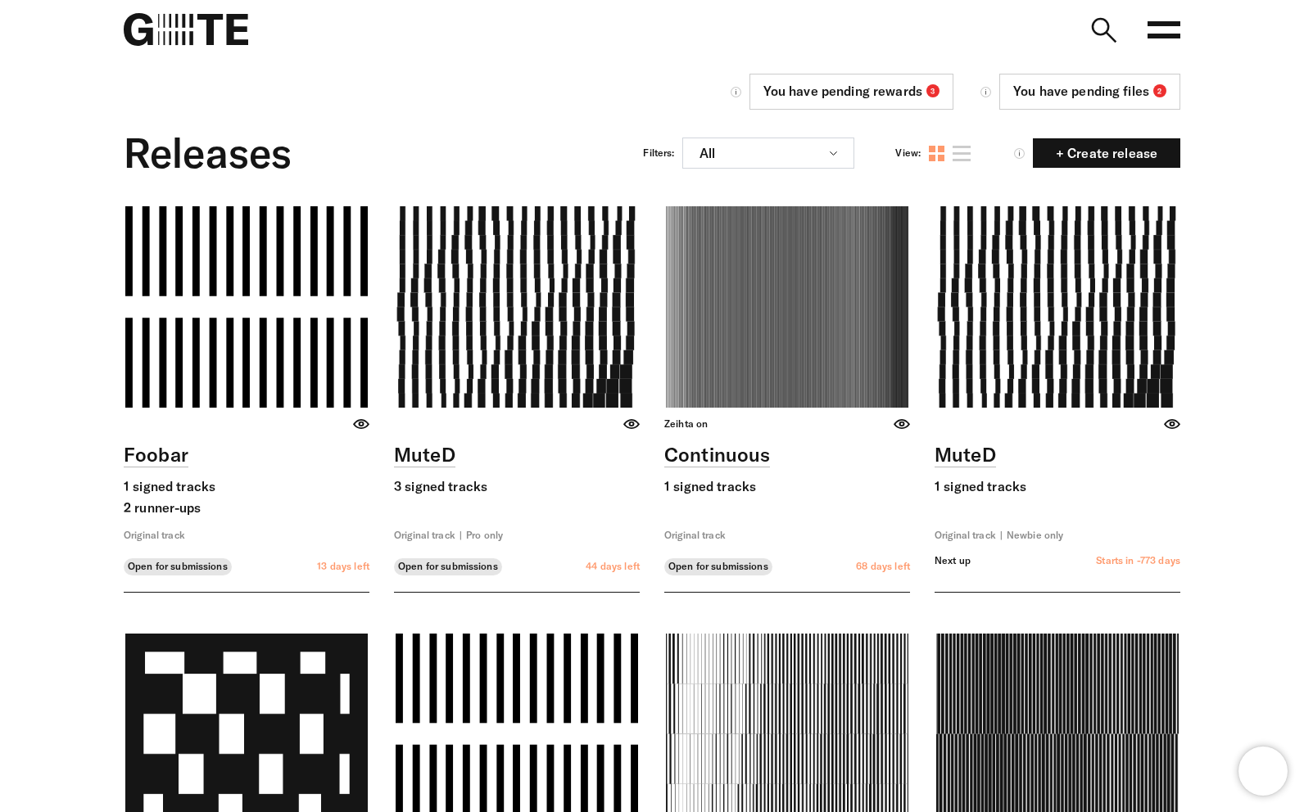
click at [1172, 39] on icon at bounding box center [1163, 29] width 33 height 33
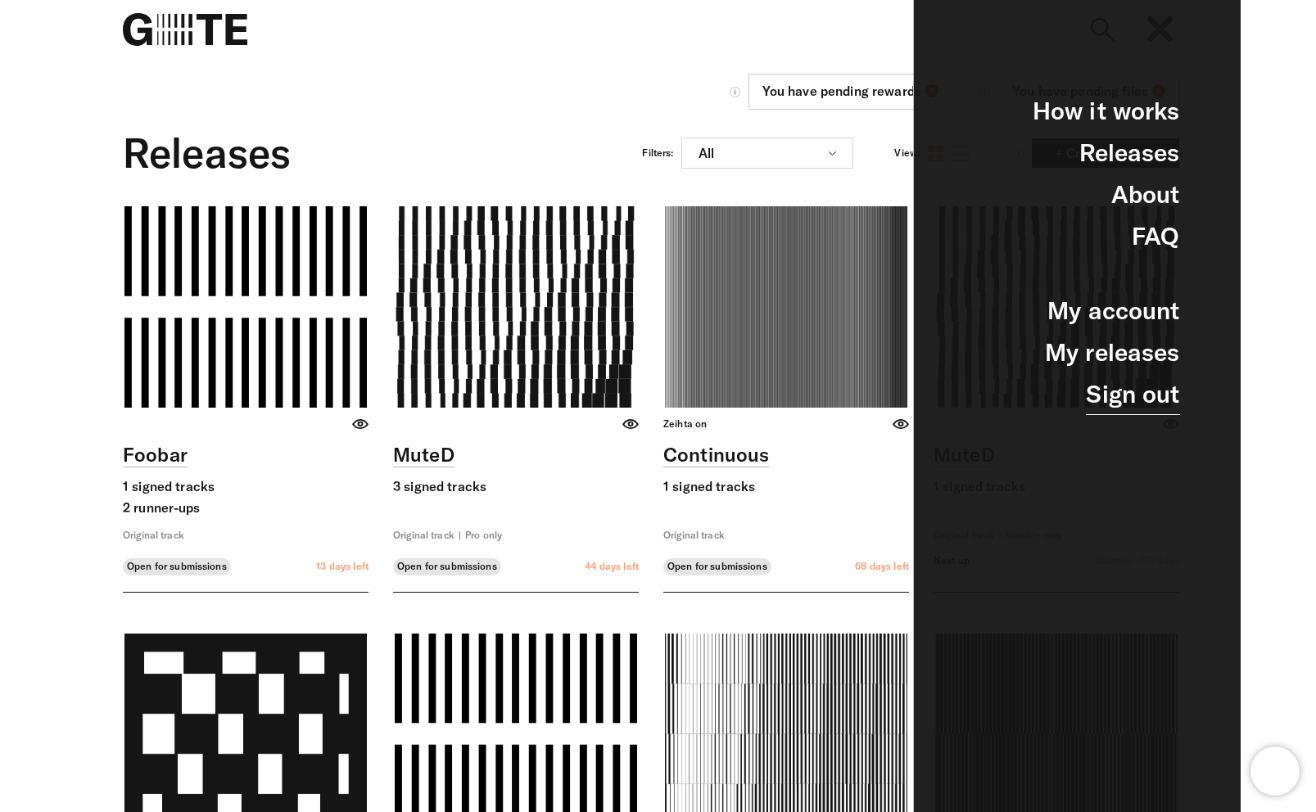
click at [1131, 395] on link "Sign out" at bounding box center [1132, 394] width 93 height 42
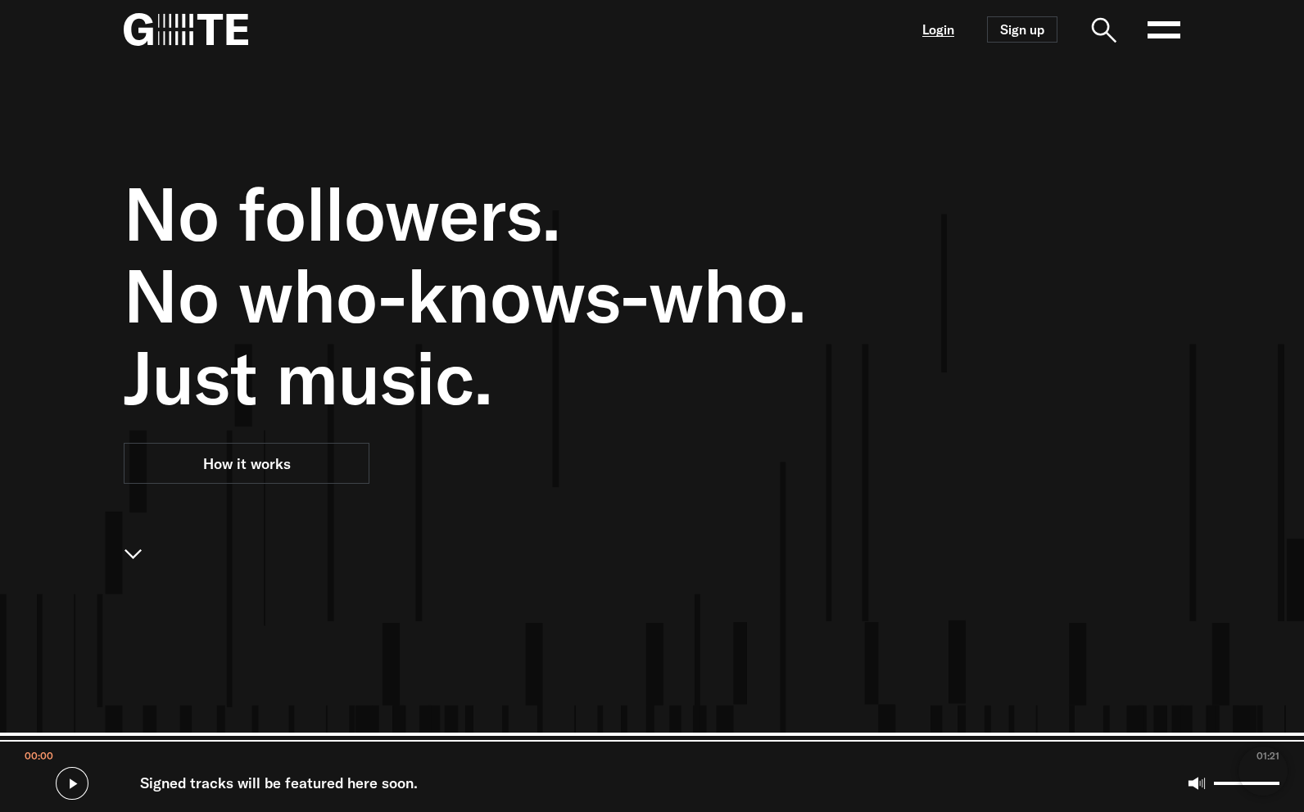
click at [947, 29] on link "Login" at bounding box center [938, 30] width 32 height 14
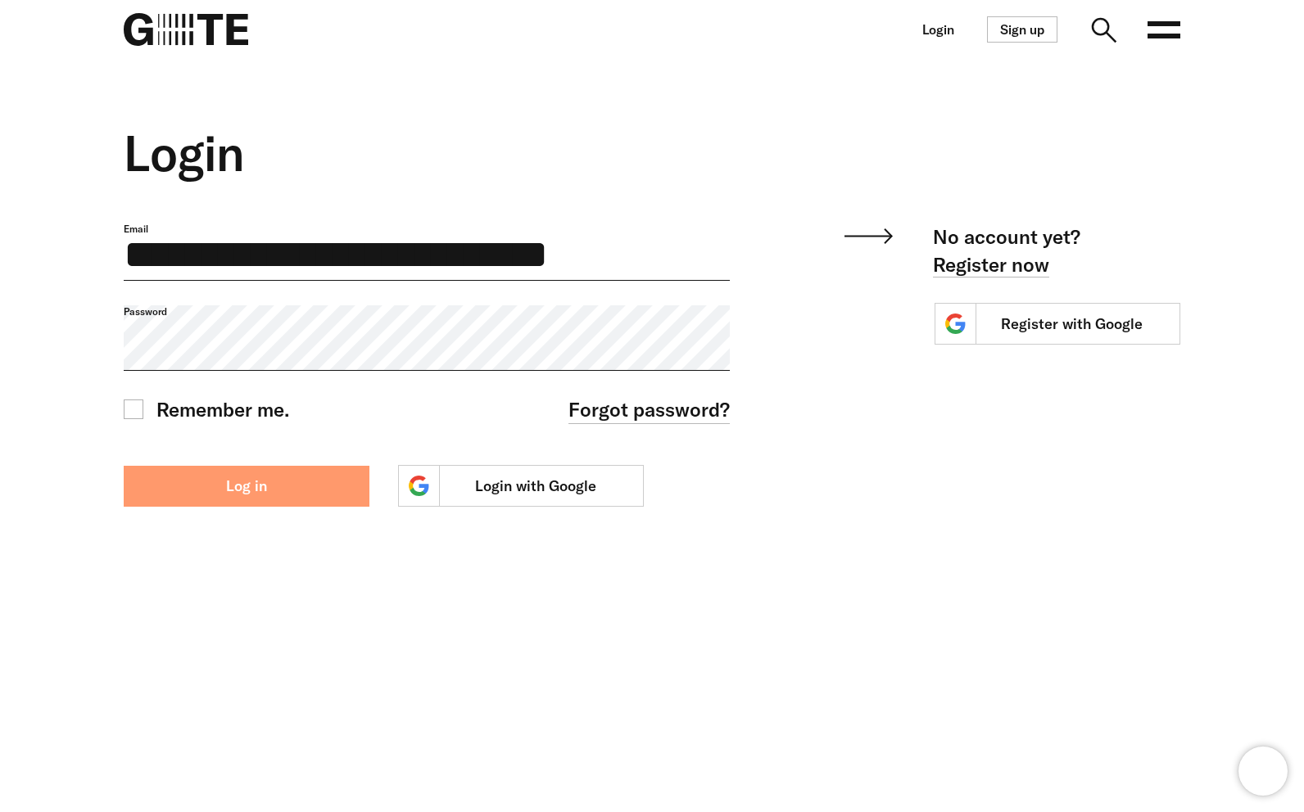
click at [251, 499] on button "Log in" at bounding box center [247, 486] width 246 height 41
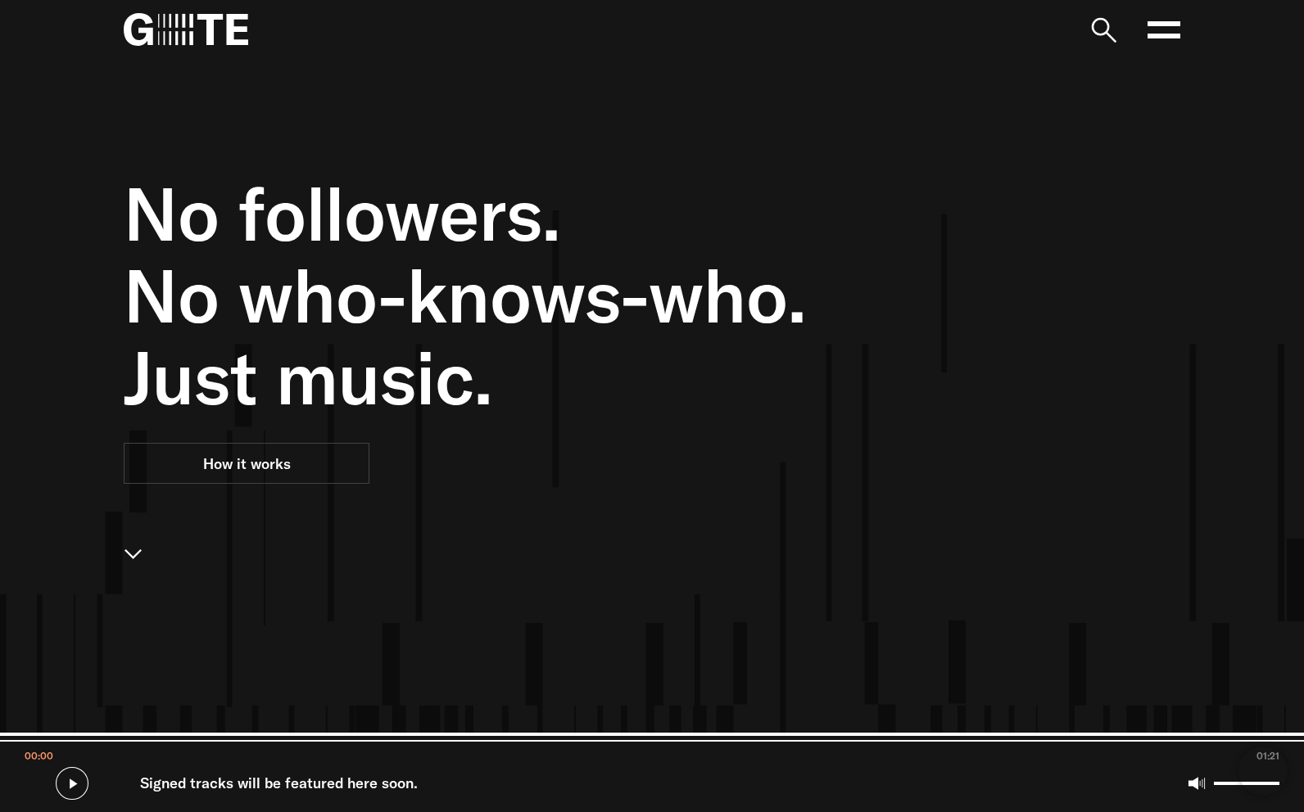
click at [1168, 19] on icon at bounding box center [1163, 29] width 33 height 33
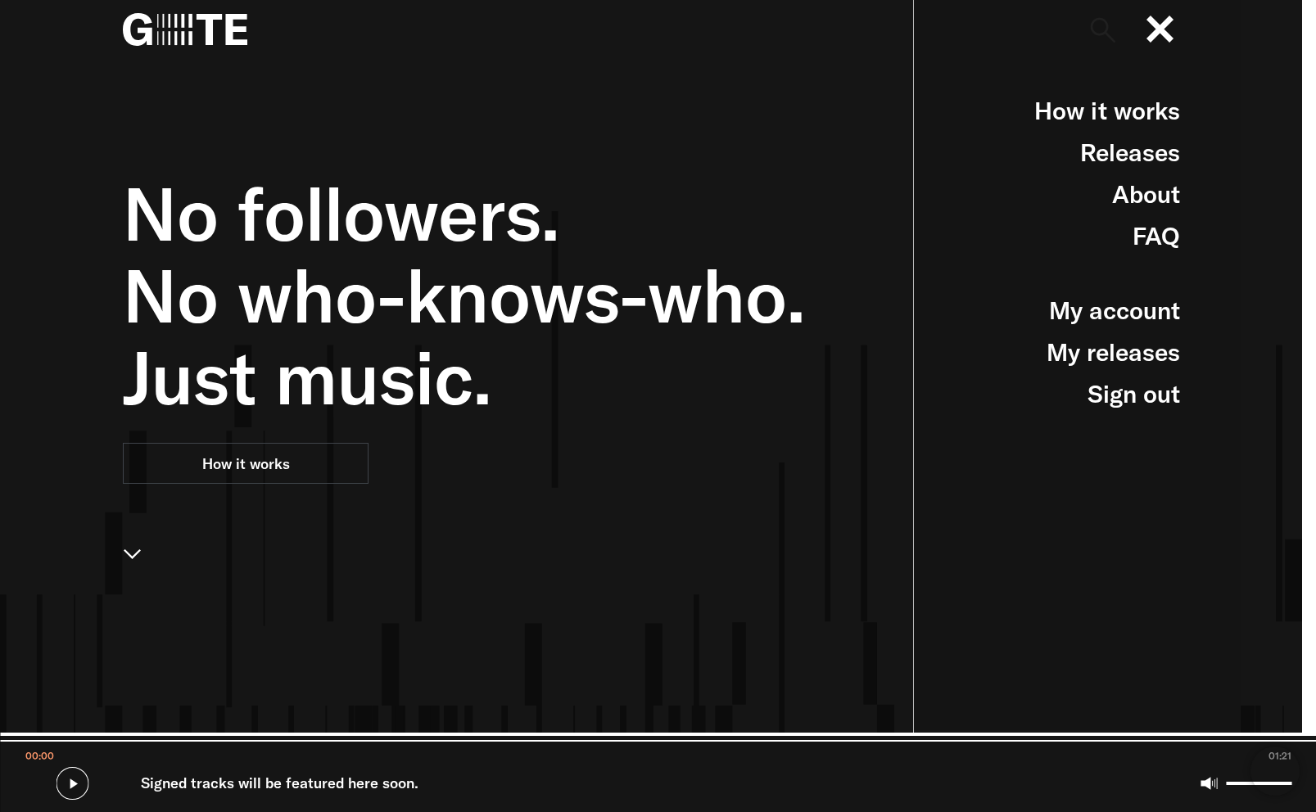
click at [173, 4] on nav "Open main menu FAQ" at bounding box center [650, 29] width 1179 height 59
